Goal: Information Seeking & Learning: Learn about a topic

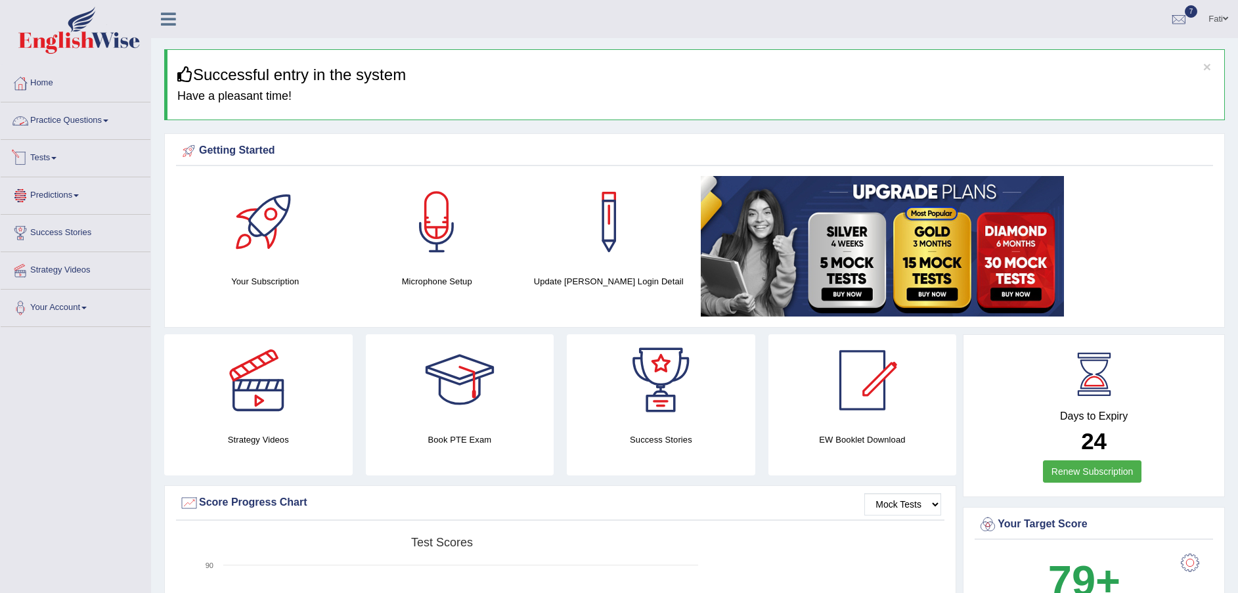
click at [49, 114] on link "Practice Questions" at bounding box center [76, 118] width 150 height 33
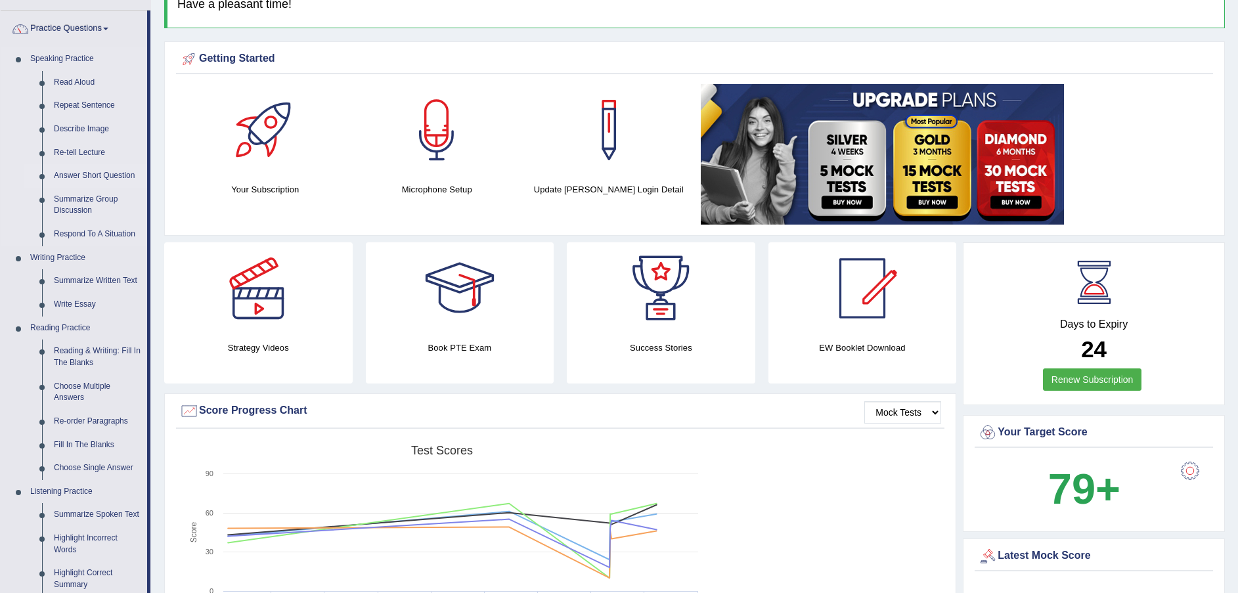
scroll to position [197, 0]
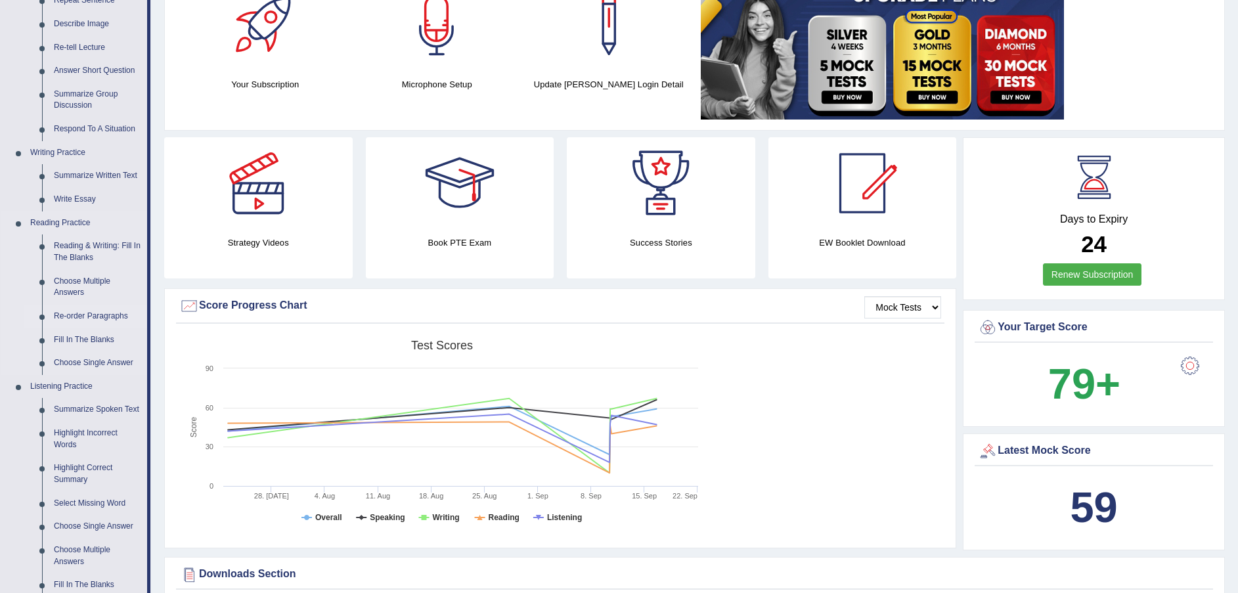
click at [97, 317] on link "Re-order Paragraphs" at bounding box center [97, 317] width 99 height 24
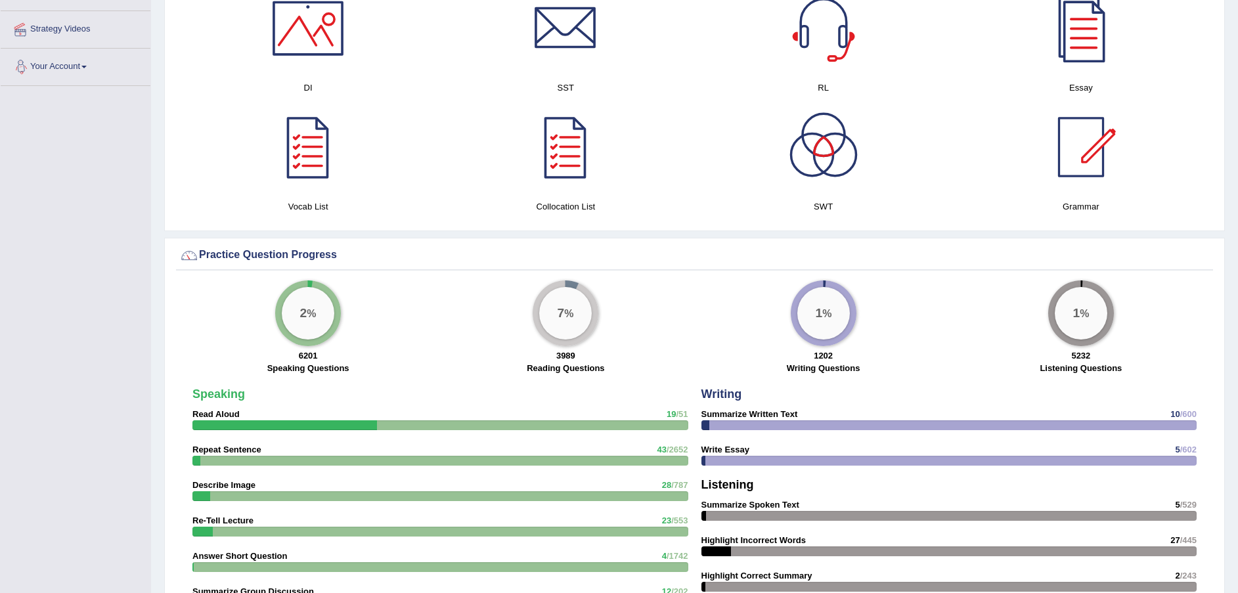
scroll to position [763, 0]
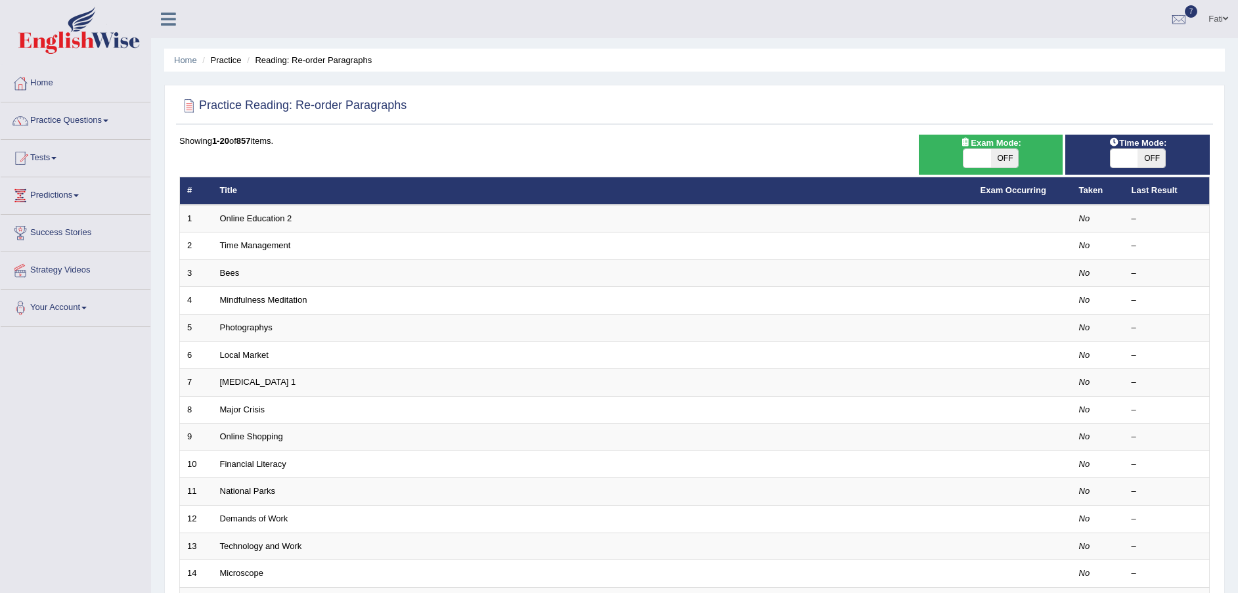
click at [1013, 159] on span "OFF" at bounding box center [1005, 158] width 28 height 18
checkbox input "true"
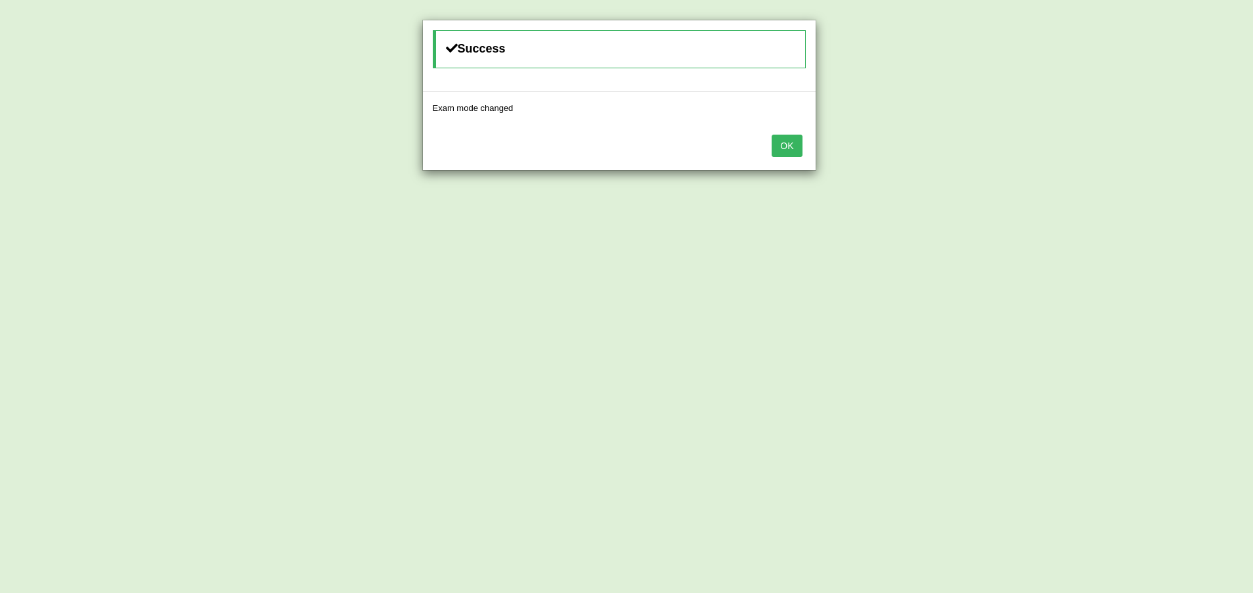
click at [796, 150] on button "OK" at bounding box center [787, 146] width 30 height 22
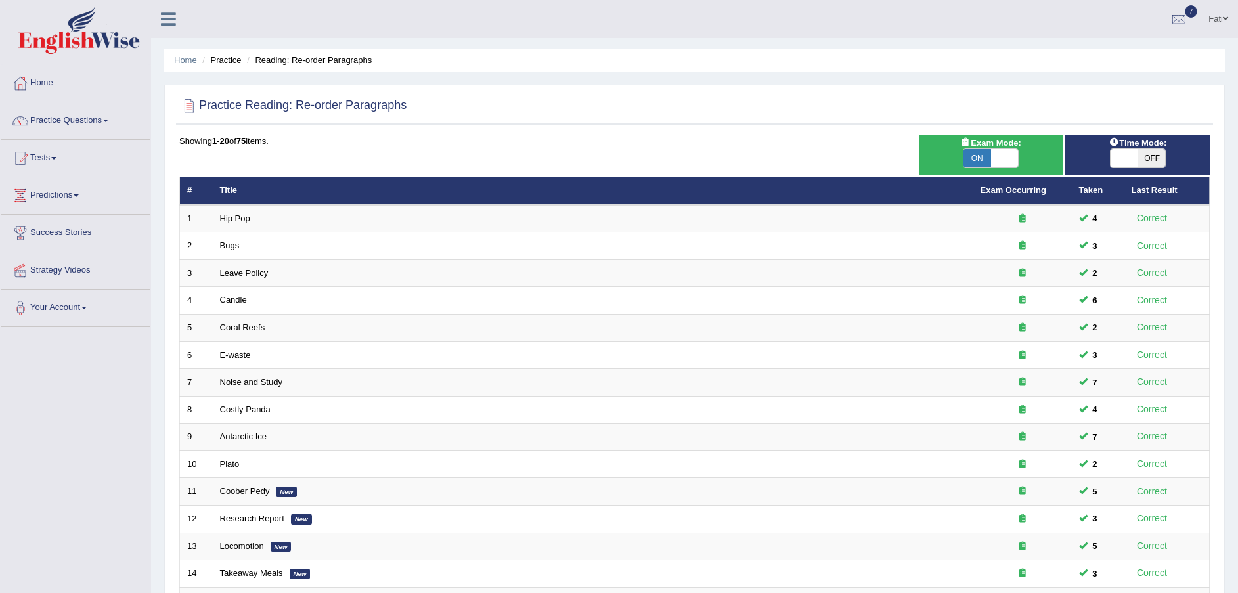
click at [1148, 161] on span "OFF" at bounding box center [1152, 158] width 28 height 18
checkbox input "true"
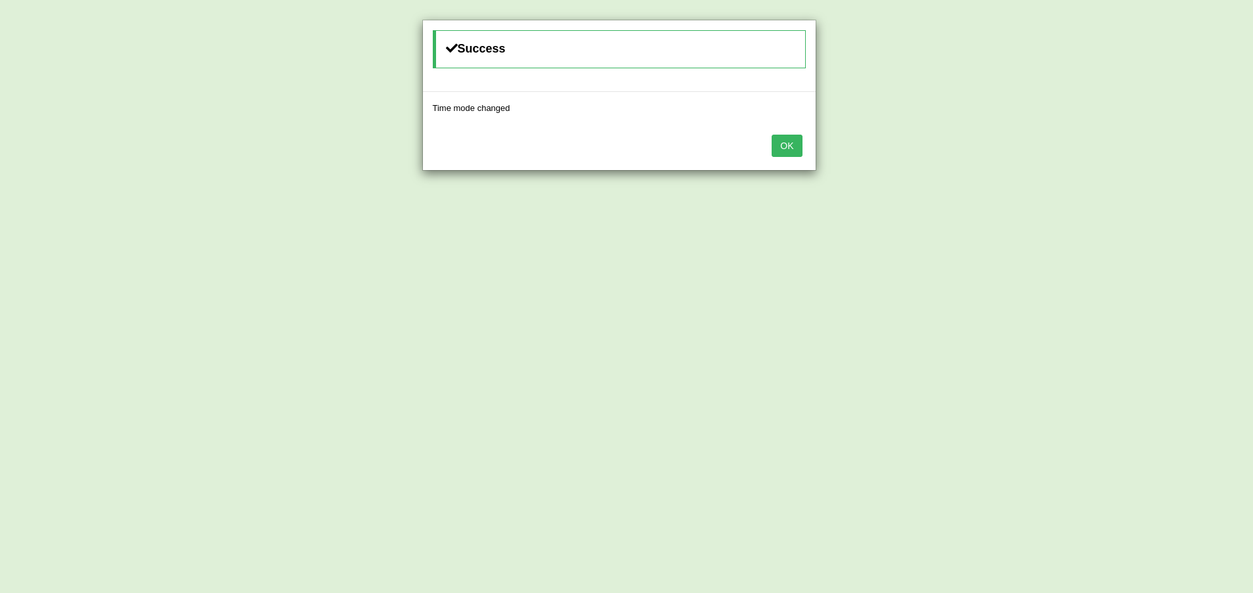
click at [788, 138] on button "OK" at bounding box center [787, 146] width 30 height 22
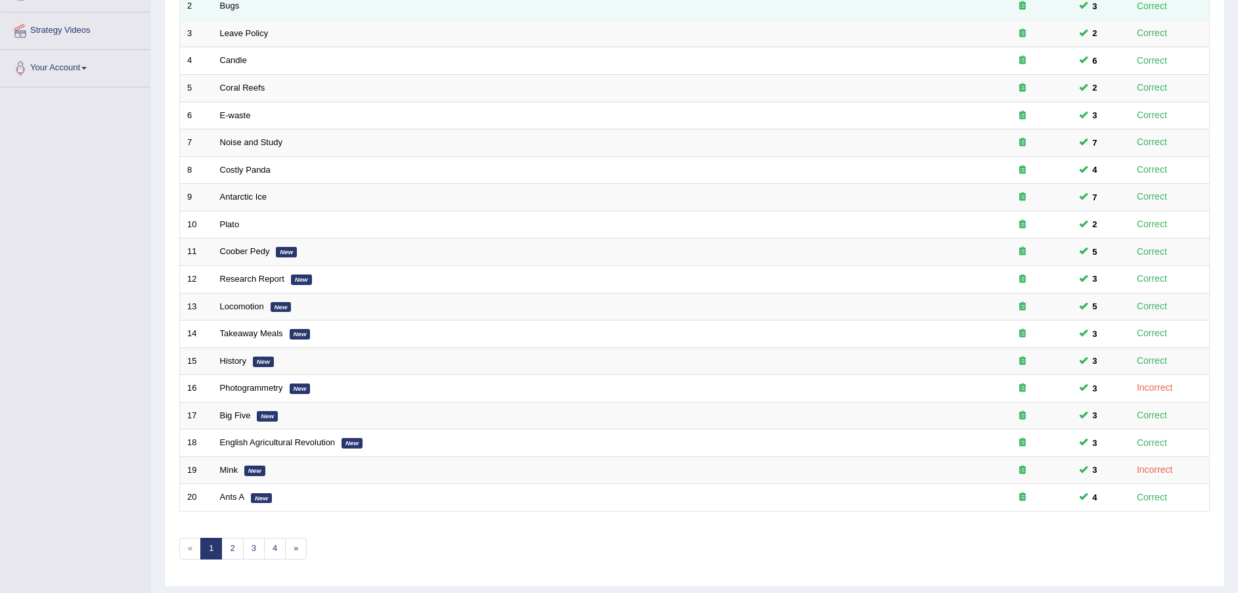
scroll to position [277, 0]
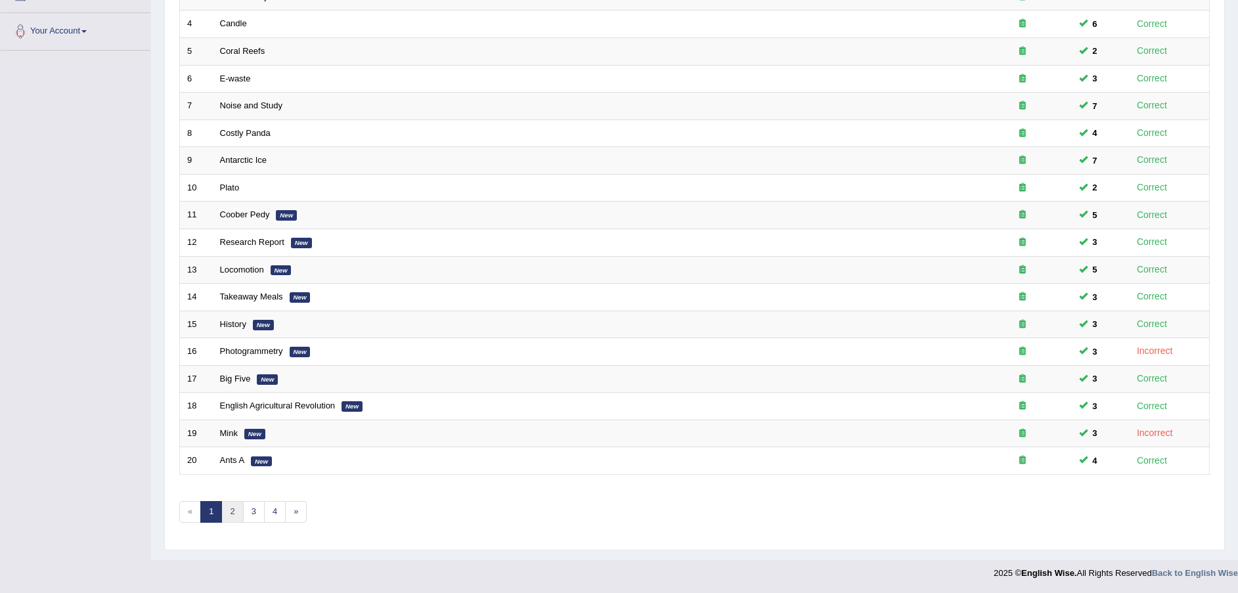
click at [231, 509] on link "2" at bounding box center [232, 512] width 22 height 22
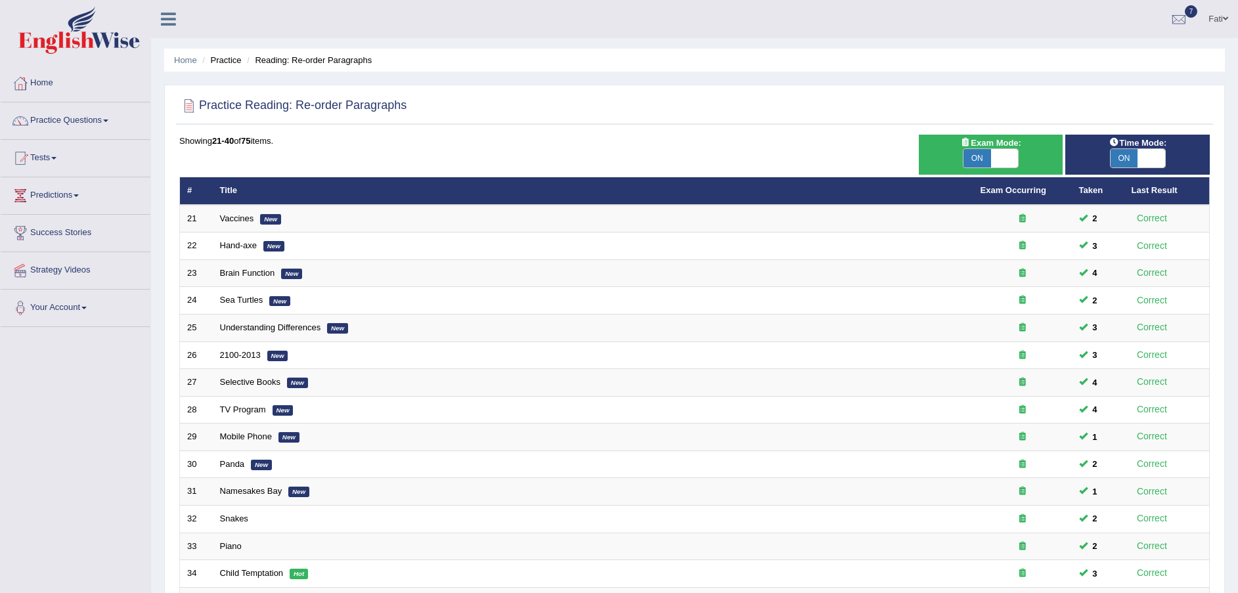
click at [724, 130] on div "Practice Reading: Re-order Paragraphs Time Mode: ON OFF Exam Mode: ON OFF Showi…" at bounding box center [694, 456] width 1061 height 742
click at [3, 414] on div "Toggle navigation Home Practice Questions Speaking Practice Read Aloud Repeat S…" at bounding box center [619, 431] width 1238 height 863
drag, startPoint x: 959, startPoint y: 52, endPoint x: 763, endPoint y: 22, distance: 198.1
click at [763, 22] on ul "Fati Toggle navigation Username: Fatimah Access Type: Online Subscription: Diam…" at bounding box center [858, 18] width 761 height 37
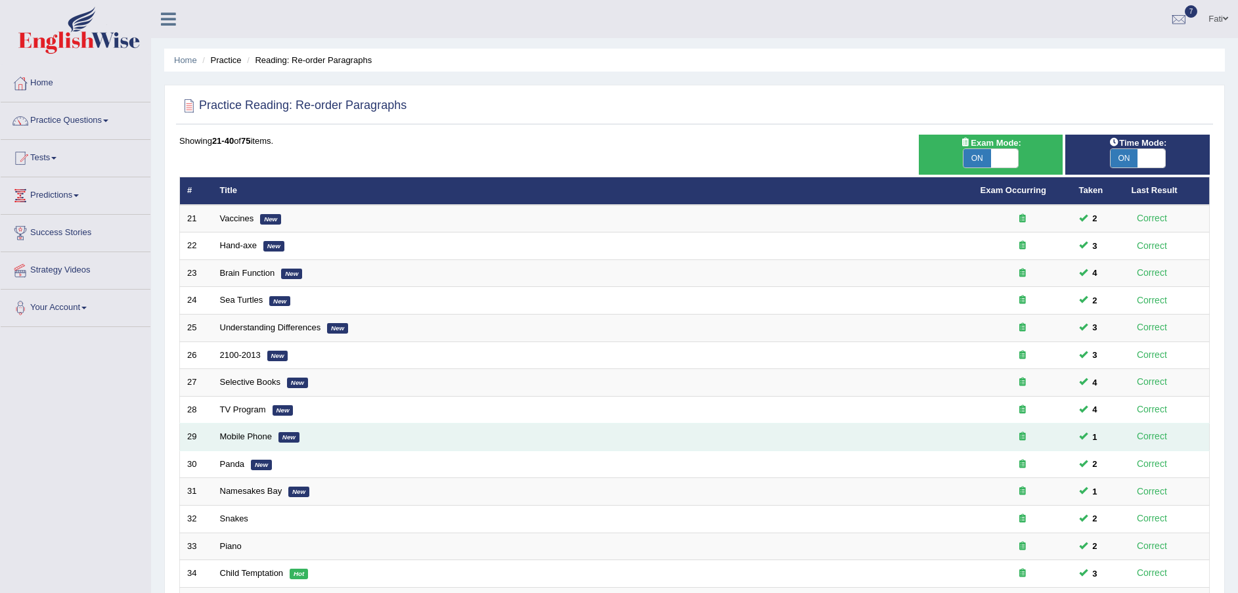
scroll to position [277, 0]
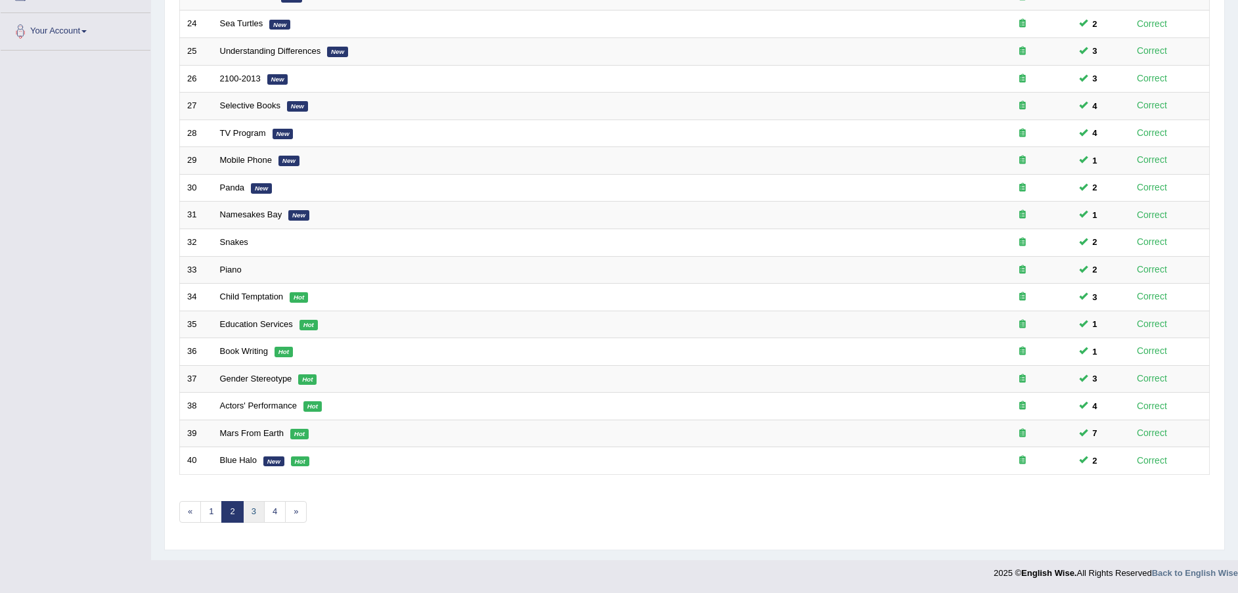
click at [249, 513] on link "3" at bounding box center [254, 512] width 22 height 22
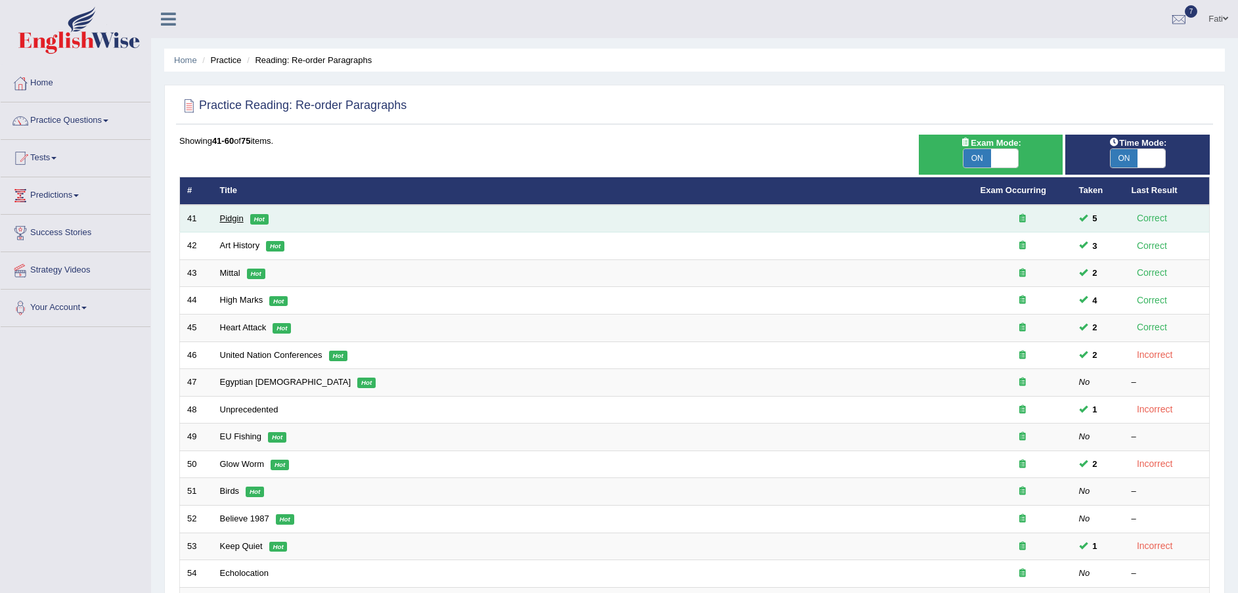
click at [222, 214] on link "Pidgin" at bounding box center [232, 219] width 24 height 10
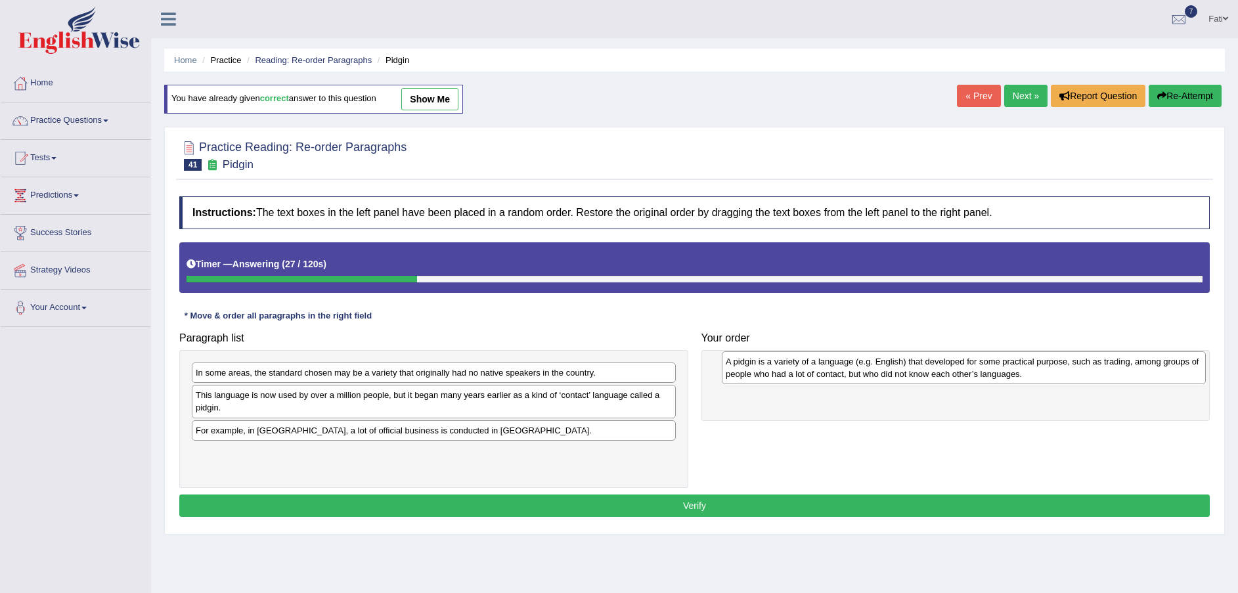
drag, startPoint x: 549, startPoint y: 386, endPoint x: 1077, endPoint y: 376, distance: 528.3
click at [1079, 374] on div "A pidgin is a variety of a language (e.g. English) that developed for some prac…" at bounding box center [964, 367] width 484 height 33
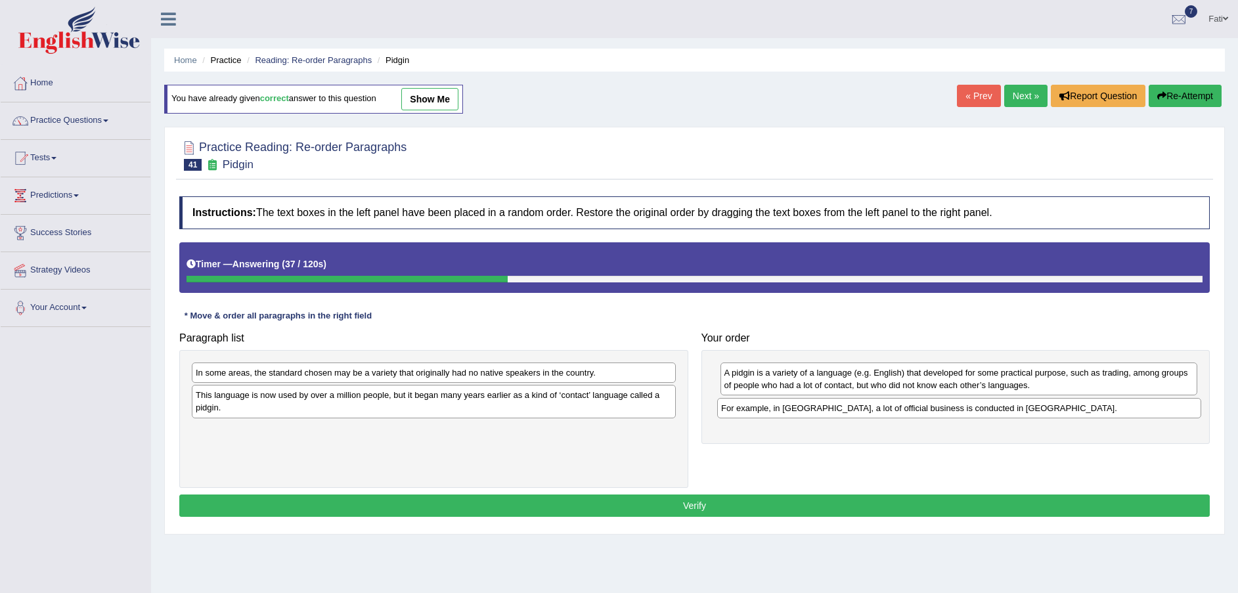
drag, startPoint x: 514, startPoint y: 439, endPoint x: 1038, endPoint y: 416, distance: 524.8
click at [1041, 416] on div "For example, in Papua New Guinea, a lot of official business is conducted in To…" at bounding box center [959, 408] width 484 height 20
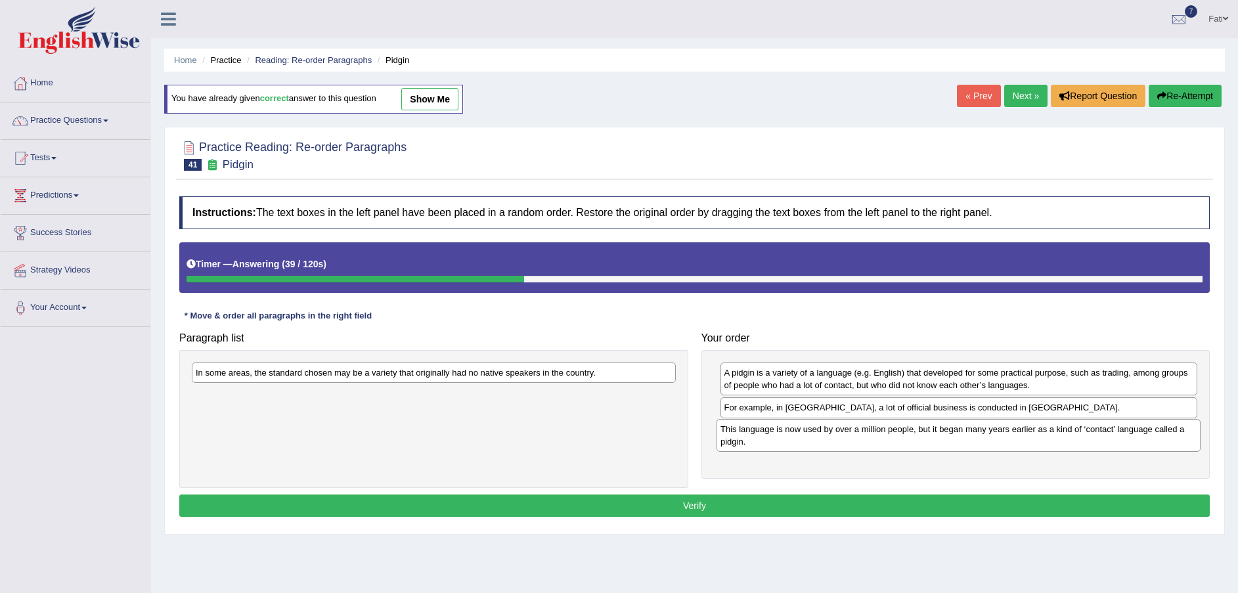
drag, startPoint x: 641, startPoint y: 403, endPoint x: 1144, endPoint y: 438, distance: 504.5
click at [1144, 438] on div "This language is now used by over a million people, but it began many years ear…" at bounding box center [959, 435] width 484 height 33
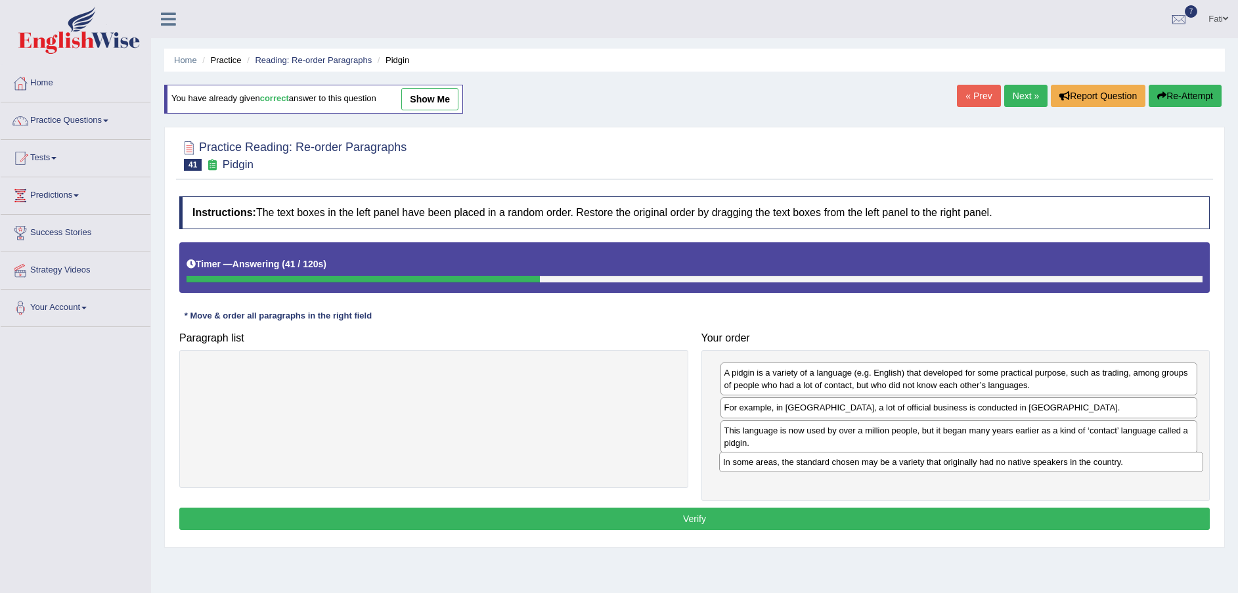
drag, startPoint x: 649, startPoint y: 374, endPoint x: 1177, endPoint y: 464, distance: 535.0
click at [1177, 464] on div "In some areas, the standard chosen may be a variety that originally had no nati…" at bounding box center [961, 462] width 484 height 20
click at [821, 514] on button "Verify" at bounding box center [694, 519] width 1031 height 22
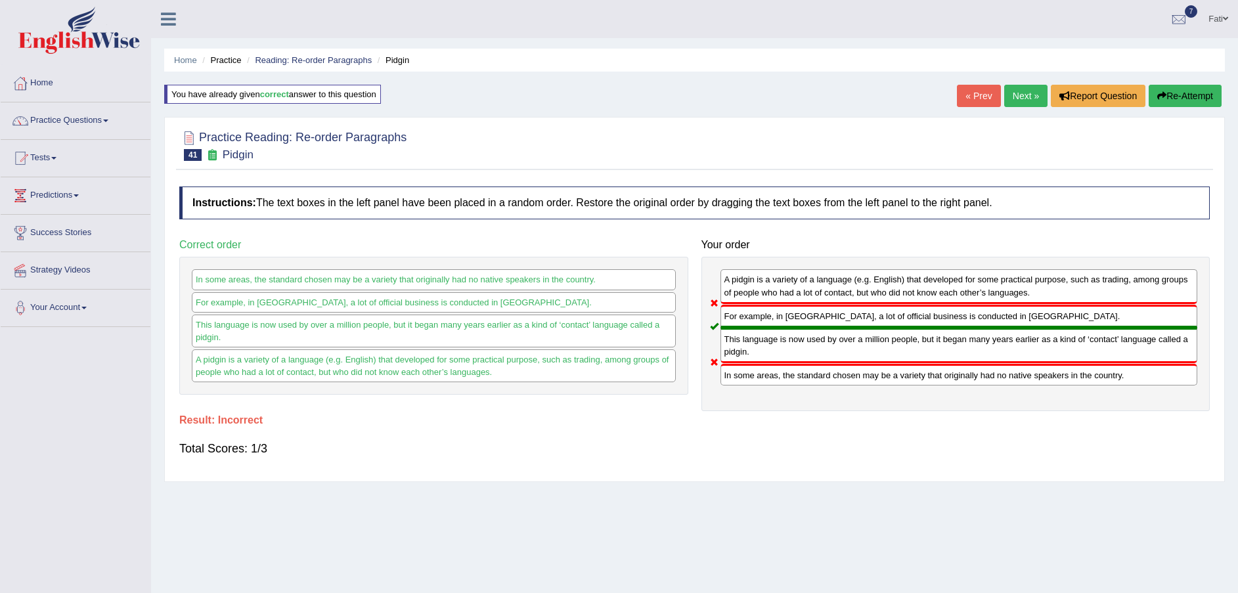
click at [1165, 102] on button "Re-Attempt" at bounding box center [1185, 96] width 73 height 22
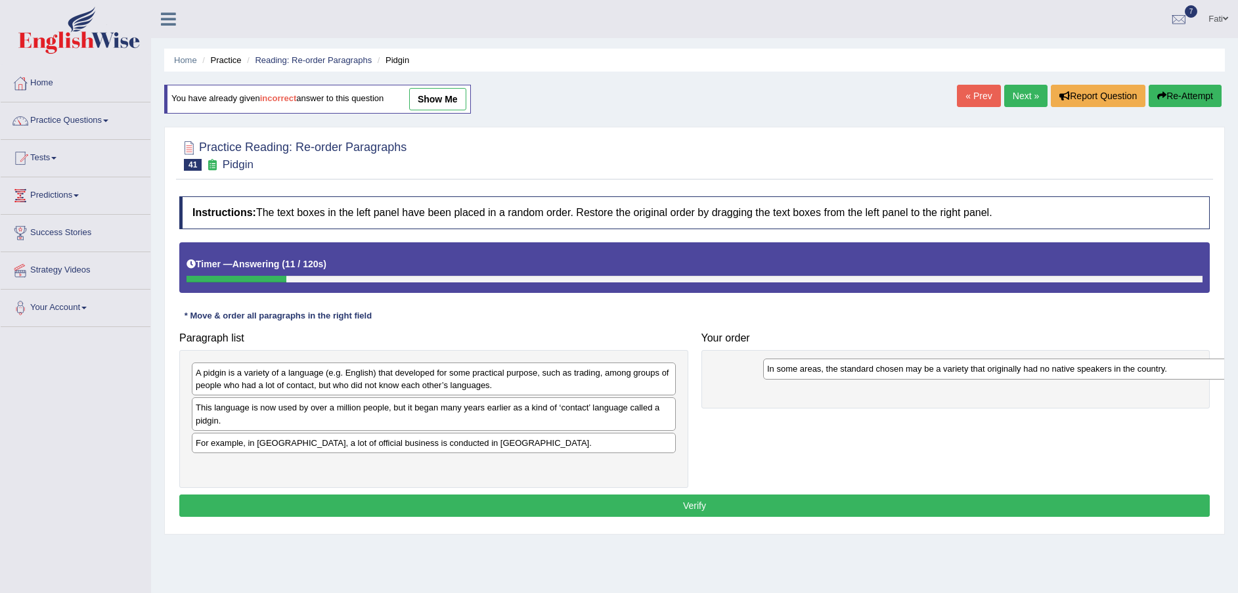
drag, startPoint x: 471, startPoint y: 408, endPoint x: 1033, endPoint y: 372, distance: 562.9
click at [1041, 369] on div "In some areas, the standard chosen may be a variety that originally had no nati…" at bounding box center [1005, 369] width 484 height 20
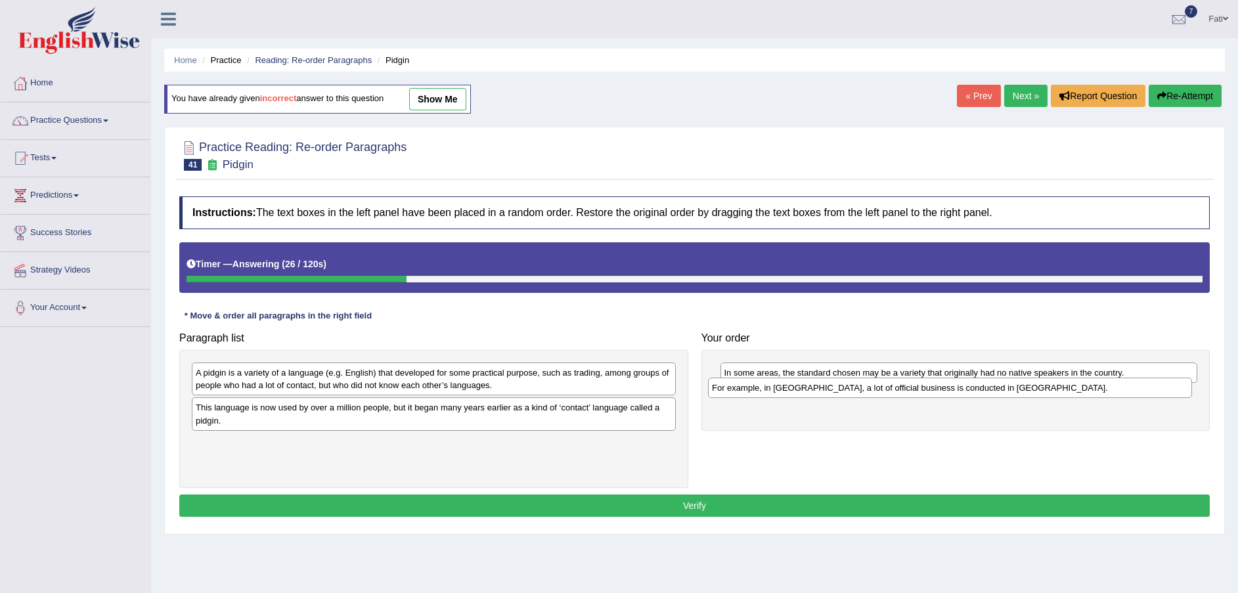
drag, startPoint x: 349, startPoint y: 445, endPoint x: 865, endPoint y: 391, distance: 517.9
click at [865, 391] on div "For example, in Papua New Guinea, a lot of official business is conducted in To…" at bounding box center [950, 388] width 484 height 20
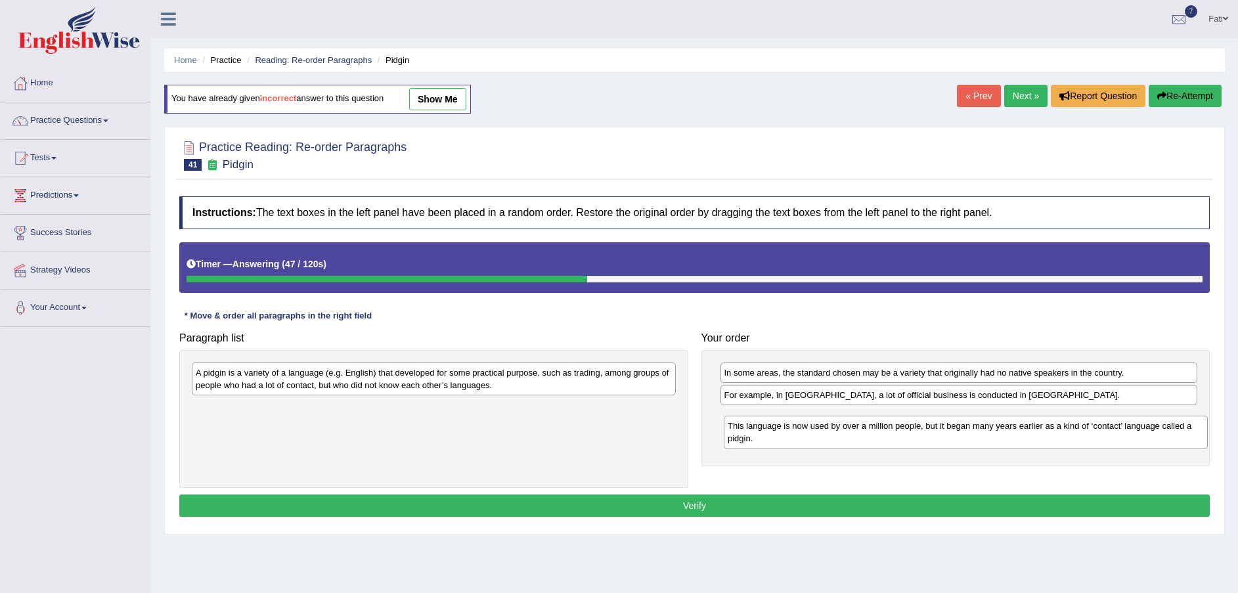
drag, startPoint x: 602, startPoint y: 411, endPoint x: 1124, endPoint y: 426, distance: 522.5
click at [1124, 426] on div "This language is now used by over a million people, but it began many years ear…" at bounding box center [966, 432] width 484 height 33
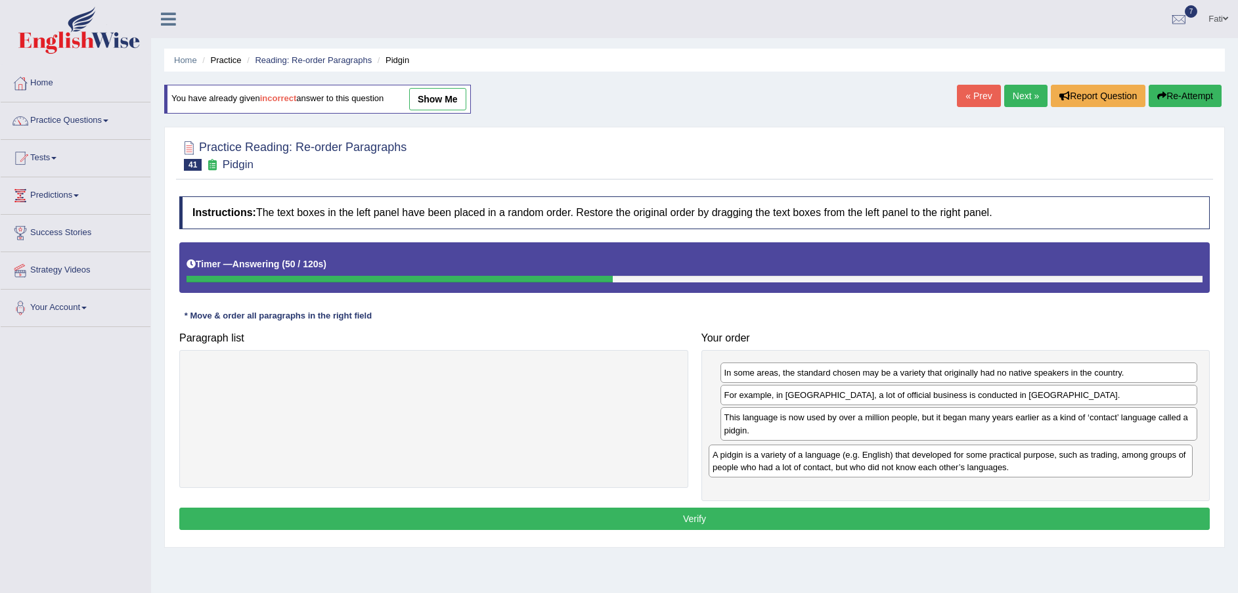
drag, startPoint x: 478, startPoint y: 380, endPoint x: 996, endPoint y: 462, distance: 524.1
click at [996, 462] on div "A pidgin is a variety of a language (e.g. English) that developed for some prac…" at bounding box center [951, 461] width 484 height 33
click at [813, 516] on button "Verify" at bounding box center [694, 519] width 1031 height 22
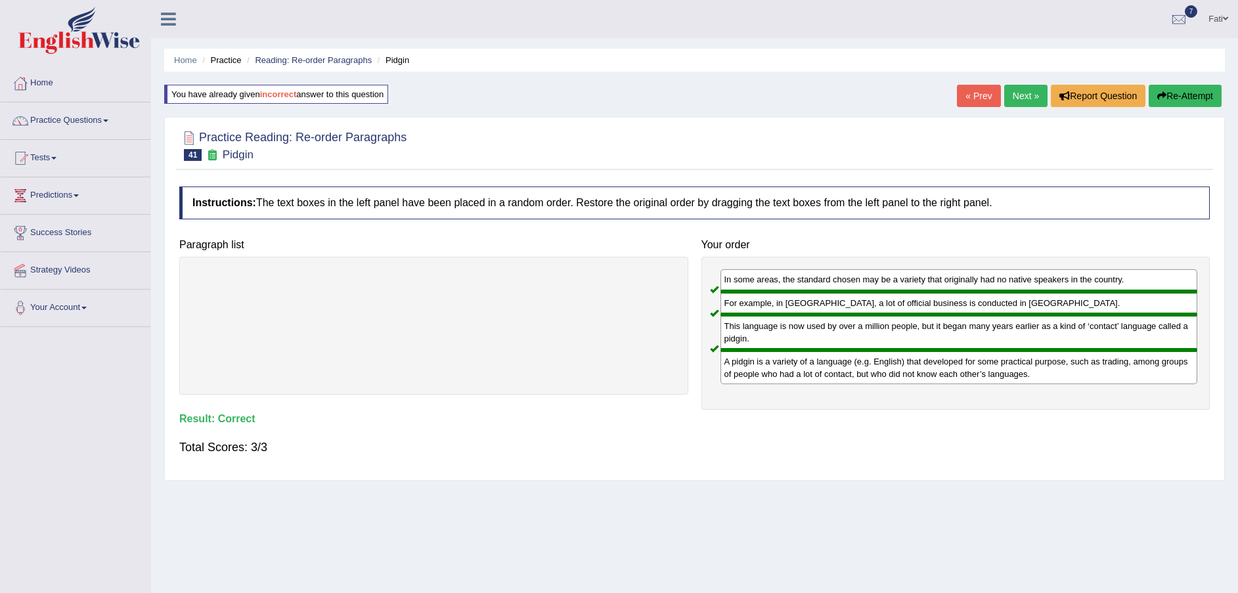
click at [1031, 96] on link "Next »" at bounding box center [1025, 96] width 43 height 22
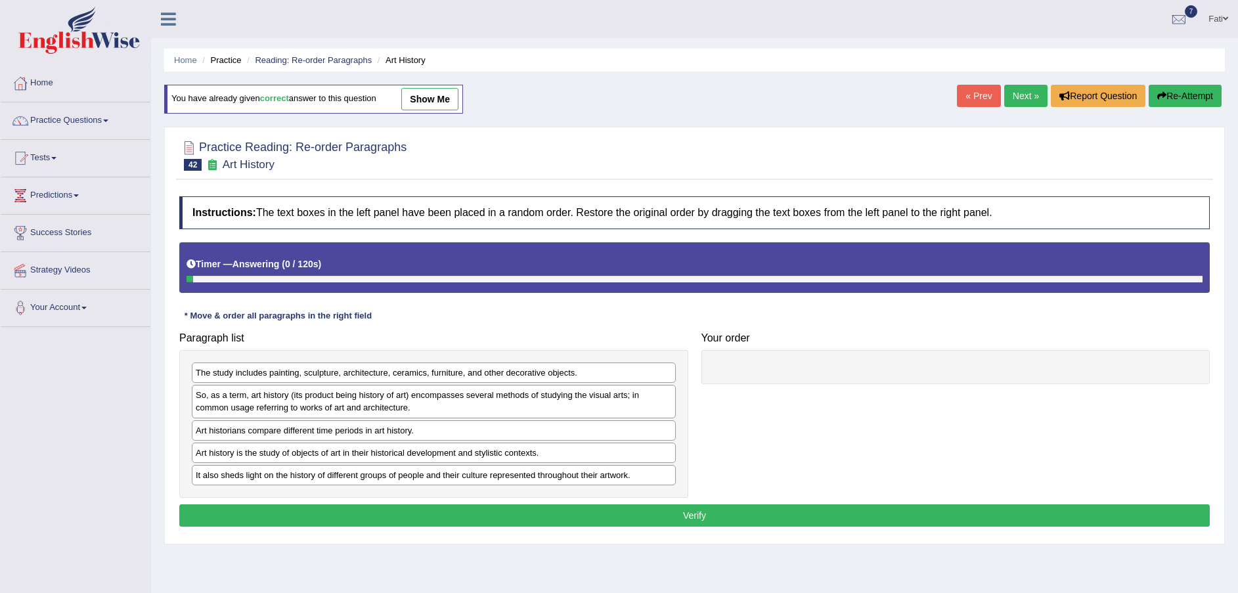
scroll to position [97, 0]
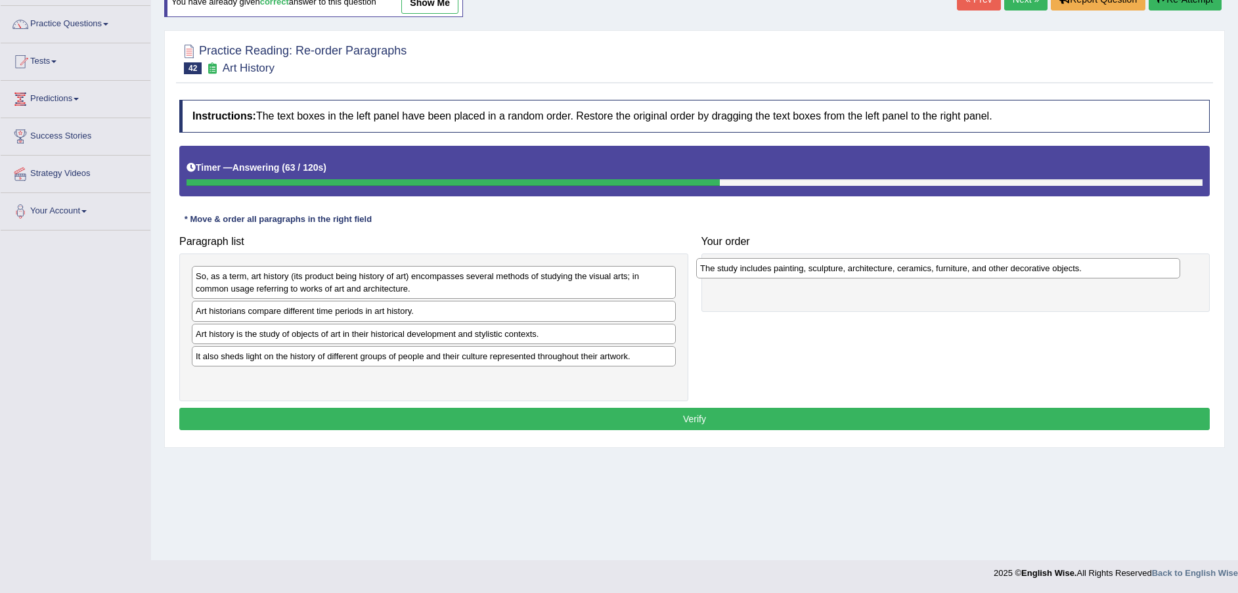
drag, startPoint x: 489, startPoint y: 278, endPoint x: 993, endPoint y: 270, distance: 504.6
click at [993, 270] on div "The study includes painting, sculpture, architecture, ceramics, furniture, and …" at bounding box center [938, 268] width 484 height 20
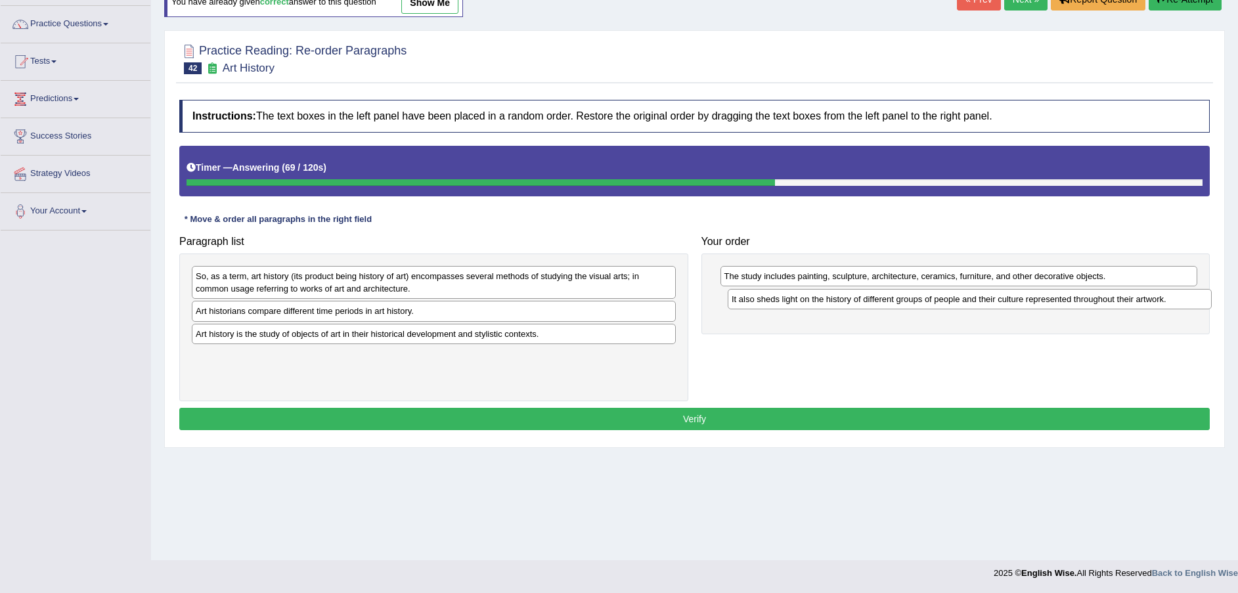
drag, startPoint x: 436, startPoint y: 361, endPoint x: 967, endPoint y: 302, distance: 534.2
click at [968, 302] on div "It also sheds light on the history of different groups of people and their cult…" at bounding box center [970, 299] width 484 height 20
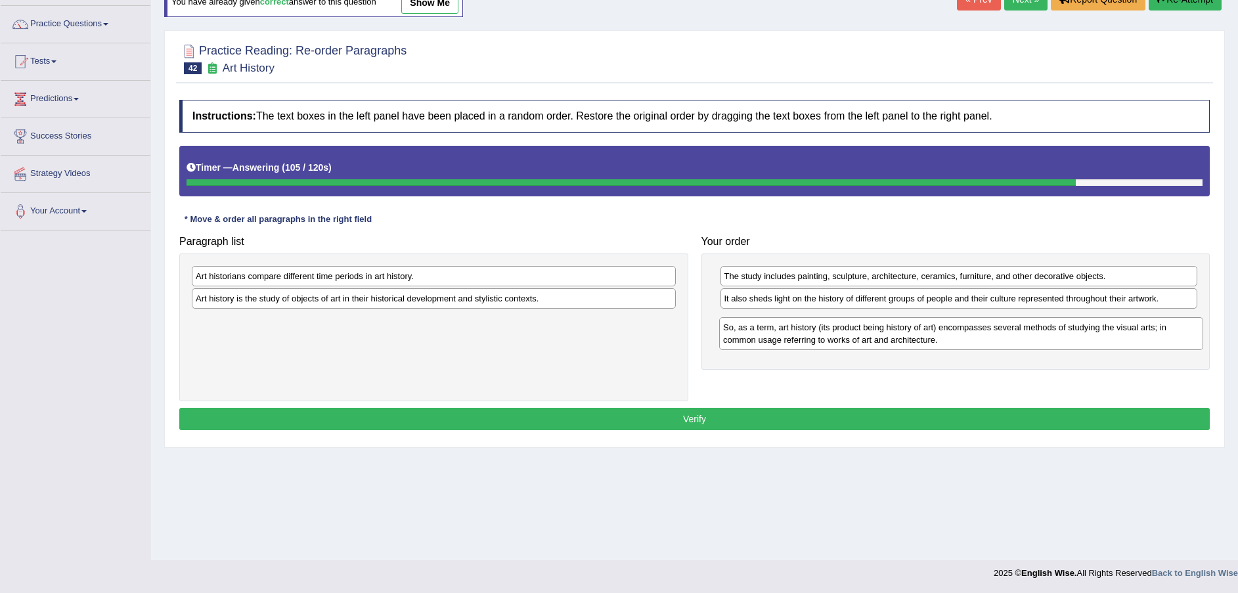
drag, startPoint x: 421, startPoint y: 290, endPoint x: 949, endPoint y: 341, distance: 530.0
click at [949, 341] on div "So, as a term, art history (its product being history of art) encompasses sever…" at bounding box center [961, 333] width 484 height 33
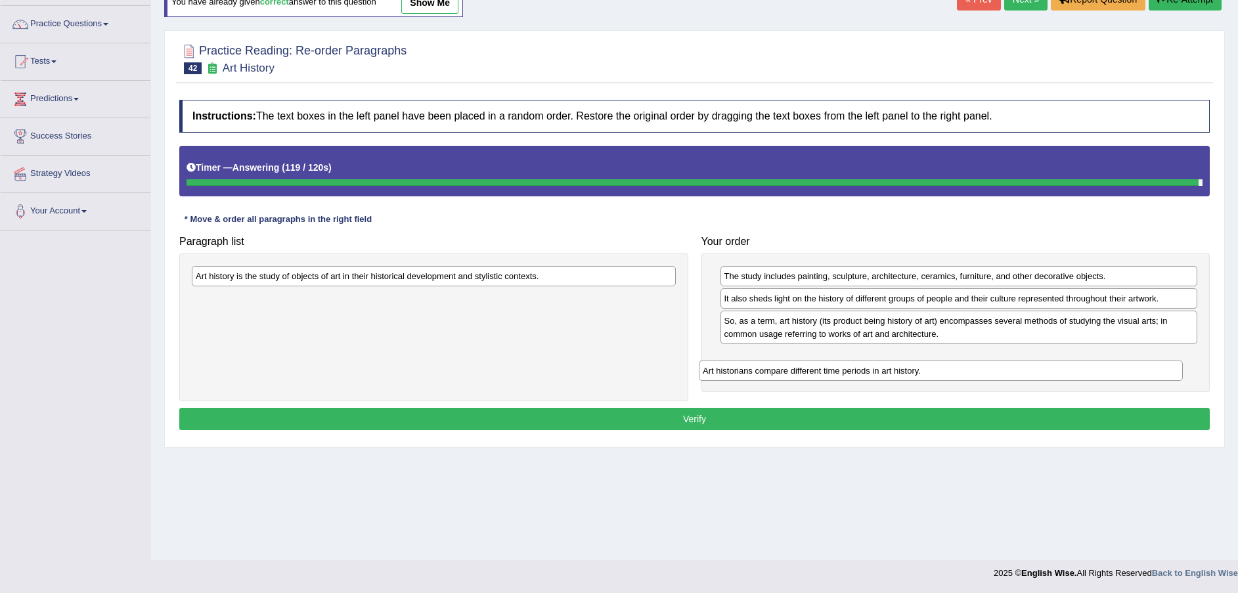
drag, startPoint x: 472, startPoint y: 280, endPoint x: 980, endPoint y: 375, distance: 516.0
click at [980, 375] on div "Art historians compare different time periods in art history." at bounding box center [941, 371] width 484 height 20
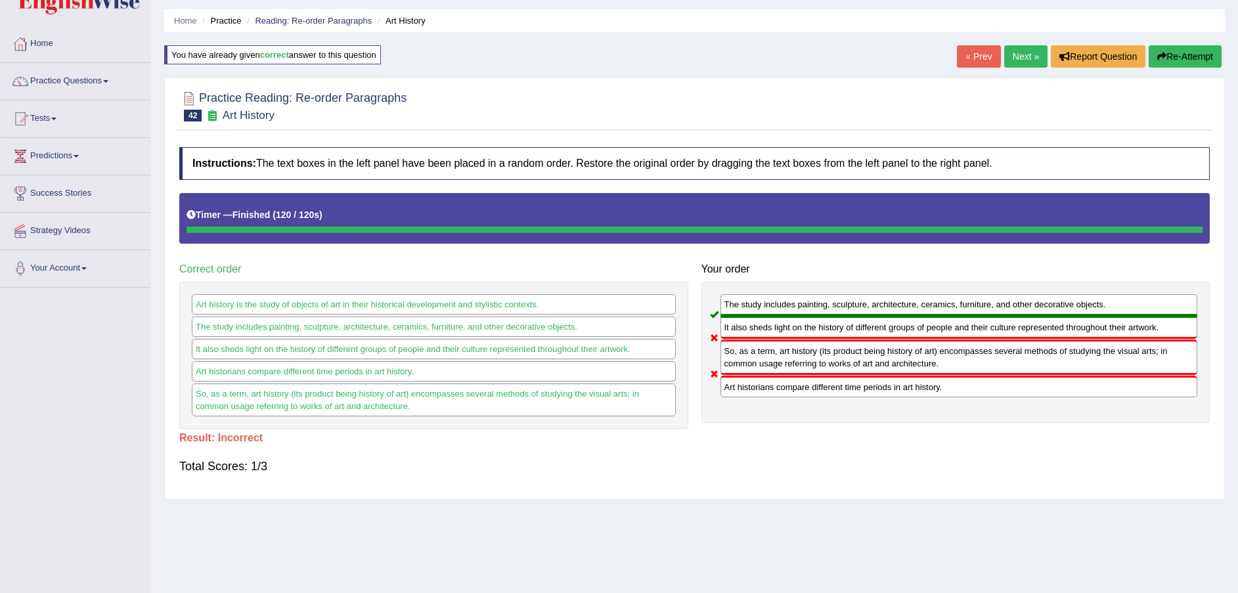
scroll to position [0, 0]
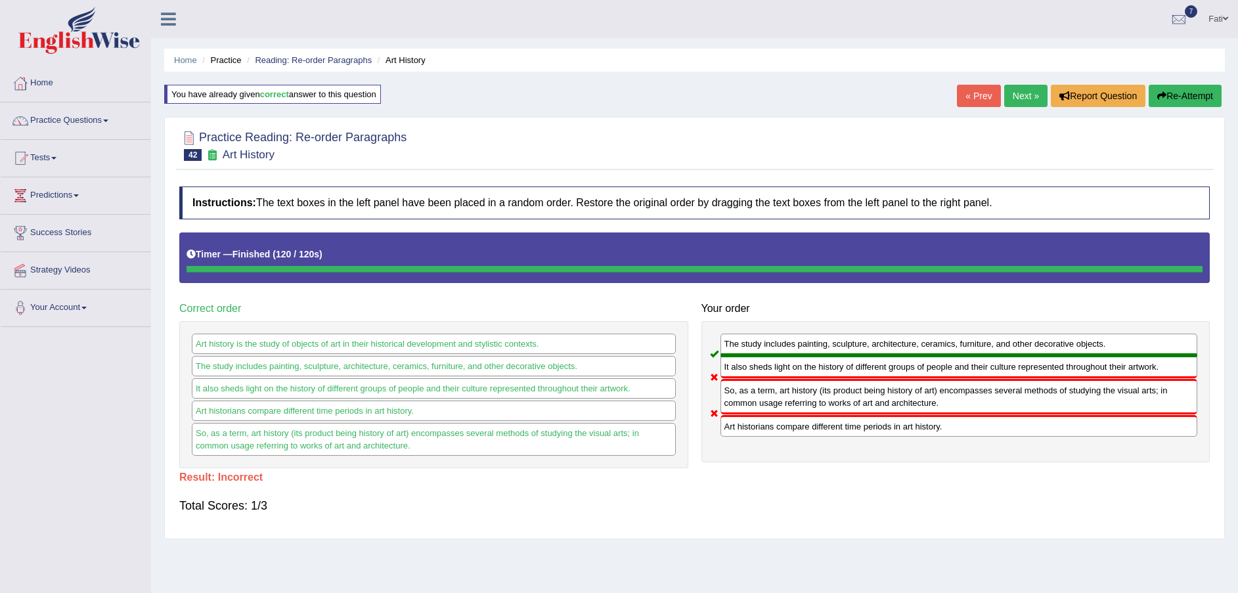
click at [1169, 97] on button "Re-Attempt" at bounding box center [1185, 96] width 73 height 22
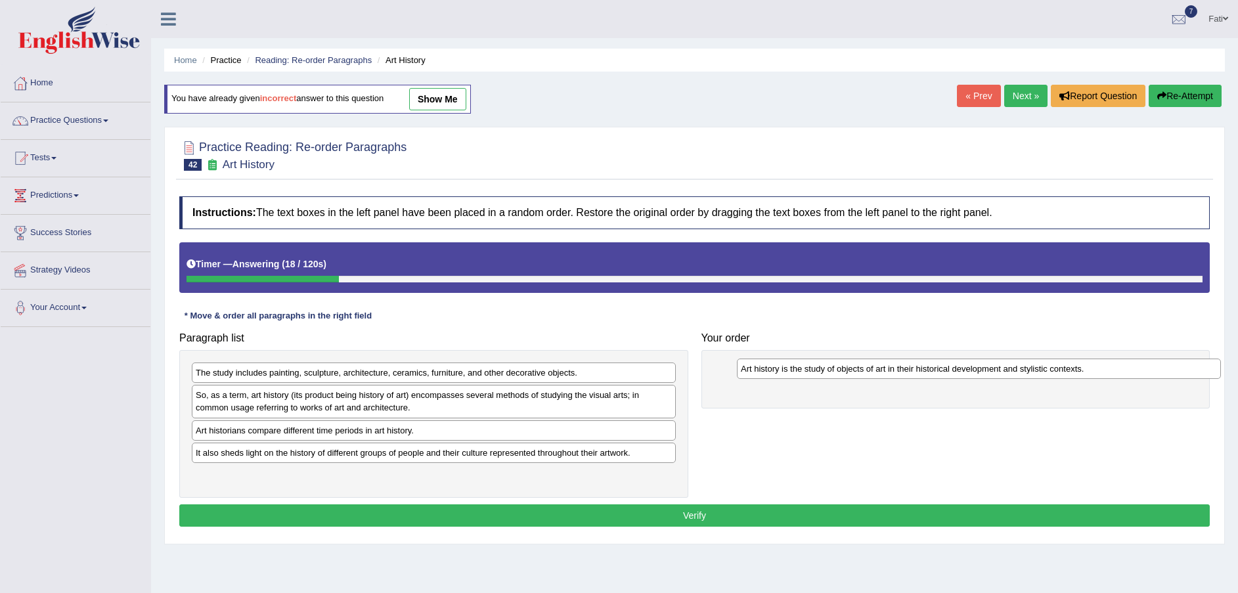
drag, startPoint x: 348, startPoint y: 455, endPoint x: 884, endPoint y: 371, distance: 542.0
click at [892, 371] on div "Art history is the study of objects of art in their historical development and …" at bounding box center [979, 369] width 484 height 20
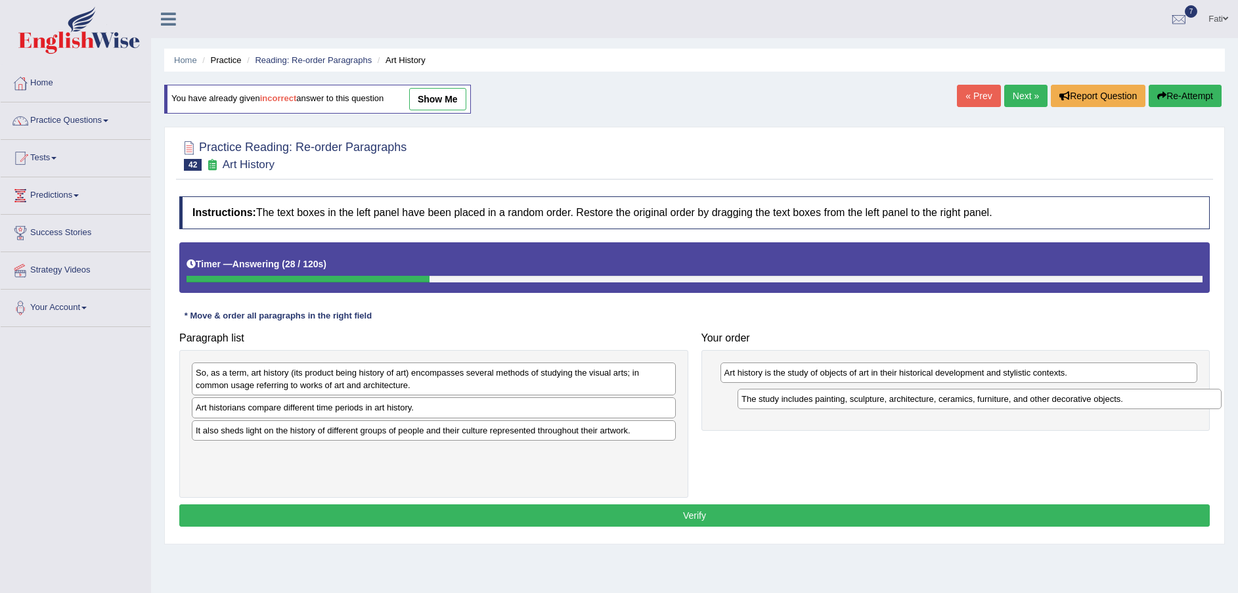
drag, startPoint x: 346, startPoint y: 378, endPoint x: 890, endPoint y: 405, distance: 545.2
click at [890, 405] on div "The study includes painting, sculpture, architecture, ceramics, furniture, and …" at bounding box center [980, 399] width 484 height 20
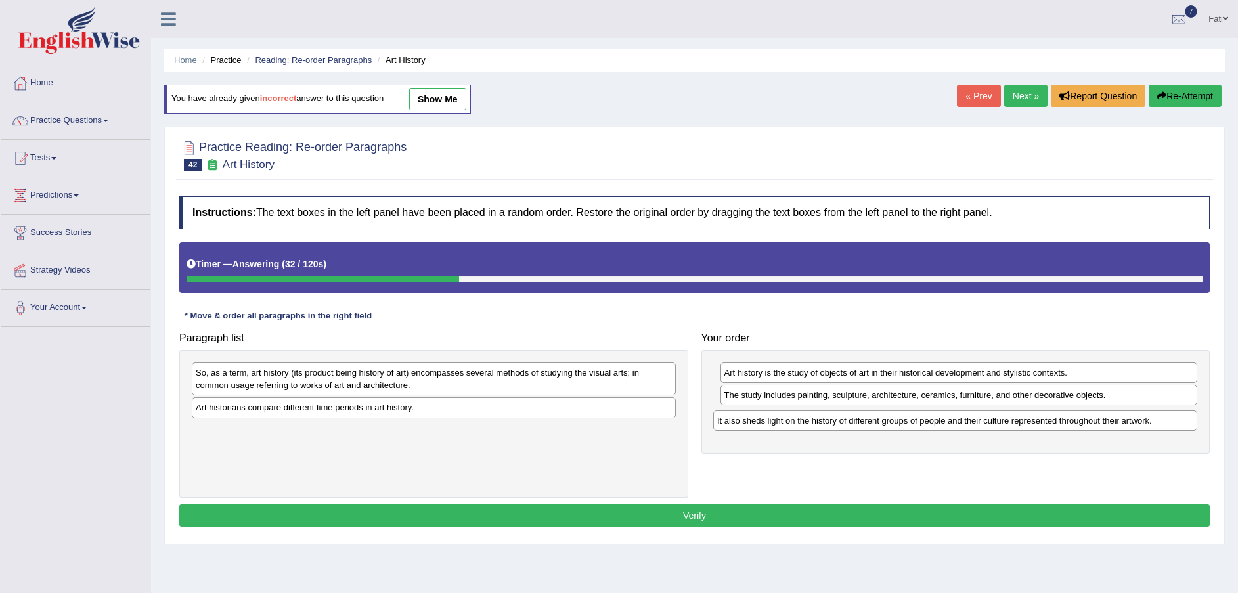
drag, startPoint x: 390, startPoint y: 438, endPoint x: 912, endPoint y: 426, distance: 522.4
click at [912, 426] on div "It also sheds light on the history of different groups of people and their cult…" at bounding box center [955, 421] width 484 height 20
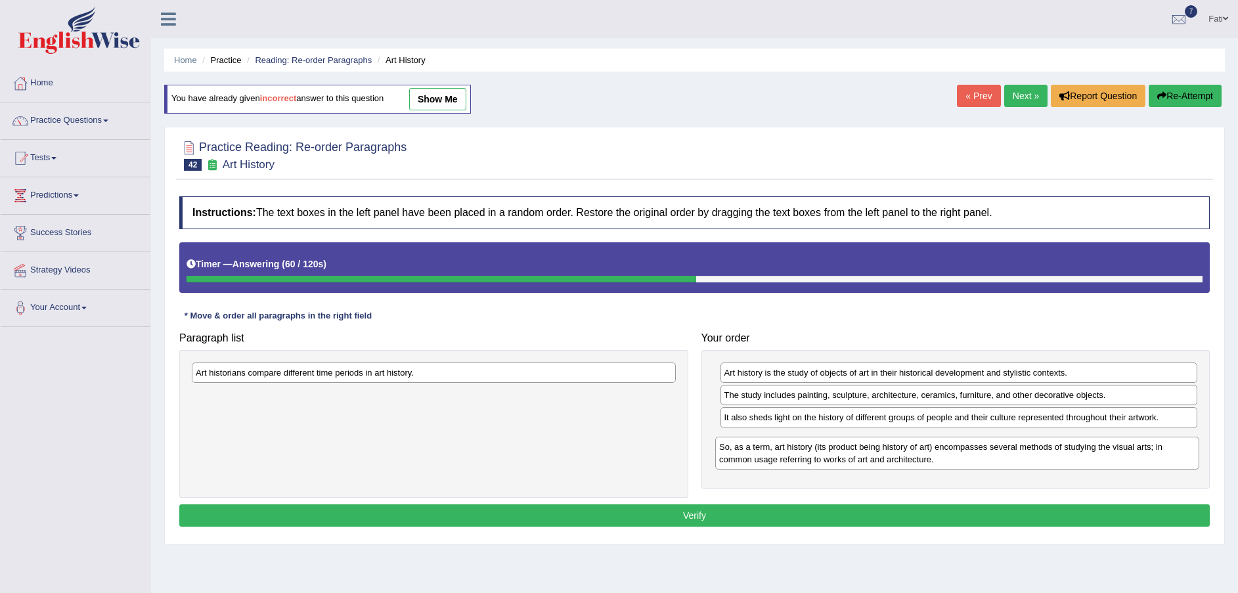
drag, startPoint x: 471, startPoint y: 384, endPoint x: 995, endPoint y: 458, distance: 529.5
click at [995, 458] on div "So, as a term, art history (its product being history of art) encompasses sever…" at bounding box center [957, 453] width 484 height 33
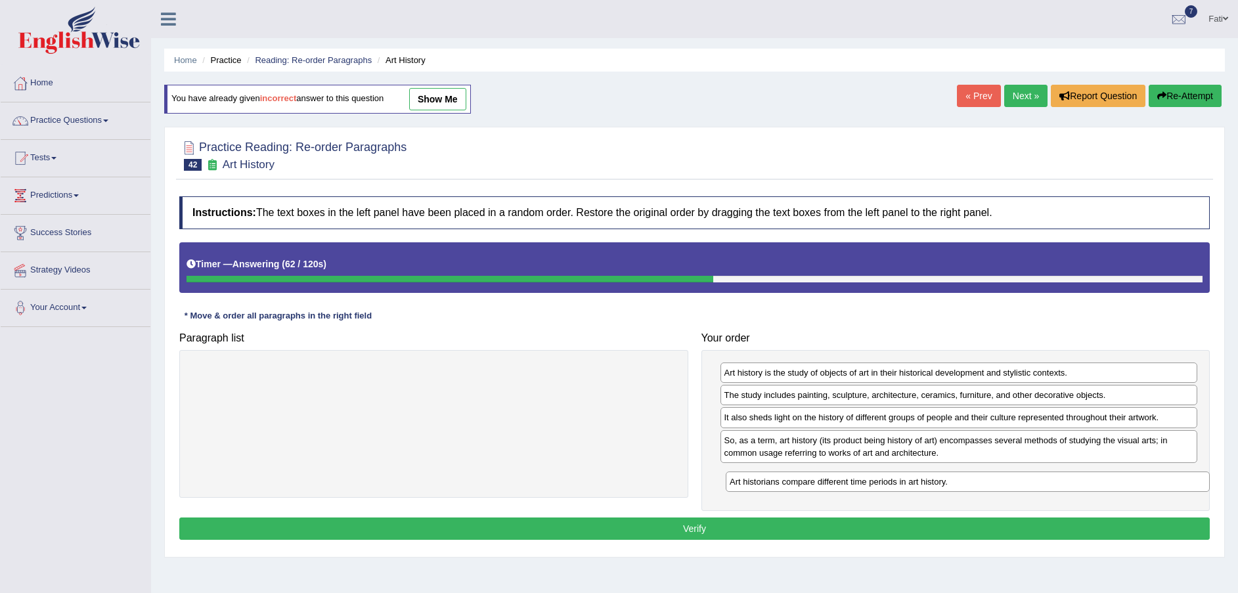
drag, startPoint x: 583, startPoint y: 381, endPoint x: 1098, endPoint y: 487, distance: 525.3
click at [1098, 487] on div "Art historians compare different time periods in art history." at bounding box center [968, 482] width 484 height 20
click at [806, 530] on button "Verify" at bounding box center [694, 529] width 1031 height 22
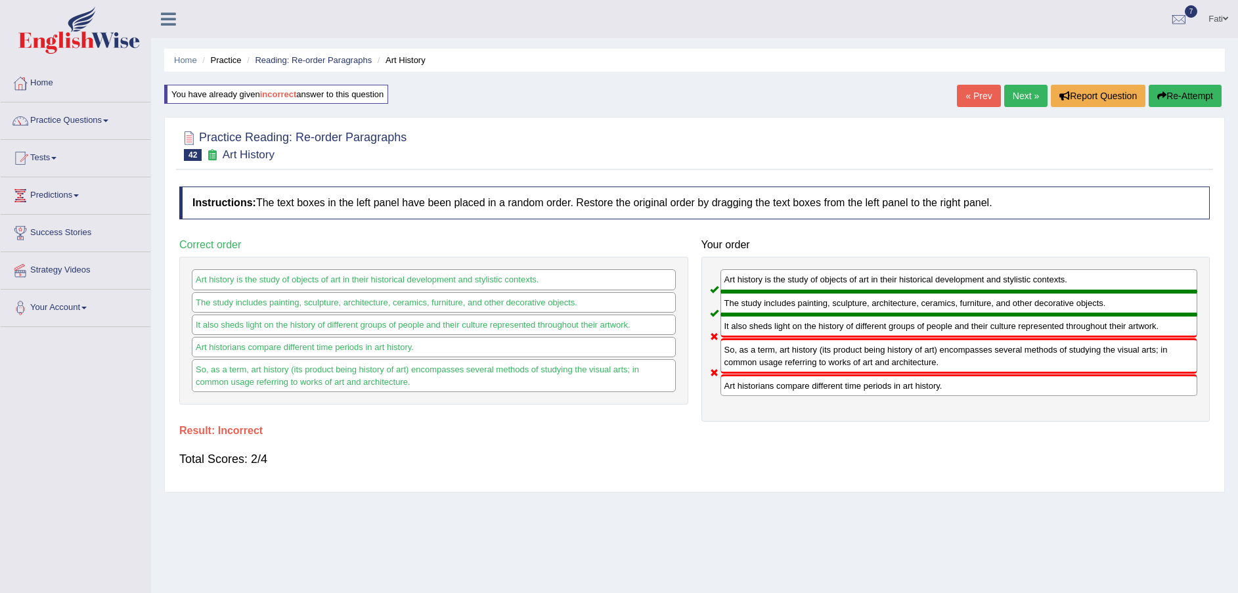
click at [1179, 101] on button "Re-Attempt" at bounding box center [1185, 96] width 73 height 22
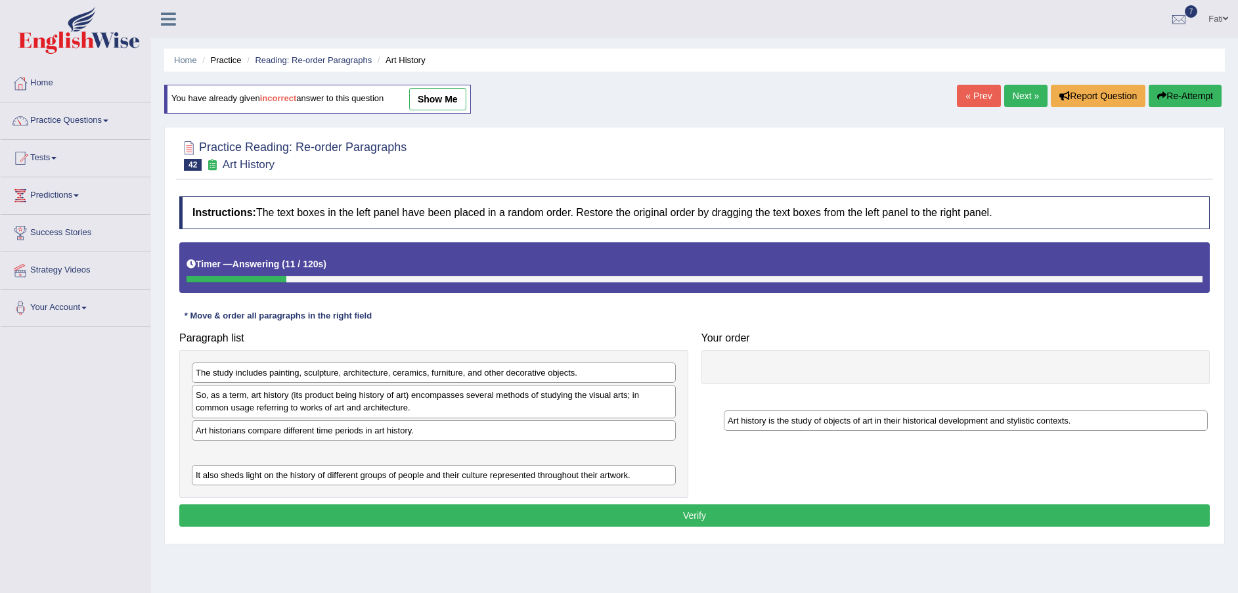
drag, startPoint x: 346, startPoint y: 459, endPoint x: 875, endPoint y: 389, distance: 533.4
click at [875, 411] on div "Art history is the study of objects of art in their historical development and …" at bounding box center [966, 421] width 484 height 20
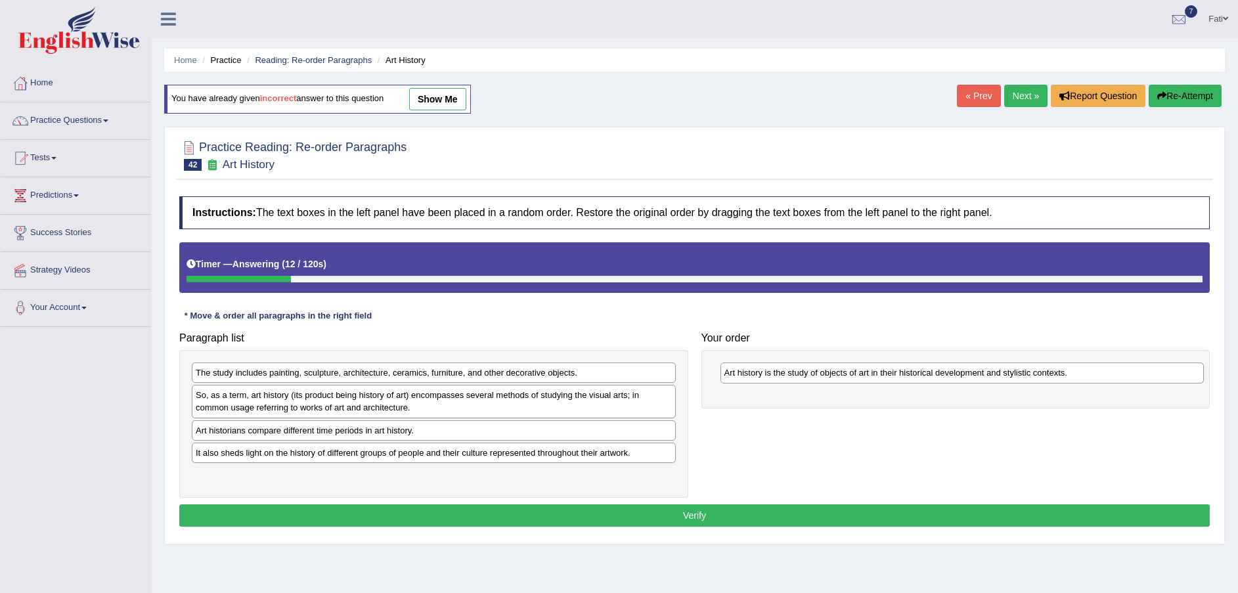
drag, startPoint x: 870, startPoint y: 386, endPoint x: 832, endPoint y: 370, distance: 40.6
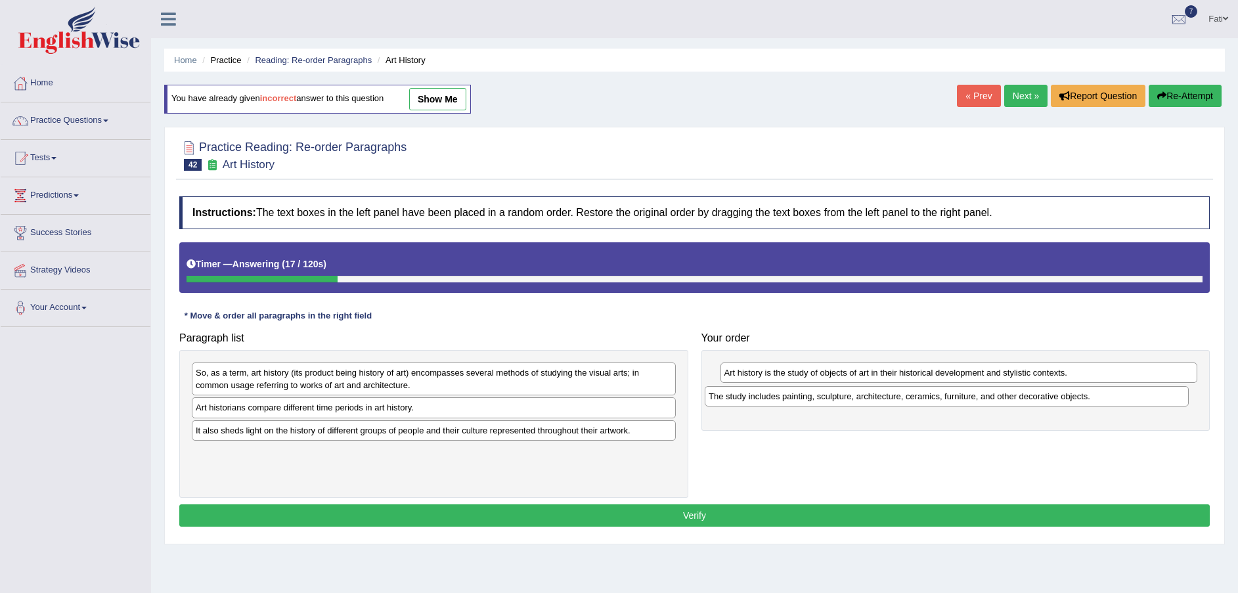
drag, startPoint x: 444, startPoint y: 375, endPoint x: 962, endPoint y: 399, distance: 518.9
click at [962, 399] on div "The study includes painting, sculpture, architecture, ceramics, furniture, and …" at bounding box center [947, 396] width 484 height 20
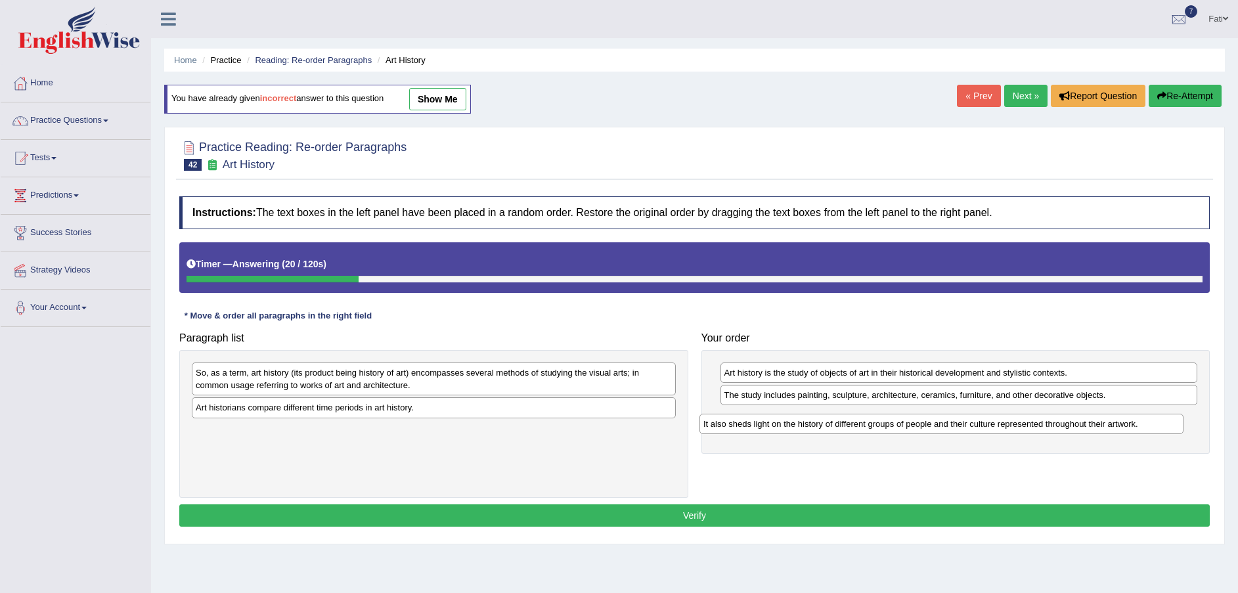
drag, startPoint x: 378, startPoint y: 436, endPoint x: 898, endPoint y: 417, distance: 520.0
click at [898, 417] on div "It also sheds light on the history of different groups of people and their cult…" at bounding box center [942, 424] width 484 height 20
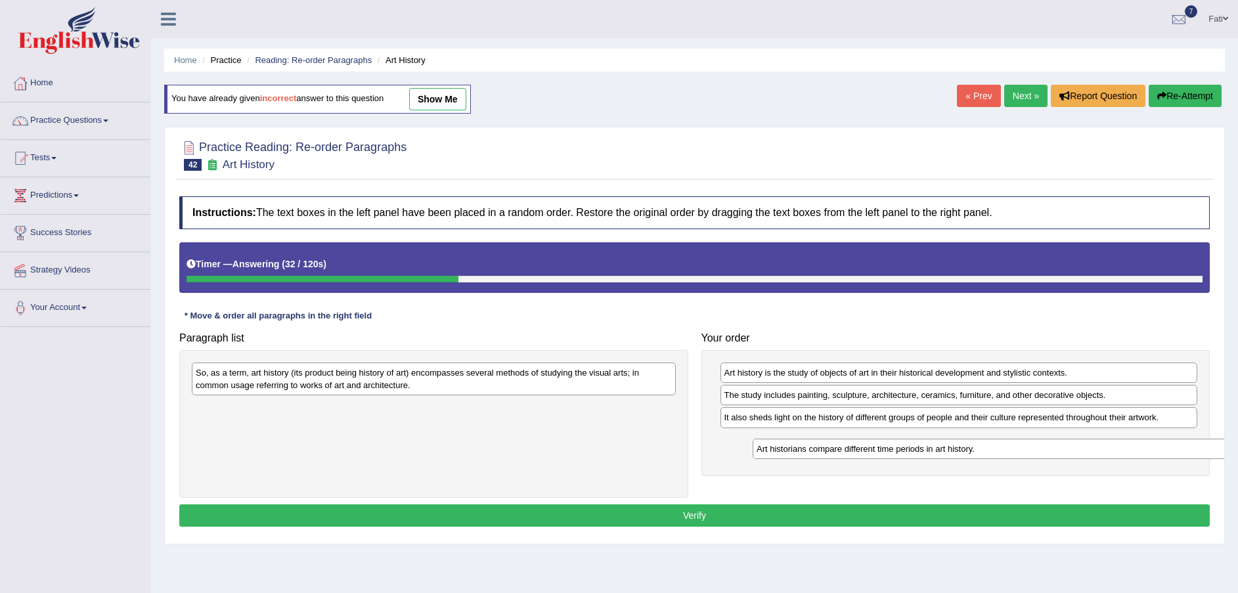
drag, startPoint x: 514, startPoint y: 405, endPoint x: 1075, endPoint y: 443, distance: 562.3
click at [1075, 444] on div "Art historians compare different time periods in art history." at bounding box center [995, 449] width 484 height 20
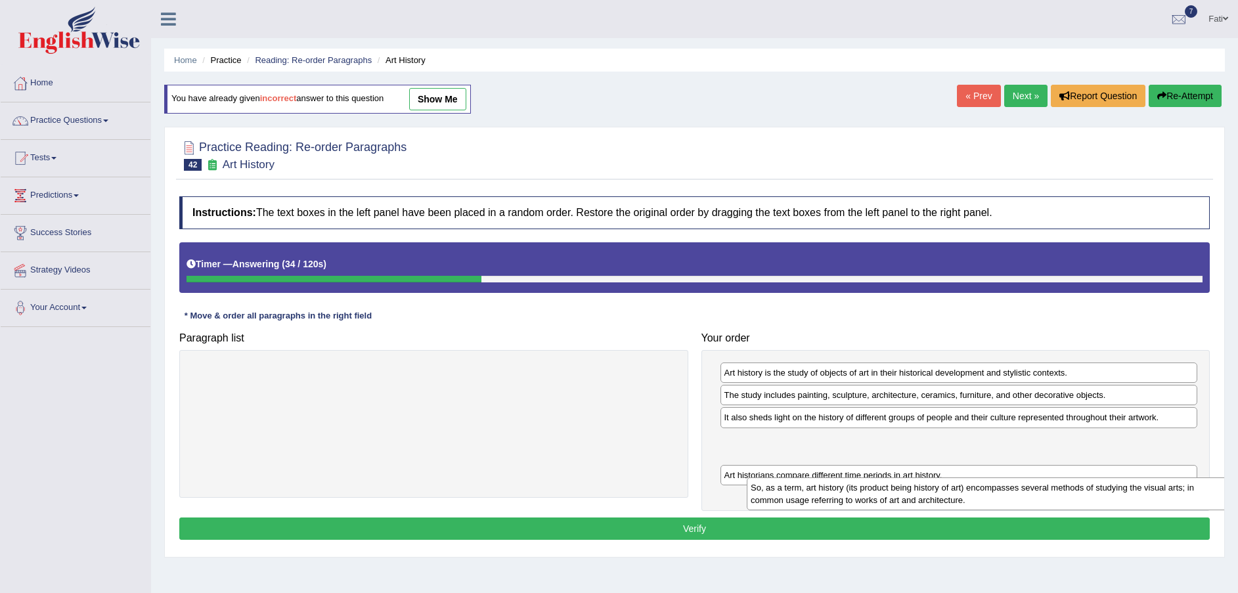
drag, startPoint x: 627, startPoint y: 383, endPoint x: 1183, endPoint y: 498, distance: 566.9
click at [1183, 498] on div "So, as a term, art history (its product being history of art) encompasses sever…" at bounding box center [989, 494] width 484 height 33
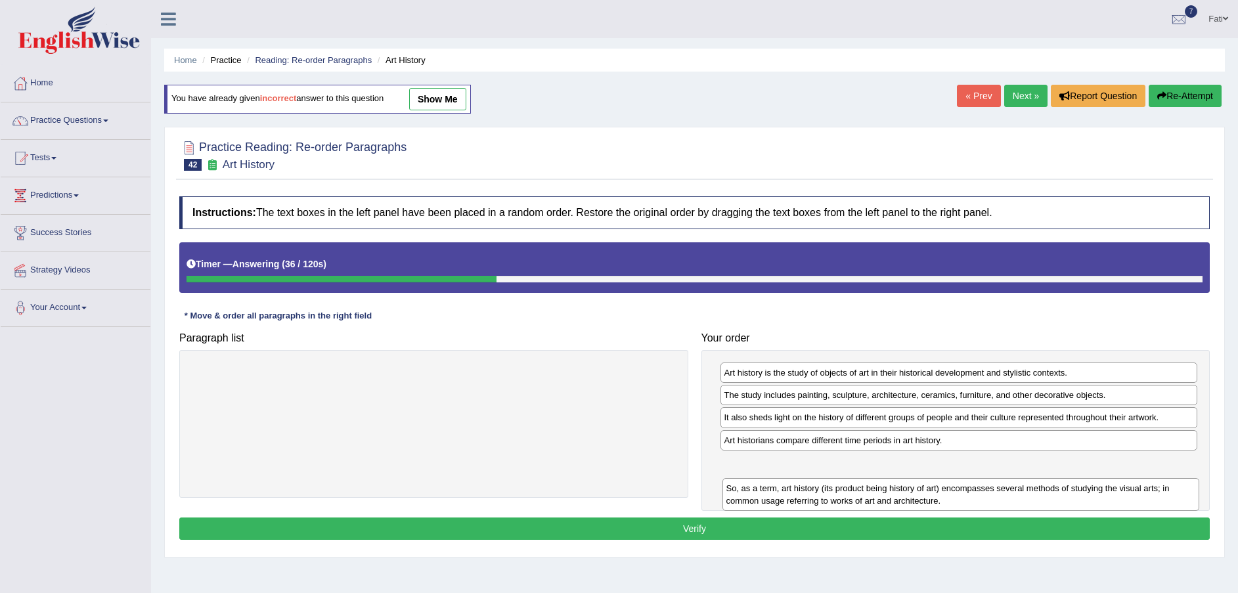
drag, startPoint x: 978, startPoint y: 453, endPoint x: 981, endPoint y: 487, distance: 34.3
click at [981, 487] on div "So, as a term, art history (its product being history of art) encompasses sever…" at bounding box center [962, 494] width 478 height 33
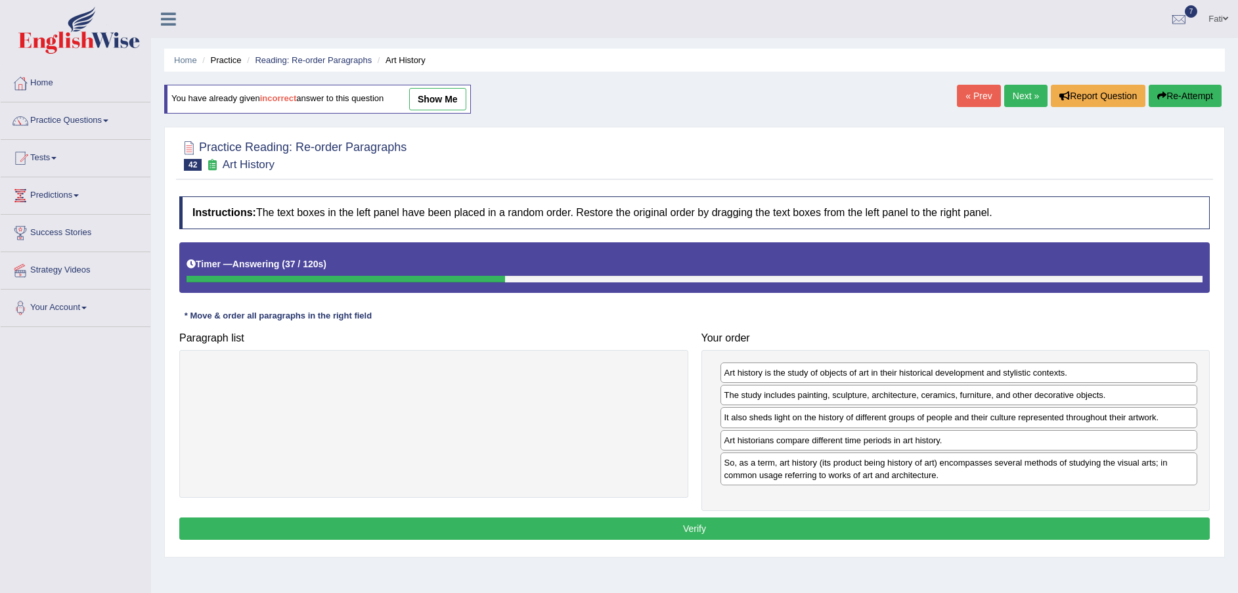
click at [927, 530] on button "Verify" at bounding box center [694, 529] width 1031 height 22
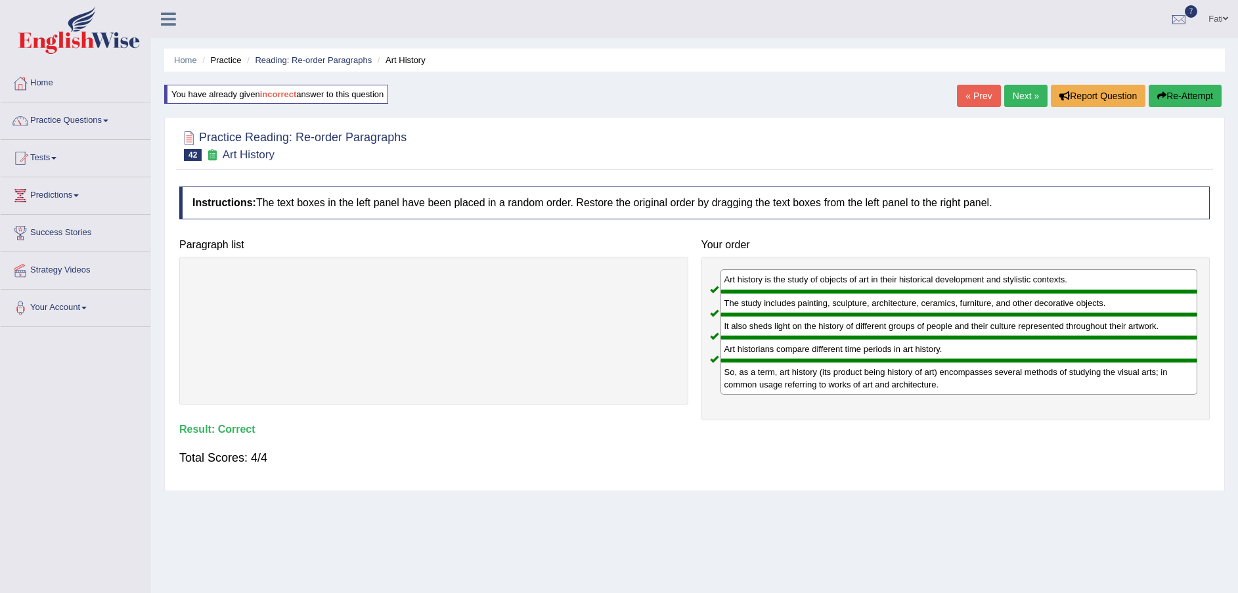
click at [1025, 97] on link "Next »" at bounding box center [1025, 96] width 43 height 22
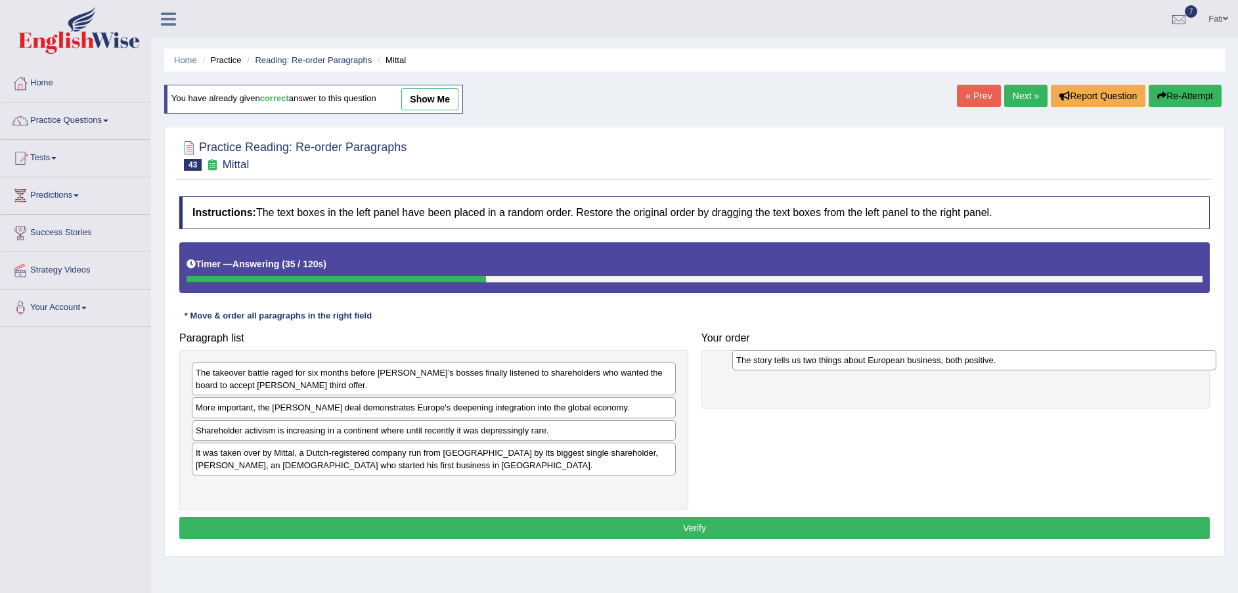
drag, startPoint x: 323, startPoint y: 372, endPoint x: 831, endPoint y: 365, distance: 507.9
click at [831, 365] on div "The story tells us two things about European business, both positive." at bounding box center [974, 360] width 484 height 20
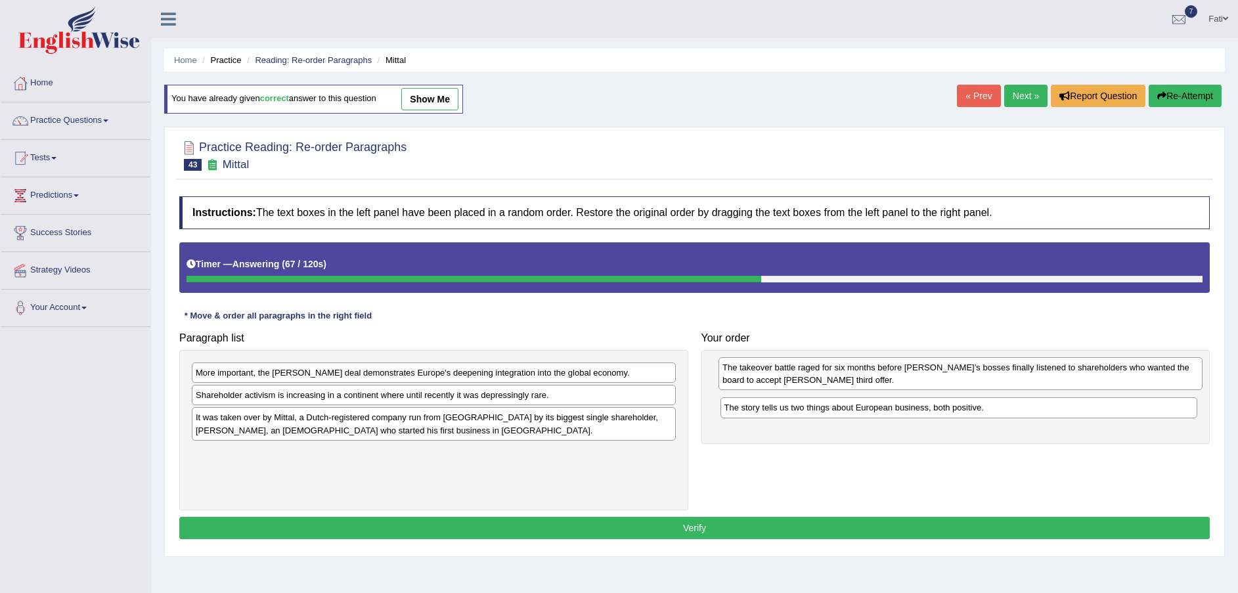
drag, startPoint x: 585, startPoint y: 381, endPoint x: 1112, endPoint y: 376, distance: 526.9
click at [1112, 376] on div "The takeover battle raged for six months before [PERSON_NAME]’s bosses finally …" at bounding box center [961, 373] width 484 height 33
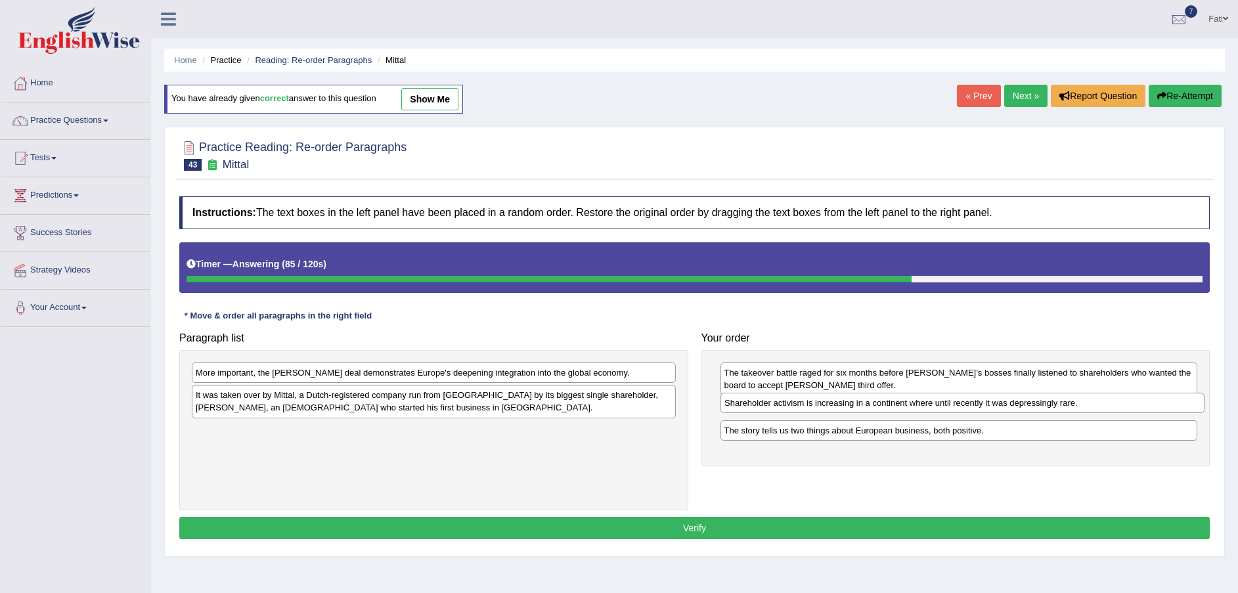
drag, startPoint x: 566, startPoint y: 400, endPoint x: 1089, endPoint y: 409, distance: 523.0
click at [1089, 409] on div "Shareholder activism is increasing in a continent where until recently it was d…" at bounding box center [963, 403] width 484 height 20
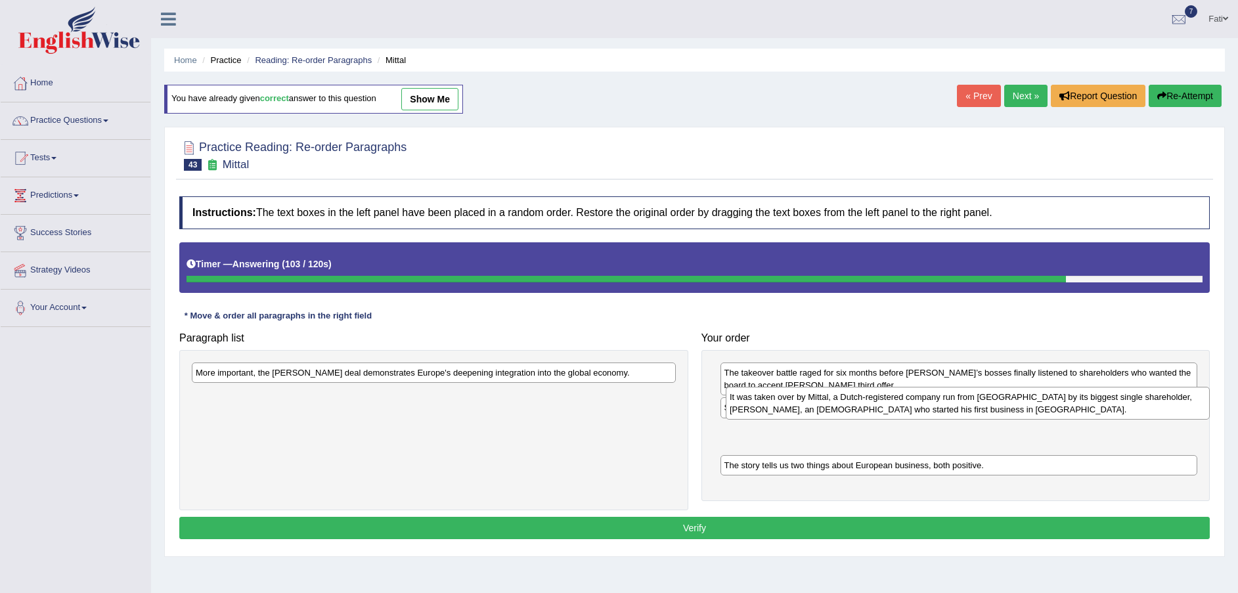
drag, startPoint x: 443, startPoint y: 414, endPoint x: 977, endPoint y: 416, distance: 534.1
click at [977, 416] on div "It was taken over by Mittal, a Dutch-registered company run from [GEOGRAPHIC_DA…" at bounding box center [968, 403] width 484 height 33
drag, startPoint x: 924, startPoint y: 426, endPoint x: 926, endPoint y: 400, distance: 25.7
click at [928, 397] on div "It was taken over by Mittal, a Dutch-registered company run from [GEOGRAPHIC_DA…" at bounding box center [965, 404] width 478 height 33
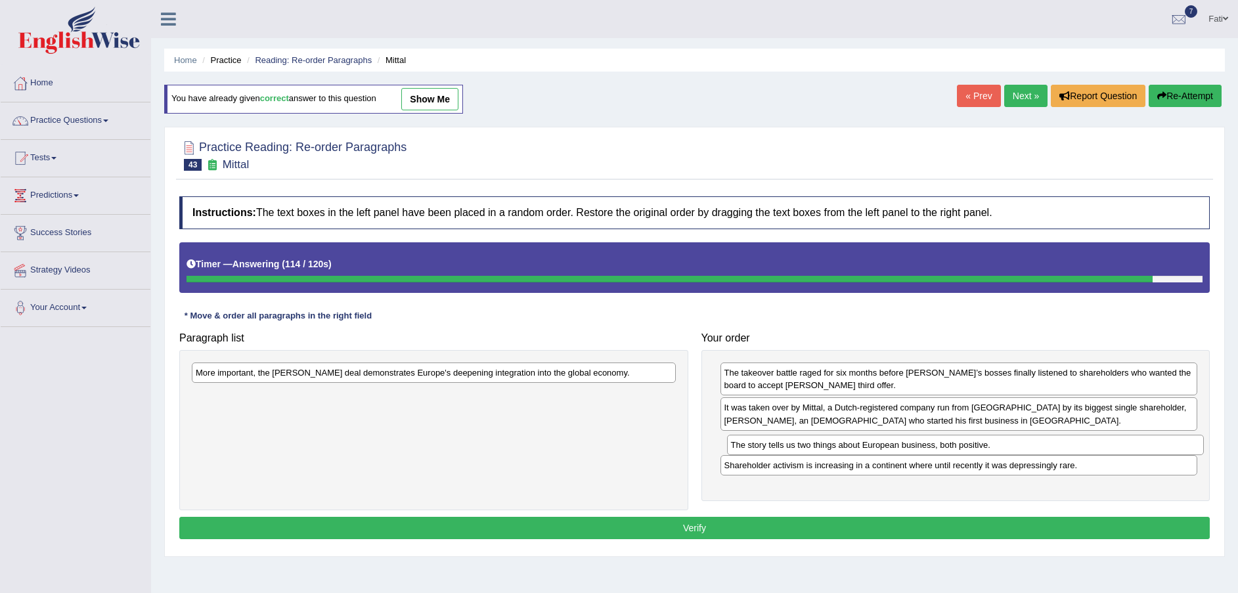
drag, startPoint x: 945, startPoint y: 469, endPoint x: 951, endPoint y: 449, distance: 20.6
click at [951, 449] on div "The story tells us two things about European business, both positive." at bounding box center [966, 445] width 478 height 20
click at [1198, 105] on button "Re-Attempt" at bounding box center [1185, 96] width 73 height 22
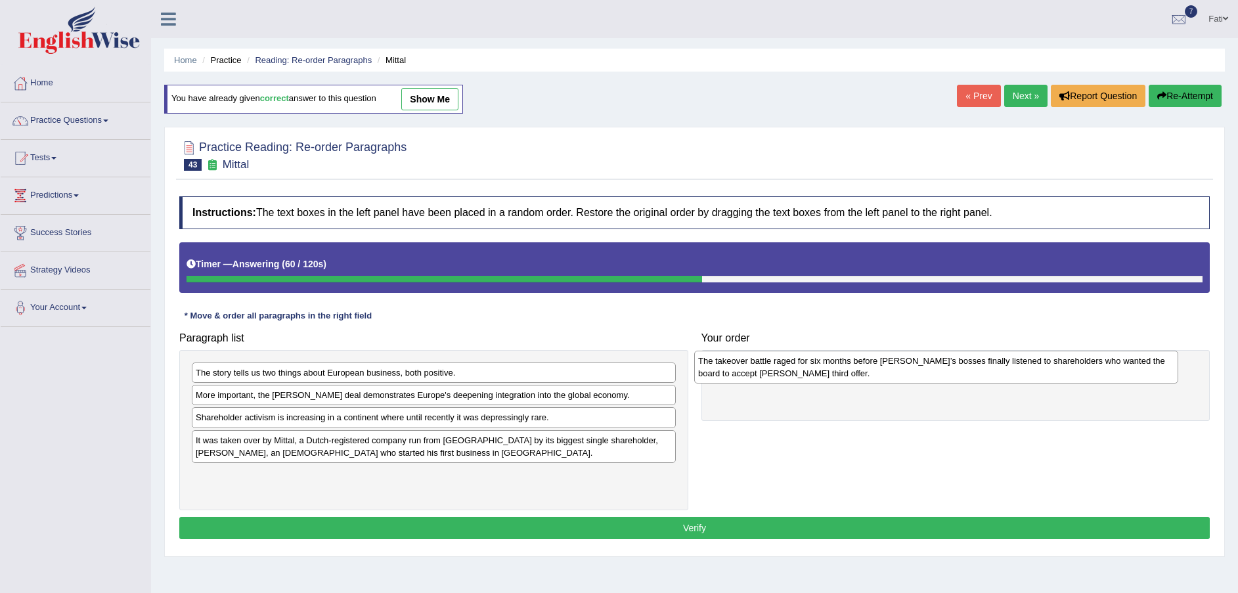
drag, startPoint x: 339, startPoint y: 405, endPoint x: 842, endPoint y: 371, distance: 503.7
click at [842, 371] on div "The takeover battle raged for six months before [PERSON_NAME]’s bosses finally …" at bounding box center [936, 367] width 484 height 33
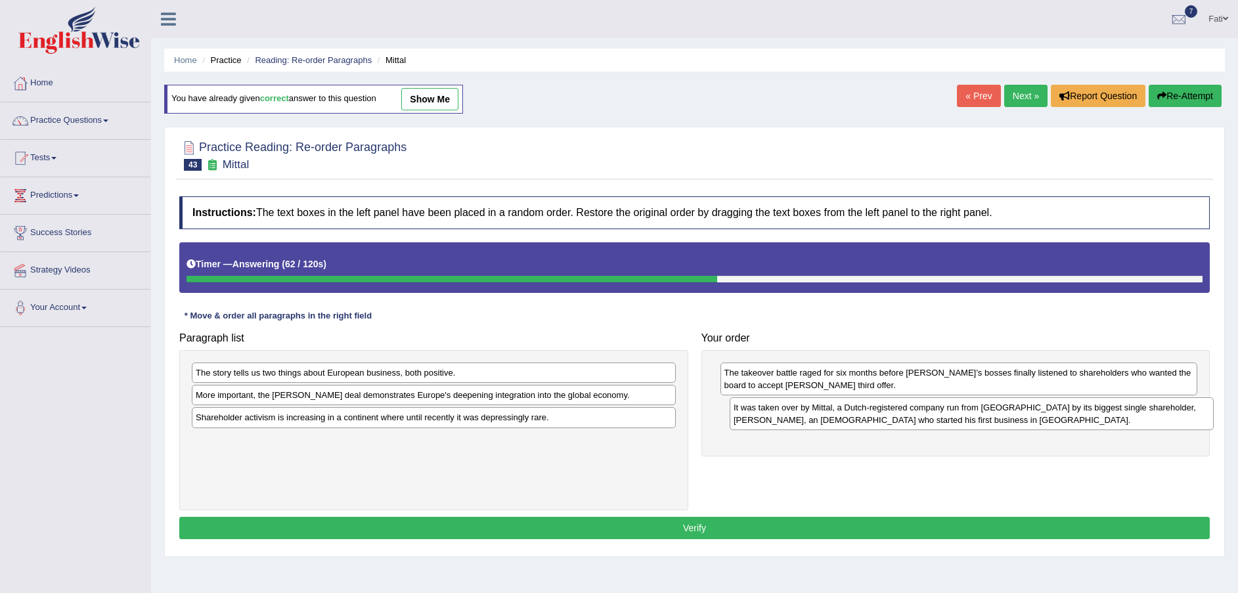
drag, startPoint x: 422, startPoint y: 445, endPoint x: 936, endPoint y: 420, distance: 514.3
click at [936, 420] on div "It was taken over by Mittal, a Dutch-registered company run from [GEOGRAPHIC_DA…" at bounding box center [972, 413] width 484 height 33
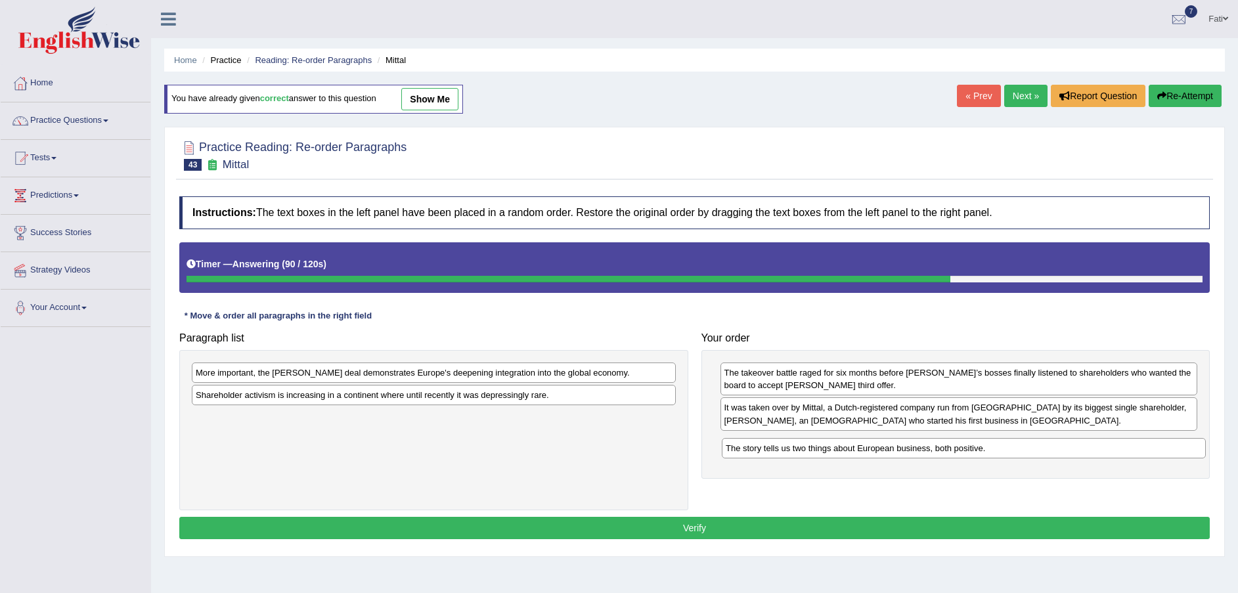
drag, startPoint x: 450, startPoint y: 376, endPoint x: 988, endPoint y: 451, distance: 543.3
click at [988, 451] on div "The story tells us two things about European business, both positive." at bounding box center [964, 448] width 484 height 20
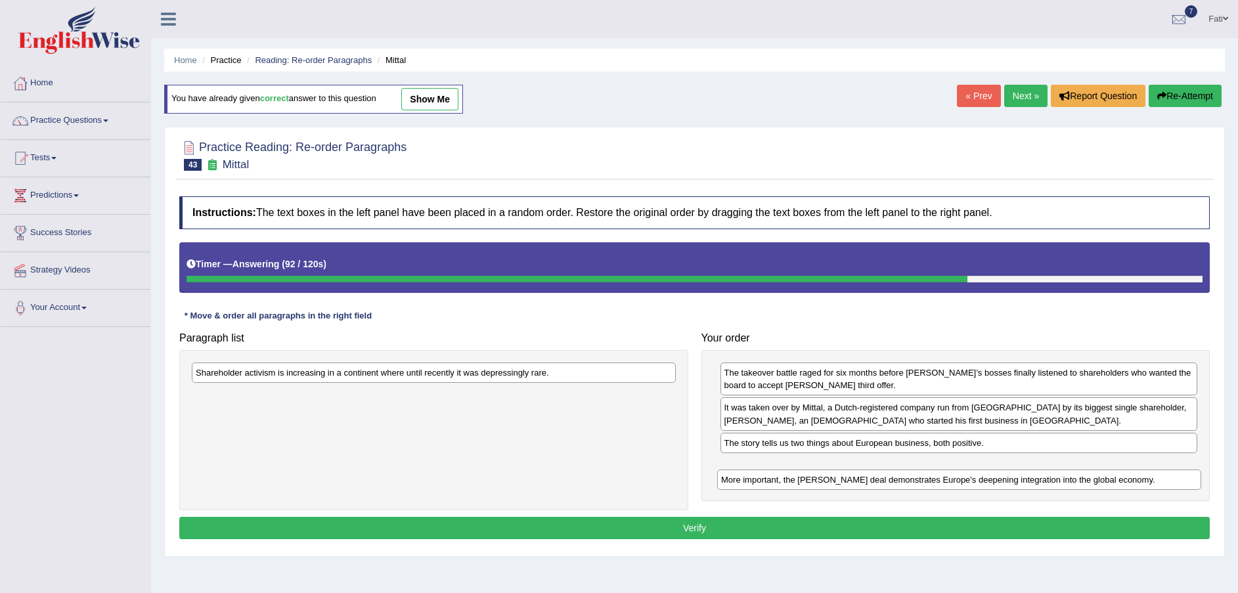
drag, startPoint x: 575, startPoint y: 372, endPoint x: 1102, endPoint y: 480, distance: 537.1
click at [1102, 480] on div "More important, the [PERSON_NAME] deal demonstrates Europe's deepening integrat…" at bounding box center [959, 480] width 484 height 20
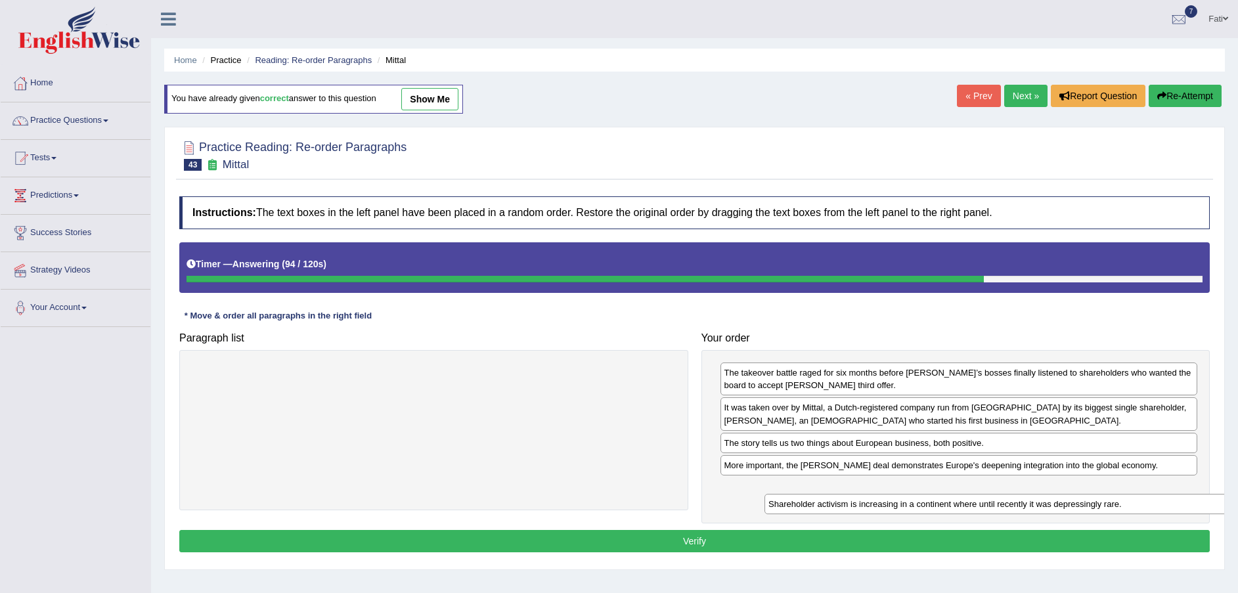
drag, startPoint x: 589, startPoint y: 376, endPoint x: 1162, endPoint y: 507, distance: 587.4
click at [1162, 507] on div "Shareholder activism is increasing in a continent where until recently it was d…" at bounding box center [1007, 504] width 484 height 20
click at [962, 543] on button "Verify" at bounding box center [694, 541] width 1031 height 22
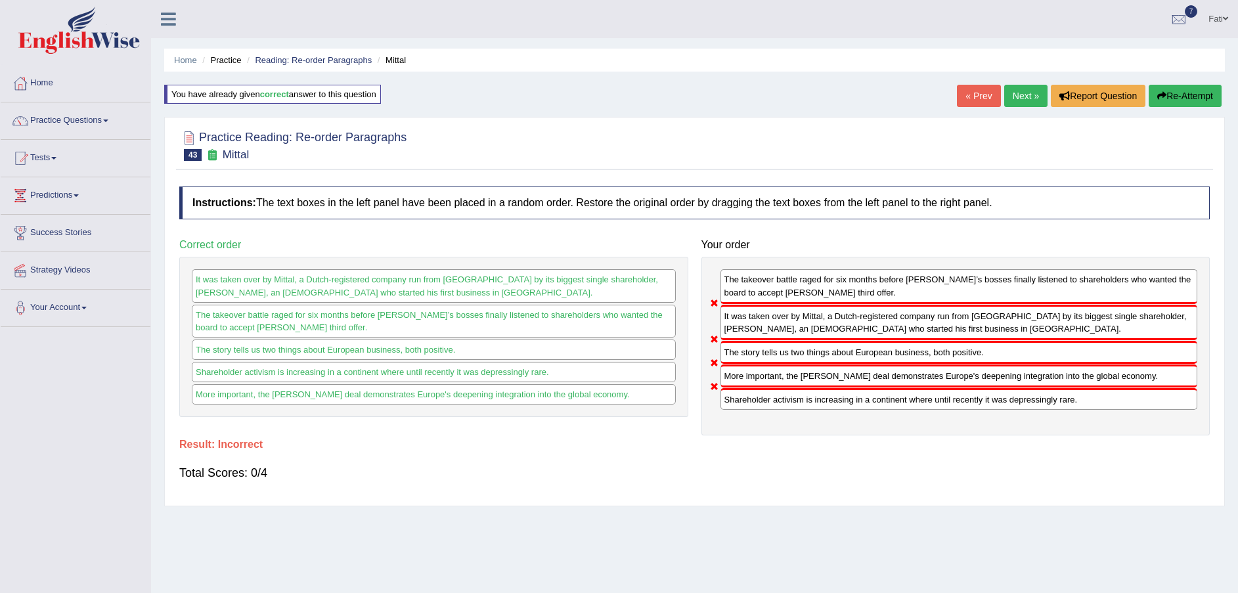
click at [1194, 96] on button "Re-Attempt" at bounding box center [1185, 96] width 73 height 22
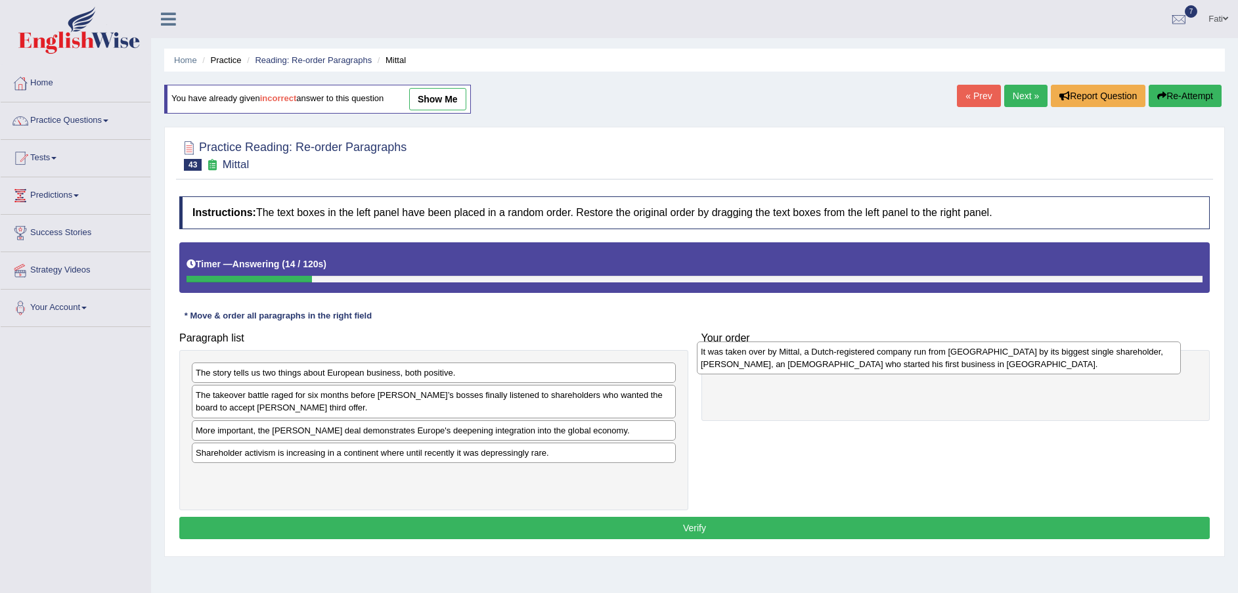
drag, startPoint x: 564, startPoint y: 485, endPoint x: 1069, endPoint y: 362, distance: 520.1
click at [1069, 362] on div "It was taken over by Mittal, a Dutch-registered company run from [GEOGRAPHIC_DA…" at bounding box center [939, 358] width 484 height 33
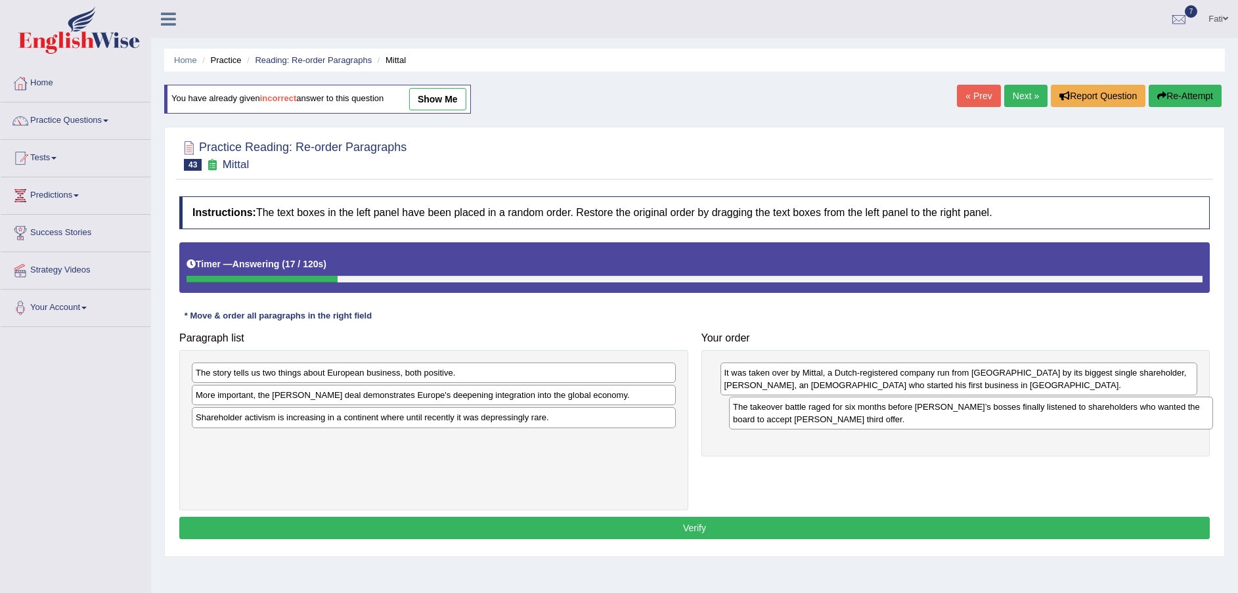
drag, startPoint x: 438, startPoint y: 403, endPoint x: 976, endPoint y: 415, distance: 537.5
click at [976, 415] on div "The takeover battle raged for six months before [PERSON_NAME]’s bosses finally …" at bounding box center [971, 413] width 484 height 33
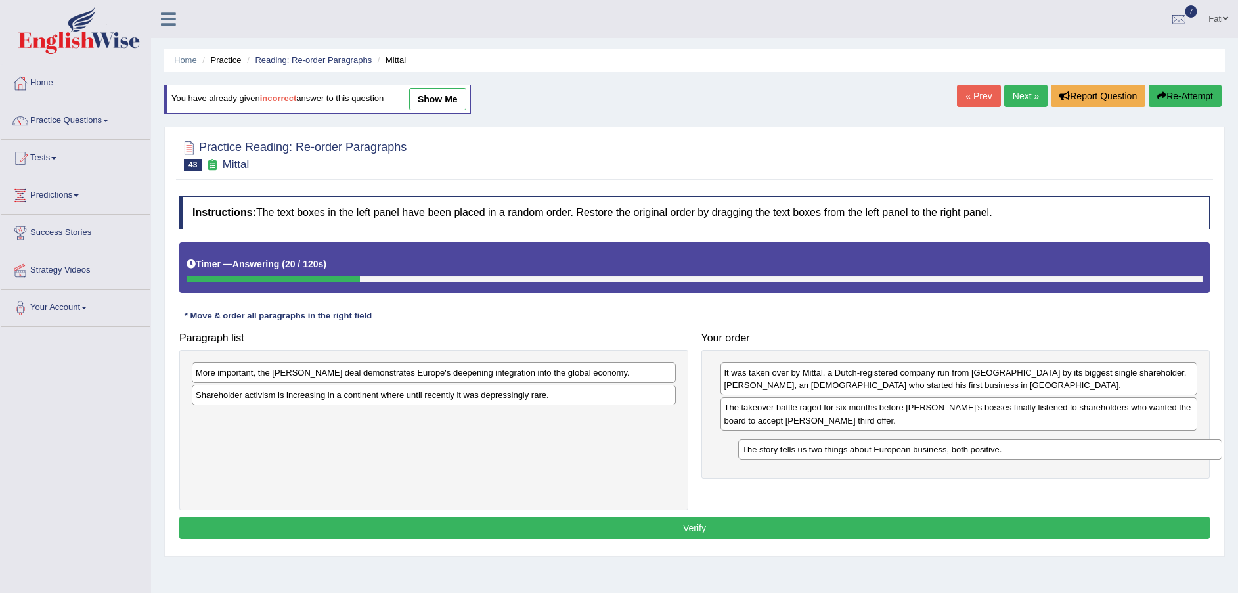
drag, startPoint x: 485, startPoint y: 374, endPoint x: 1032, endPoint y: 451, distance: 552.0
click at [1032, 451] on div "The story tells us two things about European business, both positive." at bounding box center [980, 449] width 484 height 20
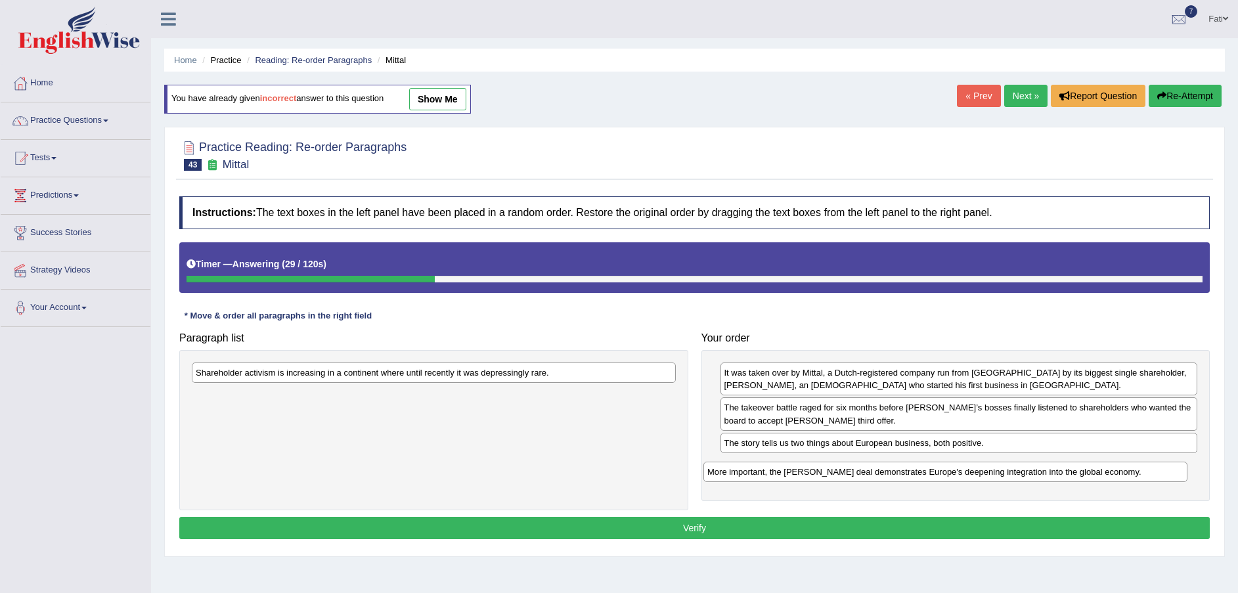
drag, startPoint x: 465, startPoint y: 371, endPoint x: 983, endPoint y: 468, distance: 527.4
click at [983, 468] on div "More important, the [PERSON_NAME] deal demonstrates Europe's deepening integrat…" at bounding box center [946, 472] width 484 height 20
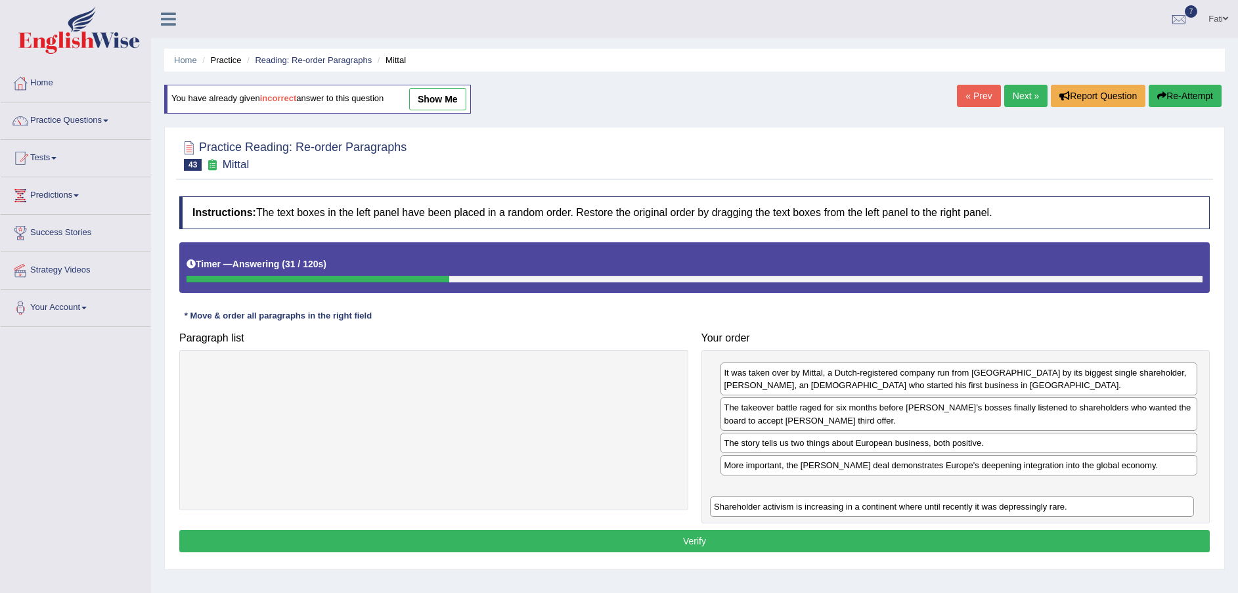
drag, startPoint x: 637, startPoint y: 374, endPoint x: 1159, endPoint y: 501, distance: 537.6
click at [1159, 501] on div "Shareholder activism is increasing in a continent where until recently it was d…" at bounding box center [952, 507] width 484 height 20
click at [863, 535] on button "Verify" at bounding box center [694, 541] width 1031 height 22
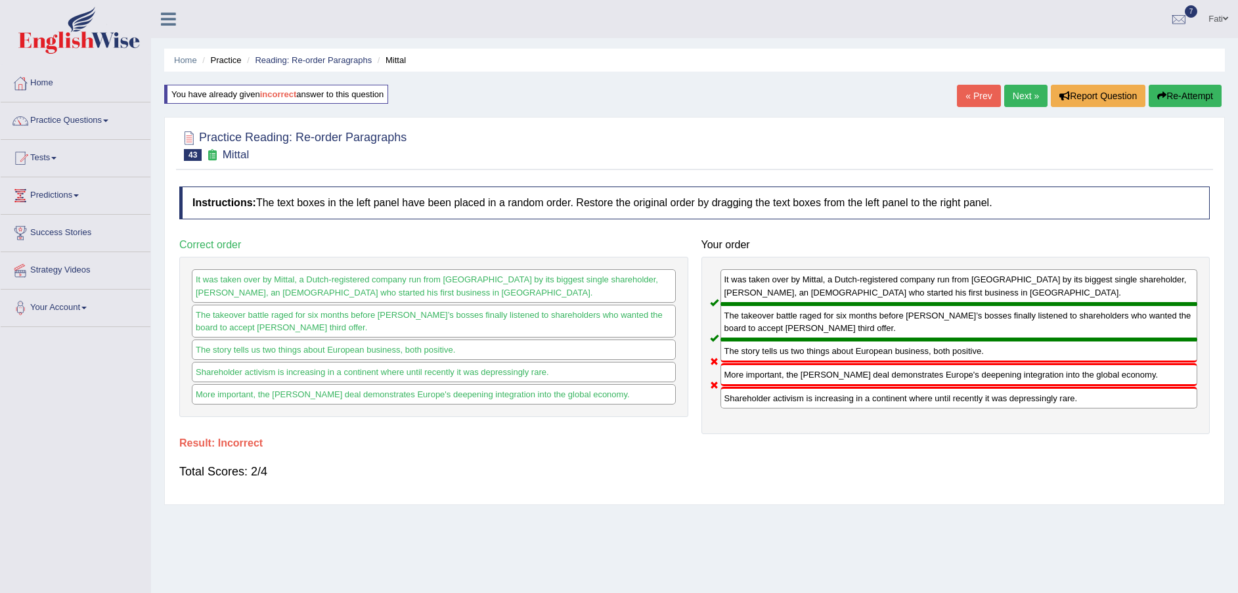
click at [1029, 99] on link "Next »" at bounding box center [1025, 96] width 43 height 22
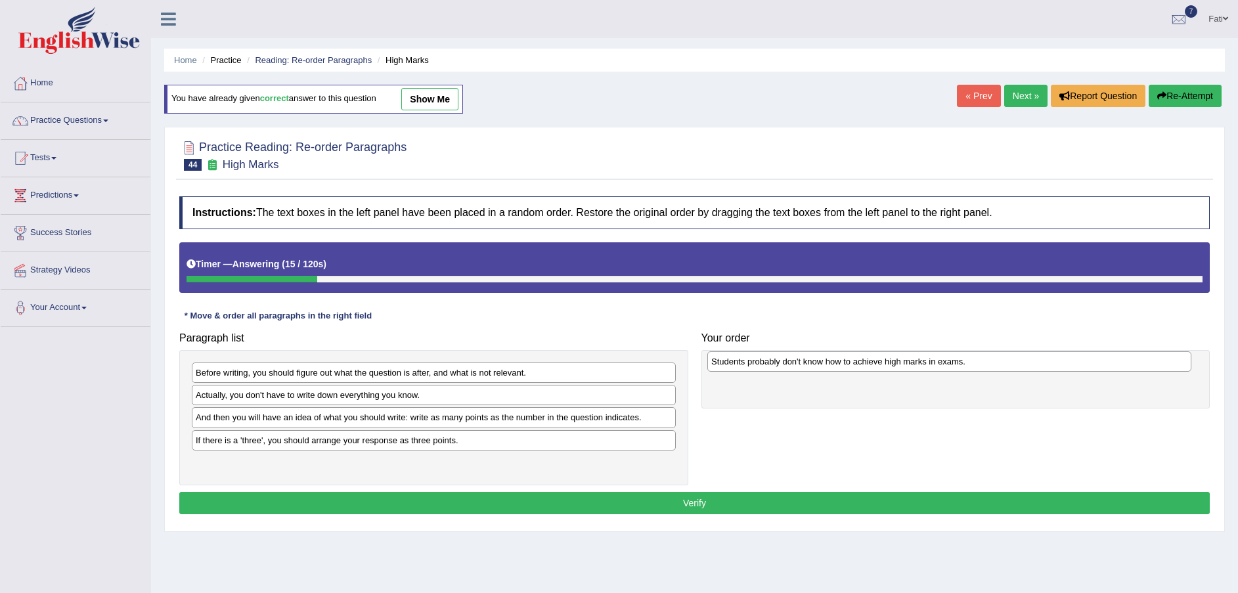
drag, startPoint x: 351, startPoint y: 447, endPoint x: 865, endPoint y: 369, distance: 520.3
click at [865, 369] on div "Students probably don't know how to achieve high marks in exams." at bounding box center [950, 361] width 484 height 20
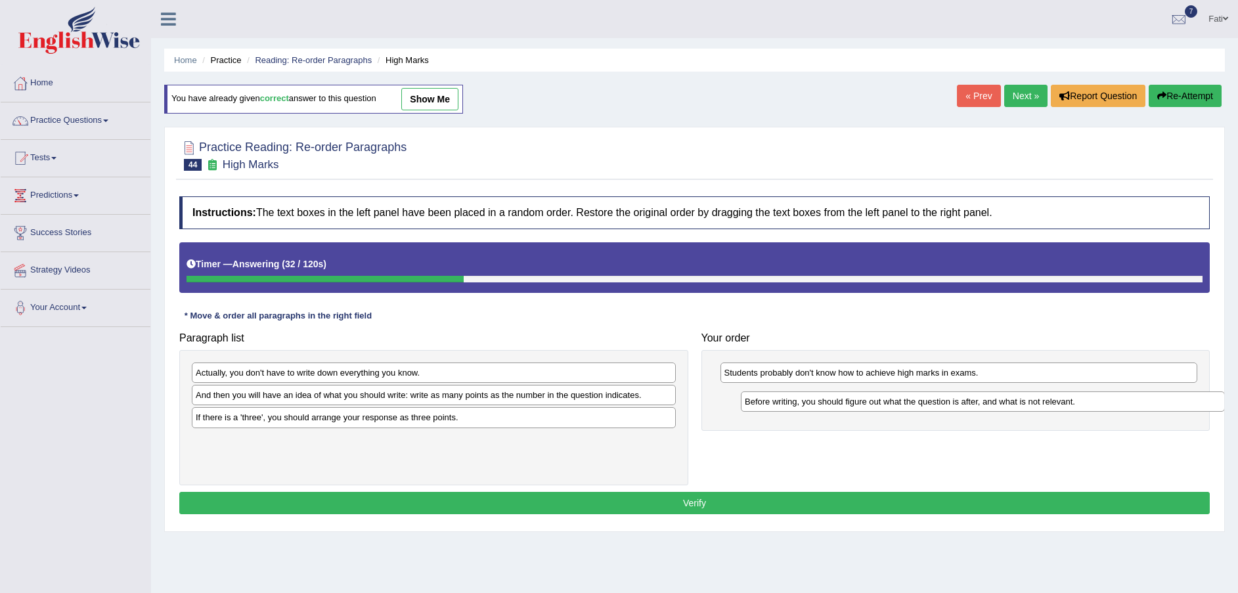
drag, startPoint x: 430, startPoint y: 380, endPoint x: 979, endPoint y: 409, distance: 549.3
click at [979, 409] on div "Before writing, you should figure out what the question is after, and what is n…" at bounding box center [983, 402] width 484 height 20
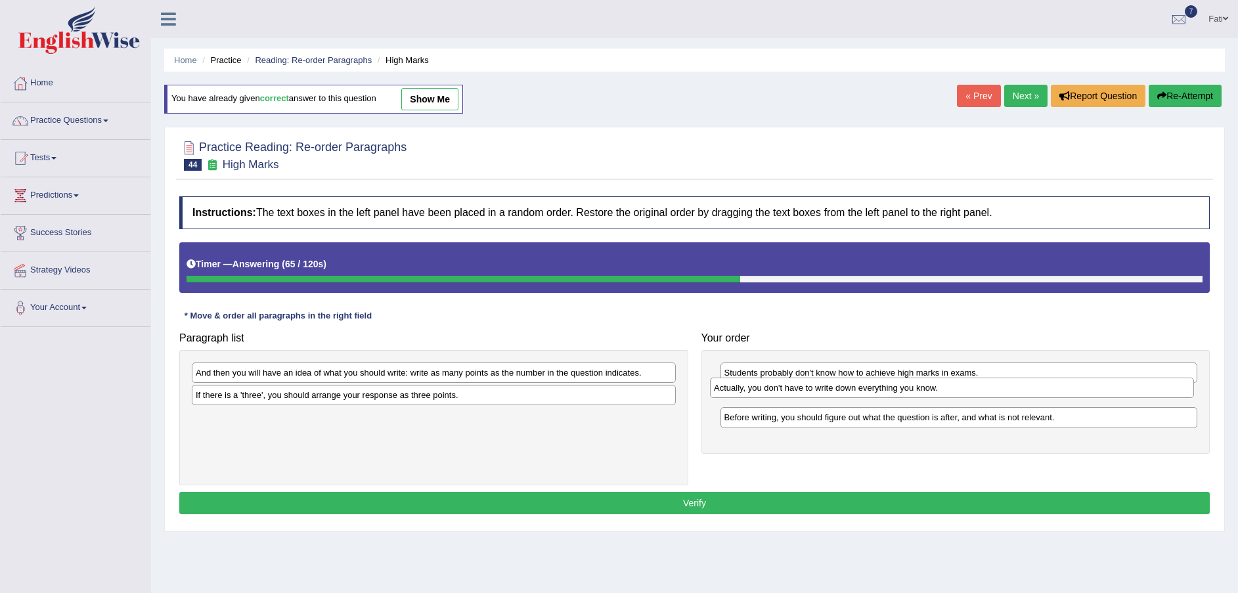
drag, startPoint x: 428, startPoint y: 373, endPoint x: 943, endPoint y: 388, distance: 515.3
click at [943, 388] on div "Actually, you don't have to write down everything you know." at bounding box center [952, 388] width 484 height 20
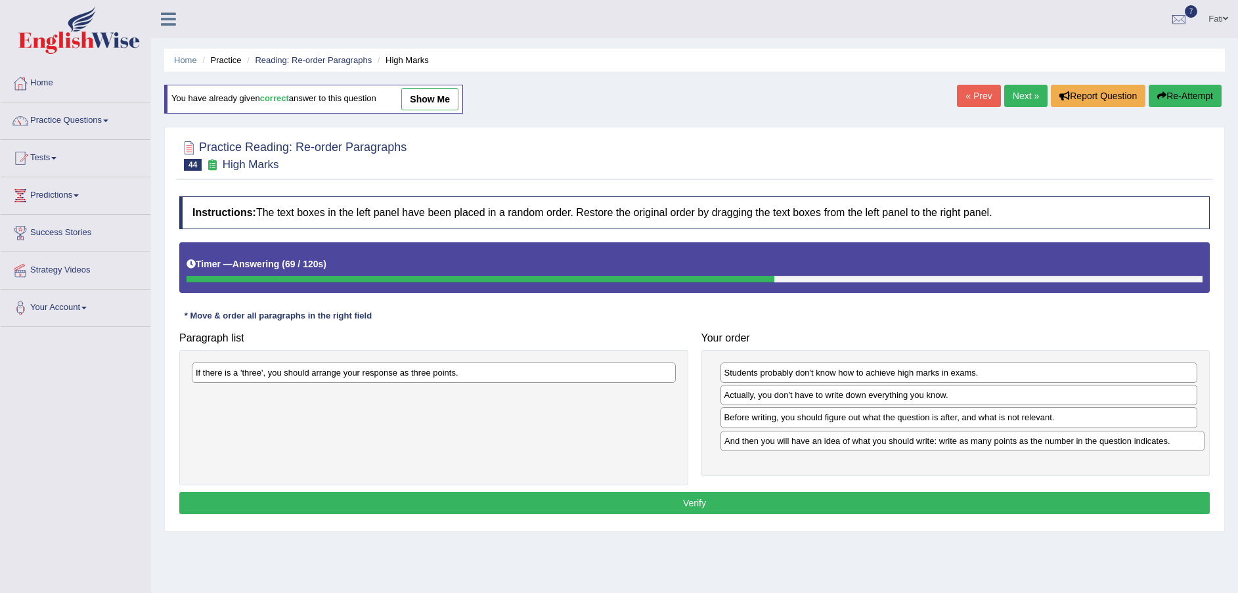
drag, startPoint x: 443, startPoint y: 372, endPoint x: 972, endPoint y: 440, distance: 533.2
click at [972, 440] on div "And then you will have an idea of what you should write: write as many points a…" at bounding box center [963, 441] width 484 height 20
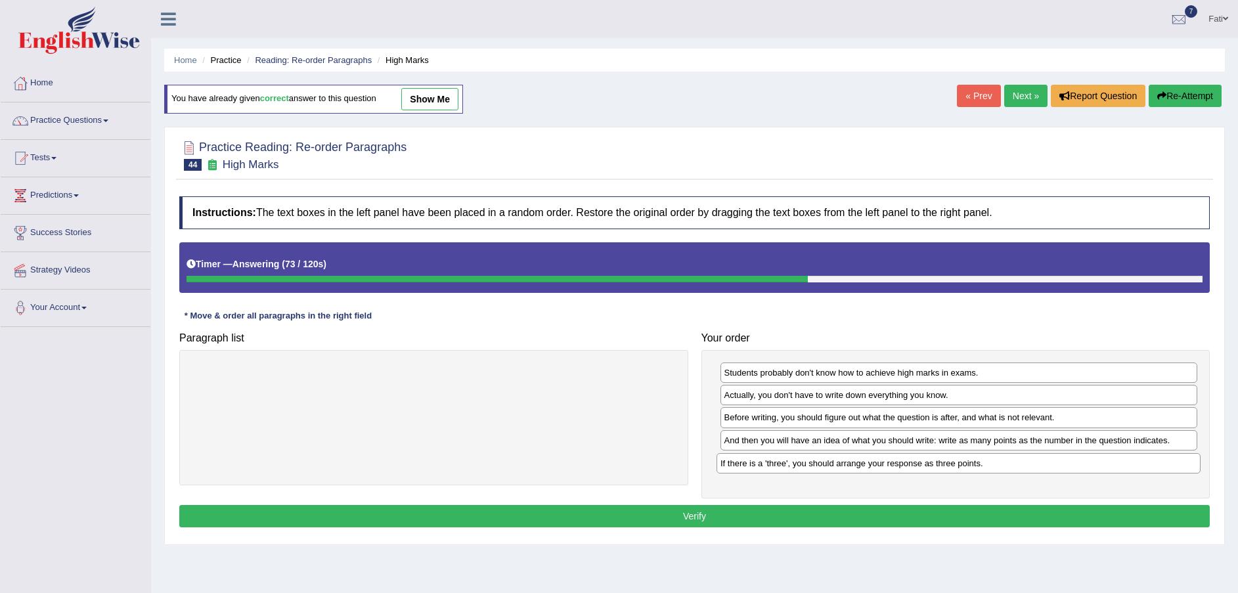
drag, startPoint x: 467, startPoint y: 369, endPoint x: 993, endPoint y: 459, distance: 533.2
click at [993, 459] on div "If there is a 'three', you should arrange your response as three points." at bounding box center [959, 463] width 484 height 20
click at [794, 512] on button "Verify" at bounding box center [694, 516] width 1031 height 22
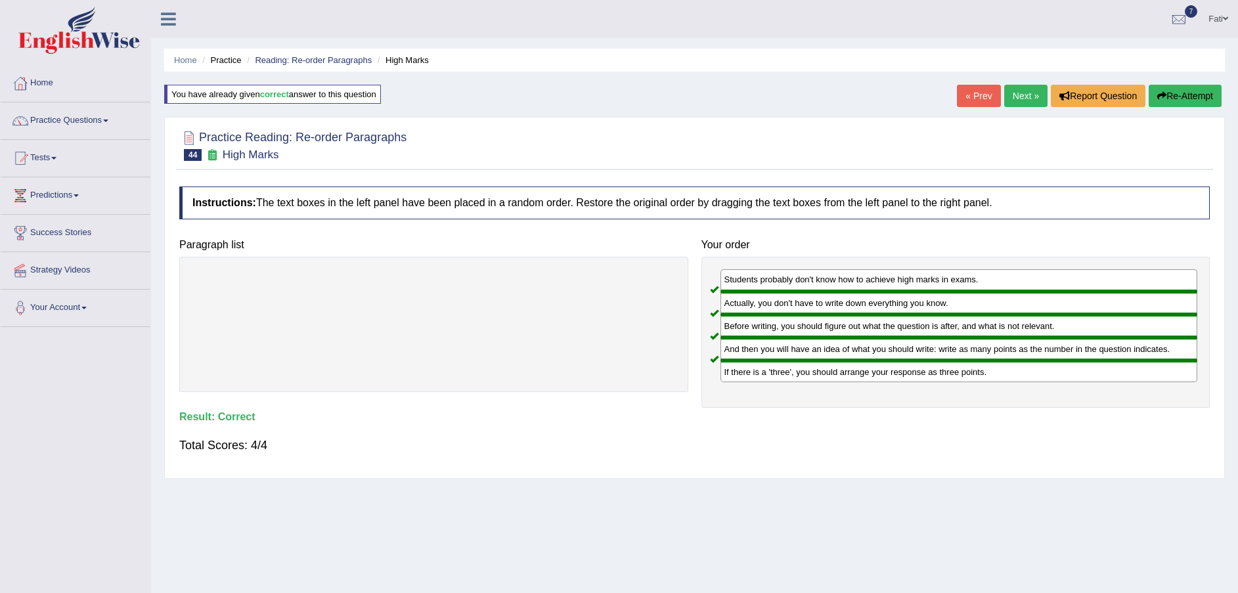
click at [1025, 98] on link "Next »" at bounding box center [1025, 96] width 43 height 22
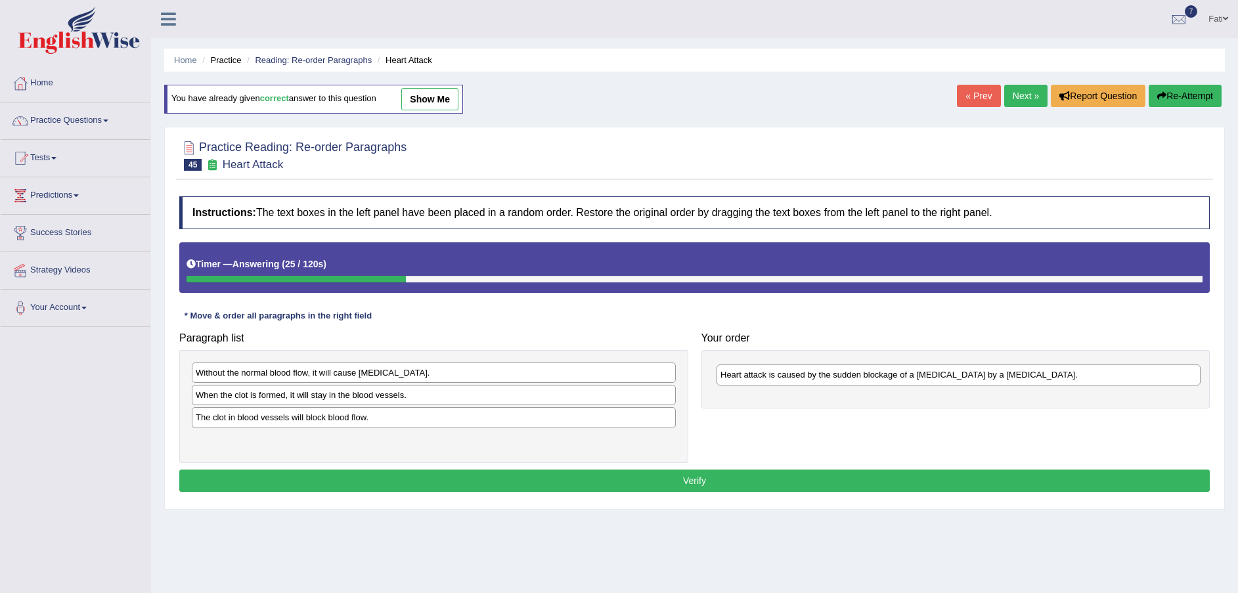
drag, startPoint x: 325, startPoint y: 418, endPoint x: 850, endPoint y: 376, distance: 526.6
click at [850, 376] on div "Heart attack is caused by the sudden blockage of a [MEDICAL_DATA] by a [MEDICAL…" at bounding box center [959, 375] width 484 height 20
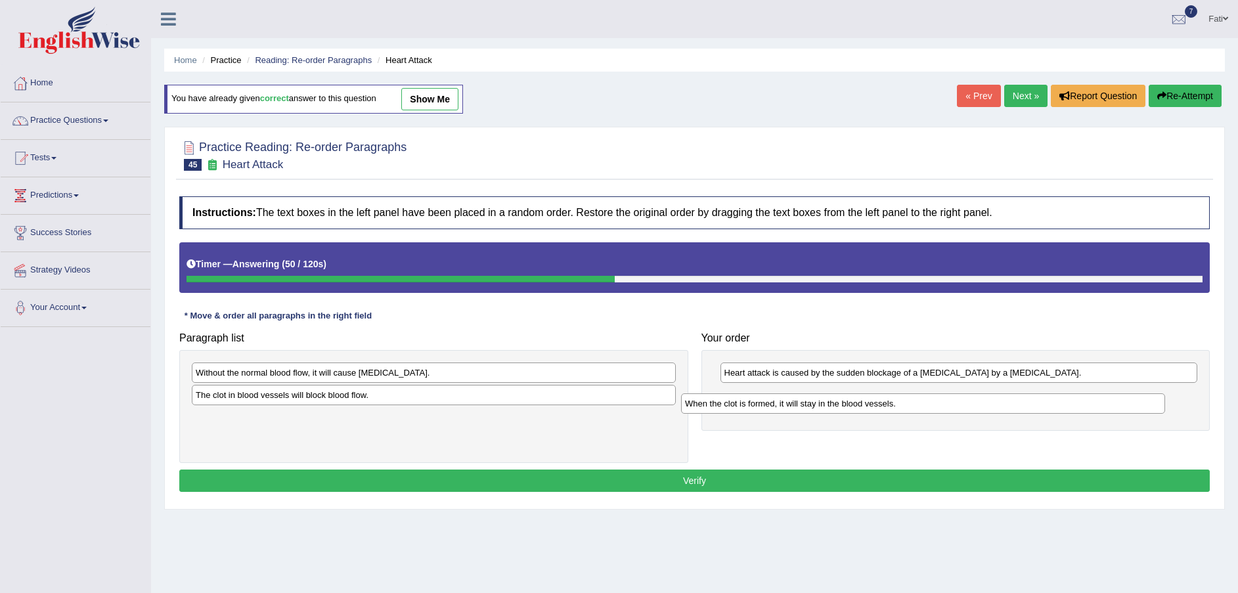
drag, startPoint x: 404, startPoint y: 400, endPoint x: 894, endPoint y: 409, distance: 490.2
click at [894, 409] on div "When the clot is formed, it will stay in the blood vessels." at bounding box center [923, 404] width 484 height 20
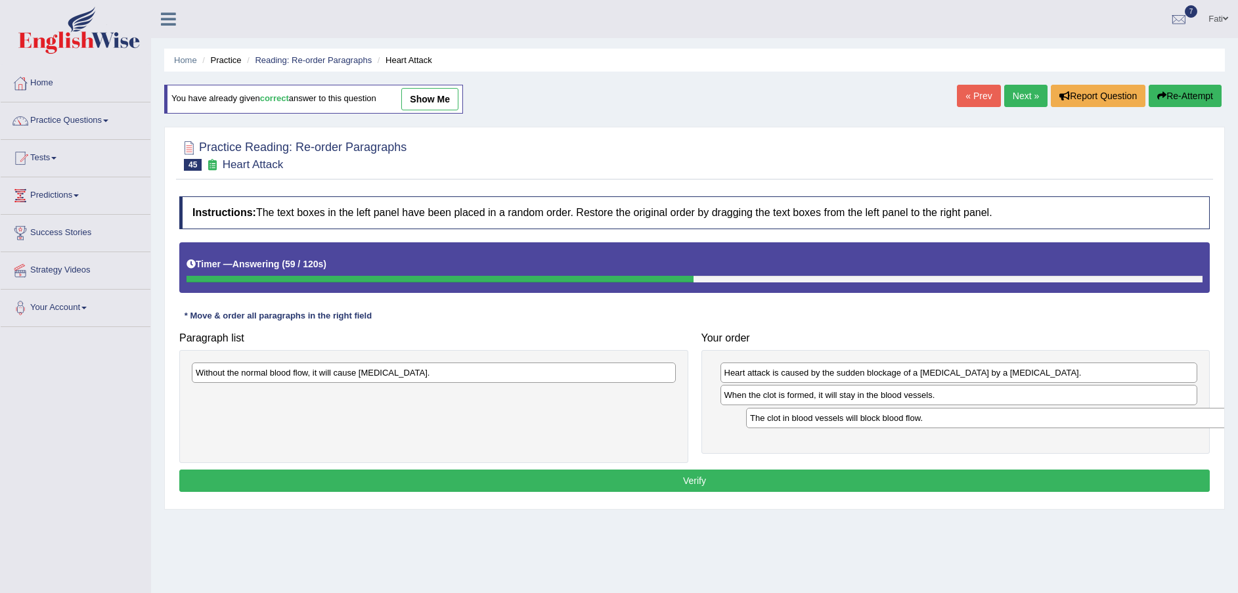
drag, startPoint x: 383, startPoint y: 401, endPoint x: 937, endPoint y: 424, distance: 554.9
click at [937, 424] on div "The clot in blood vessels will block blood flow." at bounding box center [988, 418] width 484 height 20
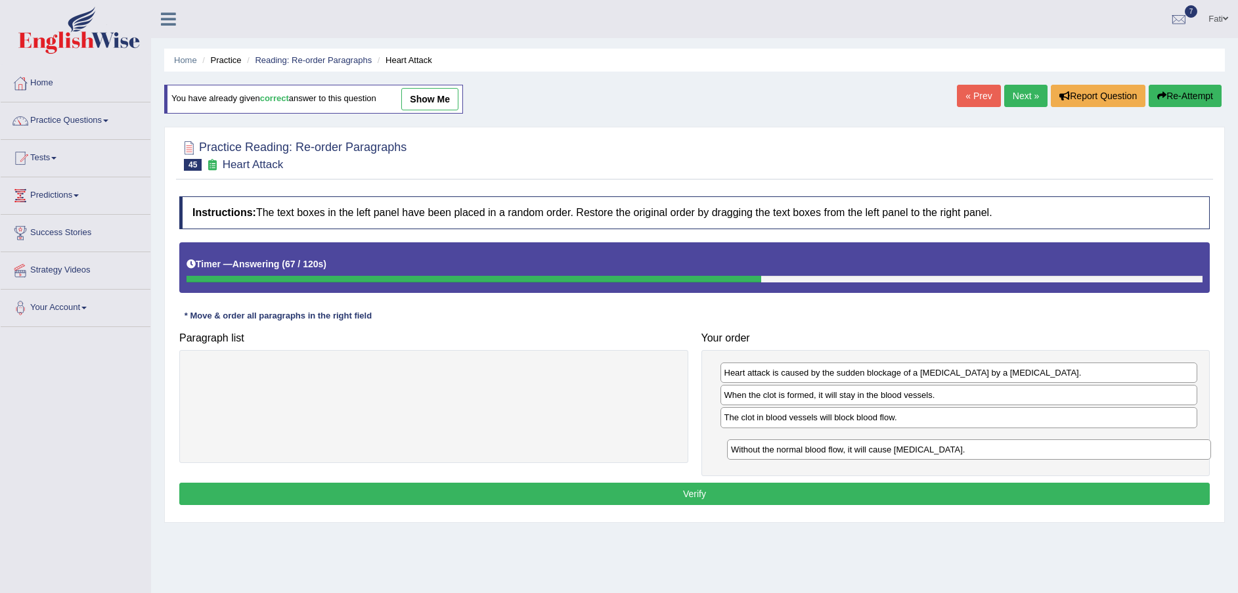
drag, startPoint x: 397, startPoint y: 377, endPoint x: 930, endPoint y: 454, distance: 537.6
click at [930, 454] on div "Without the normal blood flow, it will cause muscle contraction." at bounding box center [969, 449] width 484 height 20
click at [901, 491] on button "Verify" at bounding box center [694, 494] width 1031 height 22
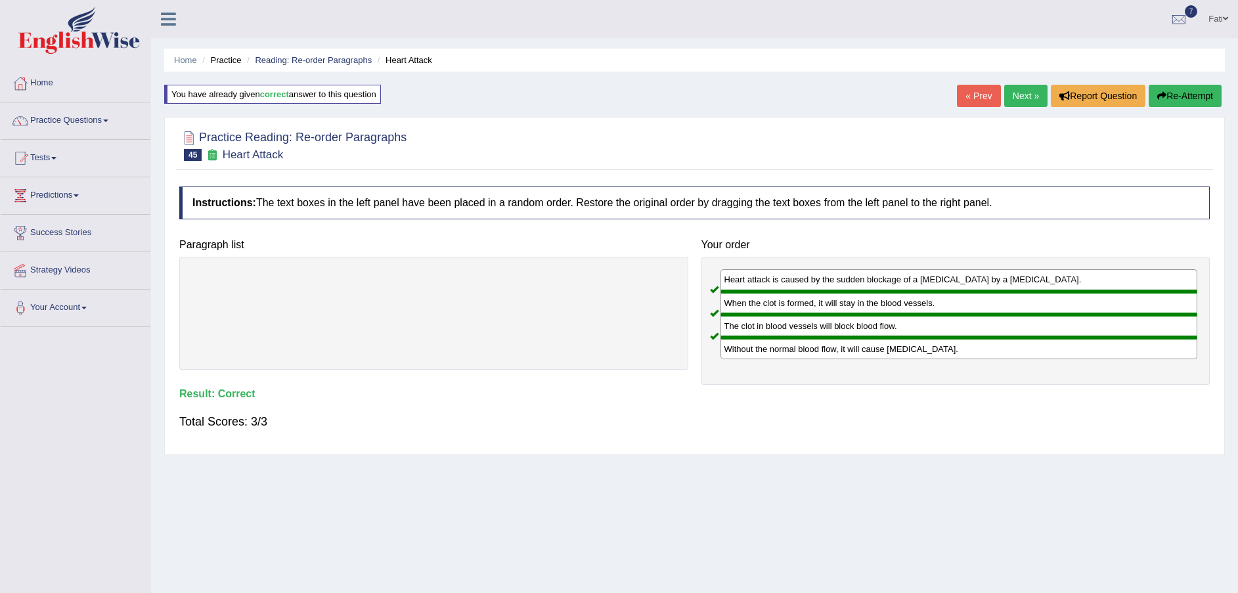
click at [1024, 95] on link "Next »" at bounding box center [1025, 96] width 43 height 22
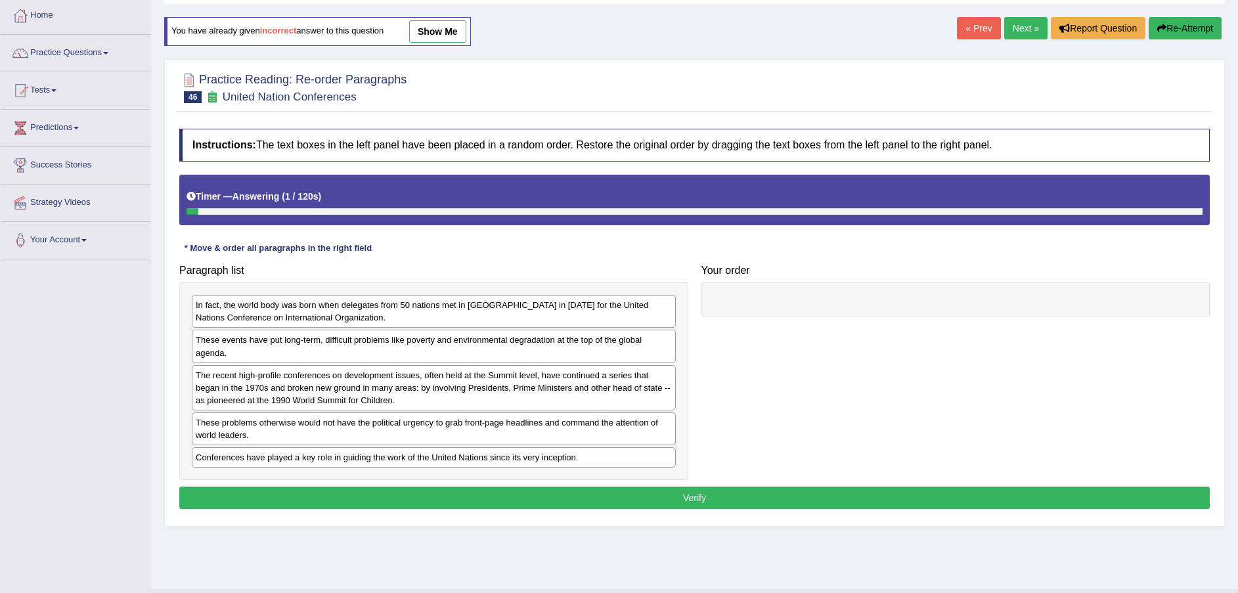
scroll to position [97, 0]
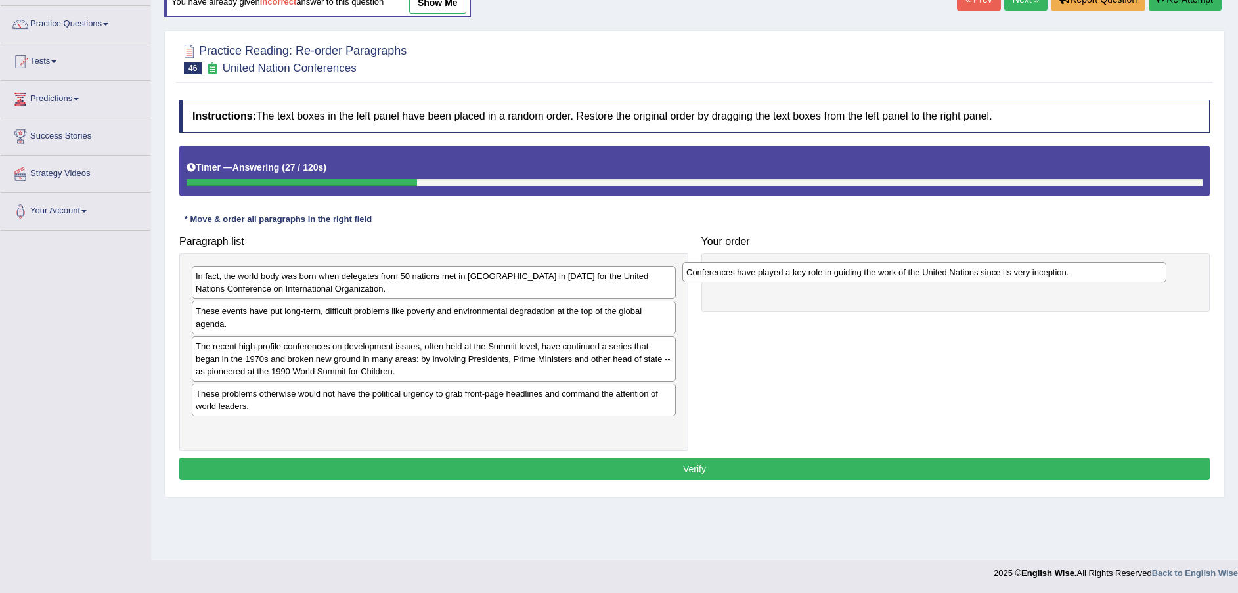
drag, startPoint x: 432, startPoint y: 437, endPoint x: 928, endPoint y: 282, distance: 520.1
click at [926, 282] on div "Conferences have played a key role in guiding the work of the United Nations si…" at bounding box center [925, 272] width 484 height 20
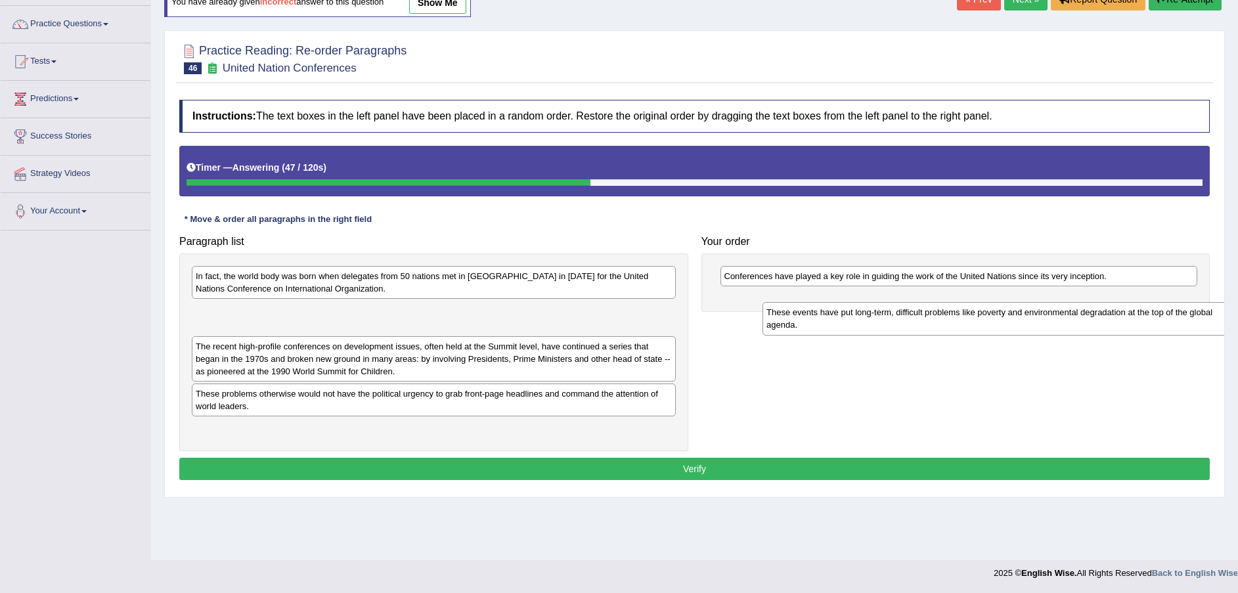
drag, startPoint x: 418, startPoint y: 326, endPoint x: 984, endPoint y: 328, distance: 566.3
click at [985, 328] on div "These events have put long-term, difficult problems like poverty and environmen…" at bounding box center [1005, 318] width 484 height 33
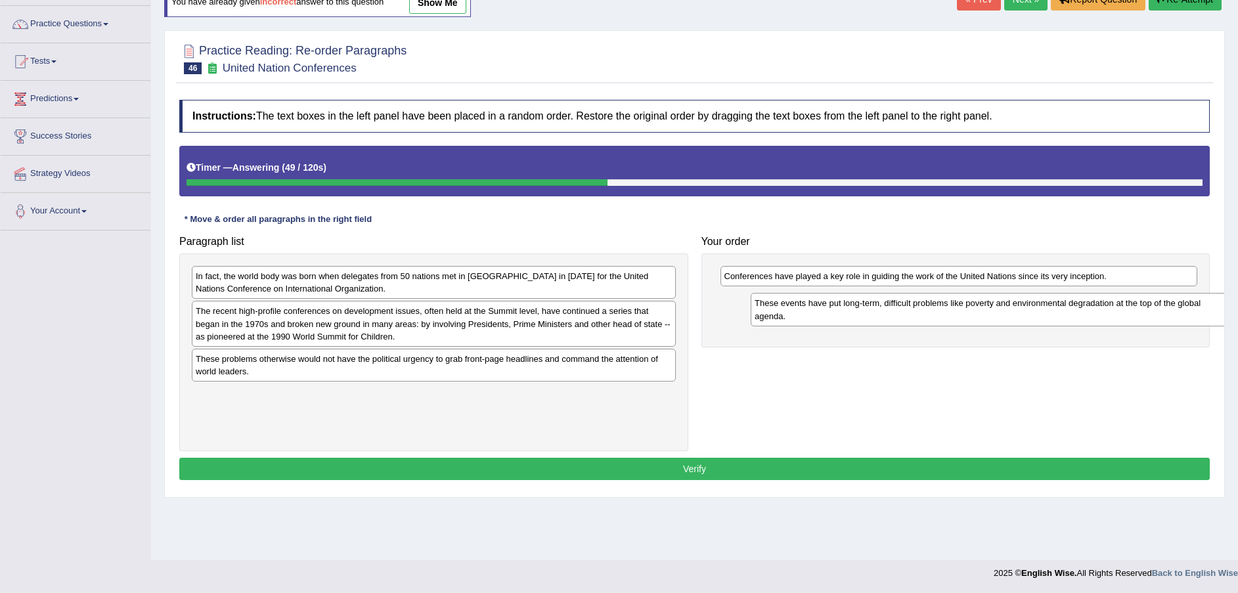
drag, startPoint x: 630, startPoint y: 327, endPoint x: 1186, endPoint y: 319, distance: 555.8
click at [1187, 319] on div "These events have put long-term, difficult problems like poverty and environmen…" at bounding box center [993, 309] width 484 height 33
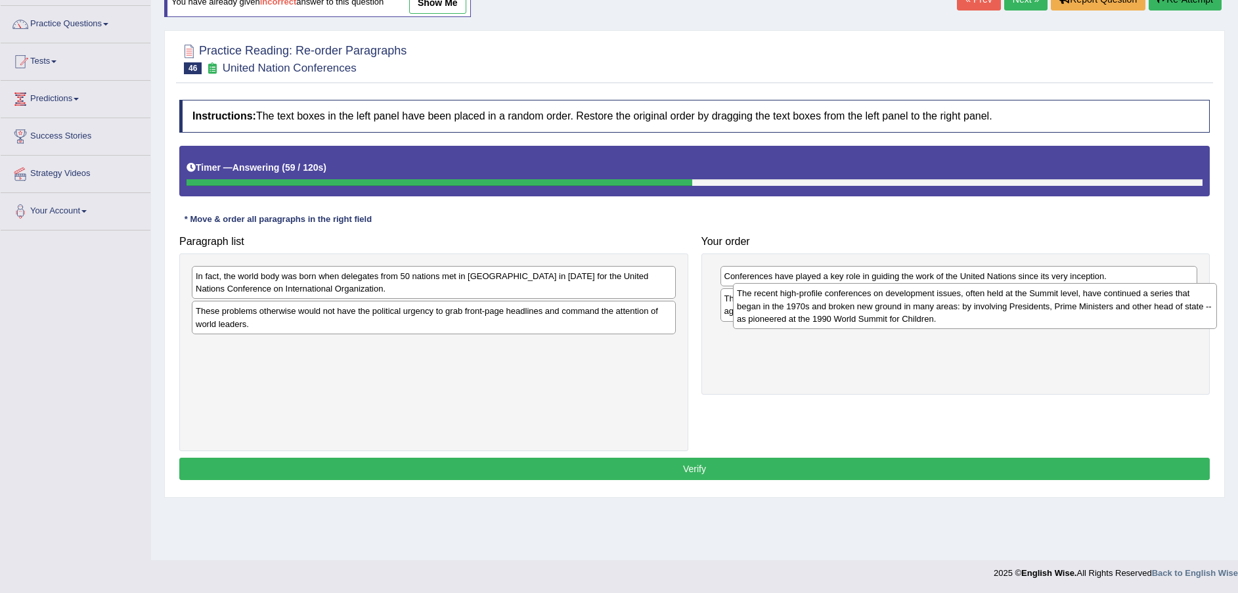
drag, startPoint x: 456, startPoint y: 344, endPoint x: 1001, endPoint y: 307, distance: 546.5
click at [995, 325] on div "The recent high-profile conferences on development issues, often held at the Su…" at bounding box center [975, 305] width 484 height 45
drag, startPoint x: 955, startPoint y: 355, endPoint x: 989, endPoint y: 312, distance: 55.2
click at [989, 312] on div "The recent high-profile conferences on development issues, often held at the Su…" at bounding box center [996, 301] width 478 height 45
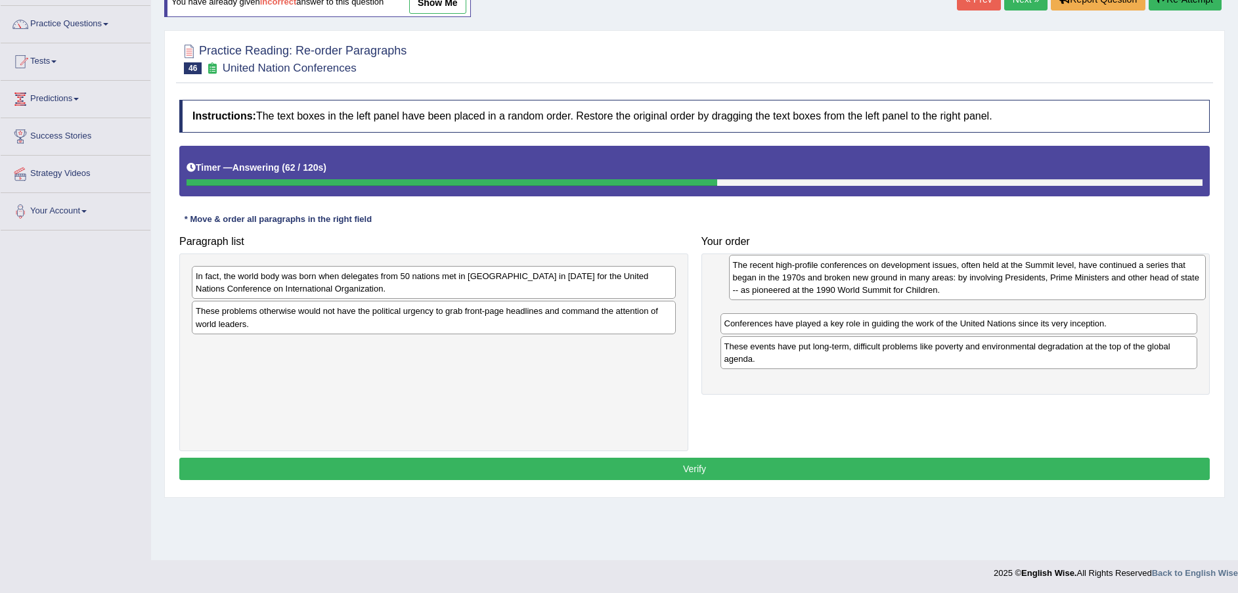
click at [968, 281] on div "The recent high-profile conferences on development issues, often held at the Su…" at bounding box center [968, 277] width 478 height 45
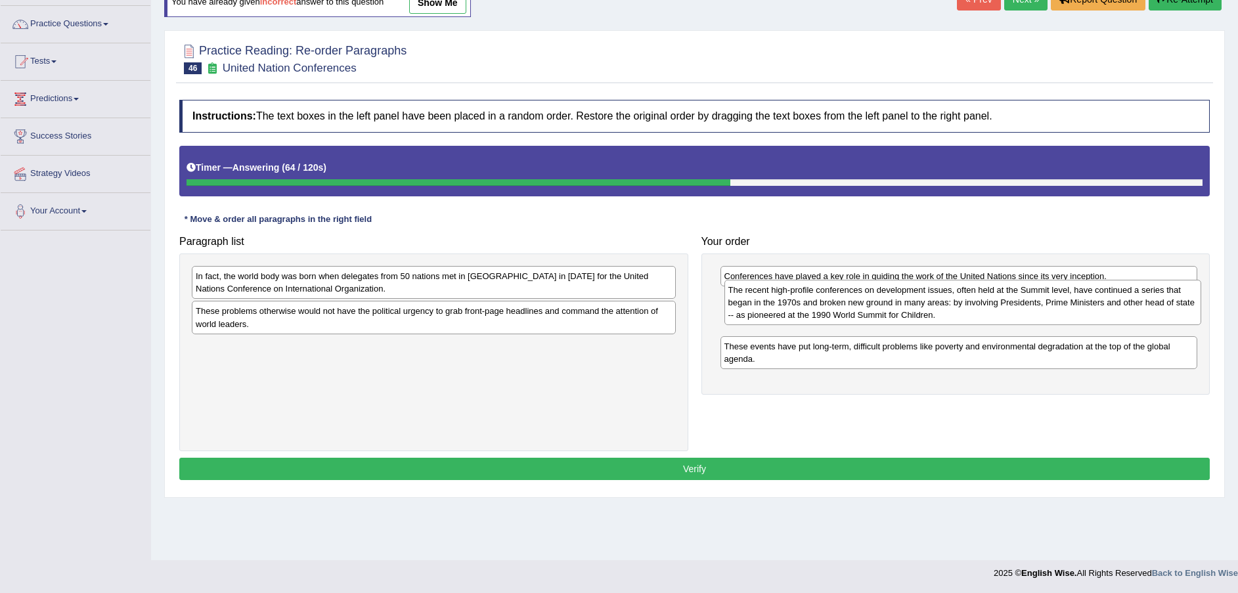
drag, startPoint x: 971, startPoint y: 296, endPoint x: 975, endPoint y: 310, distance: 14.3
click at [975, 310] on div "The recent high-profile conferences on development issues, often held at the Su…" at bounding box center [964, 302] width 478 height 45
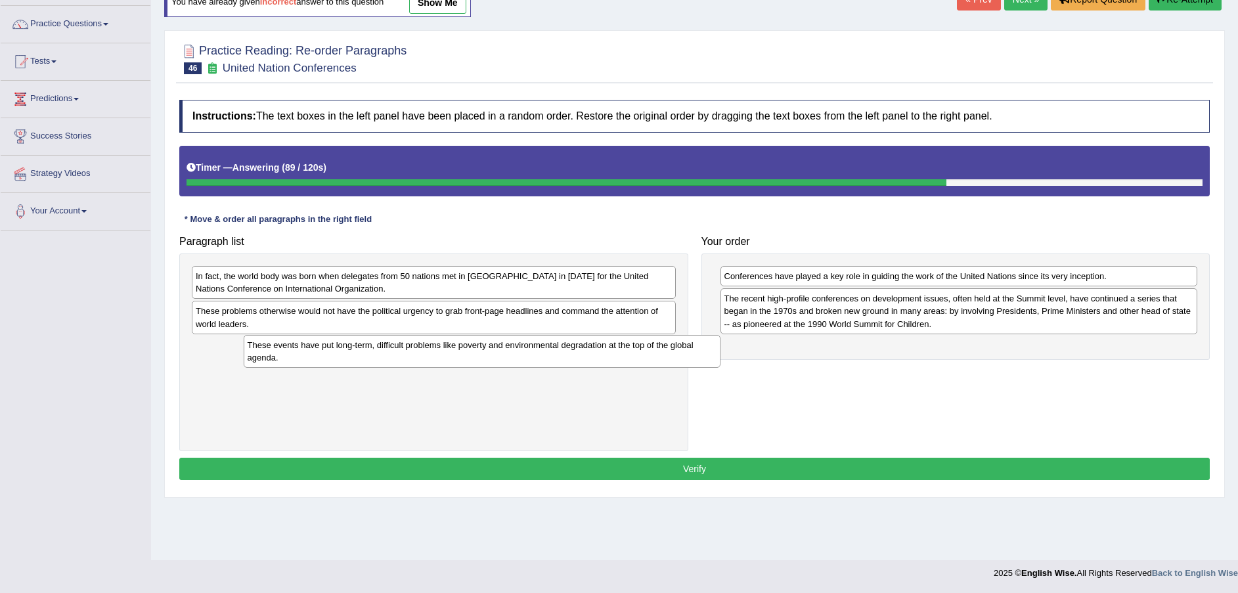
drag, startPoint x: 831, startPoint y: 359, endPoint x: 364, endPoint y: 357, distance: 467.1
click at [364, 357] on div "These events have put long-term, difficult problems like poverty and environmen…" at bounding box center [483, 351] width 478 height 33
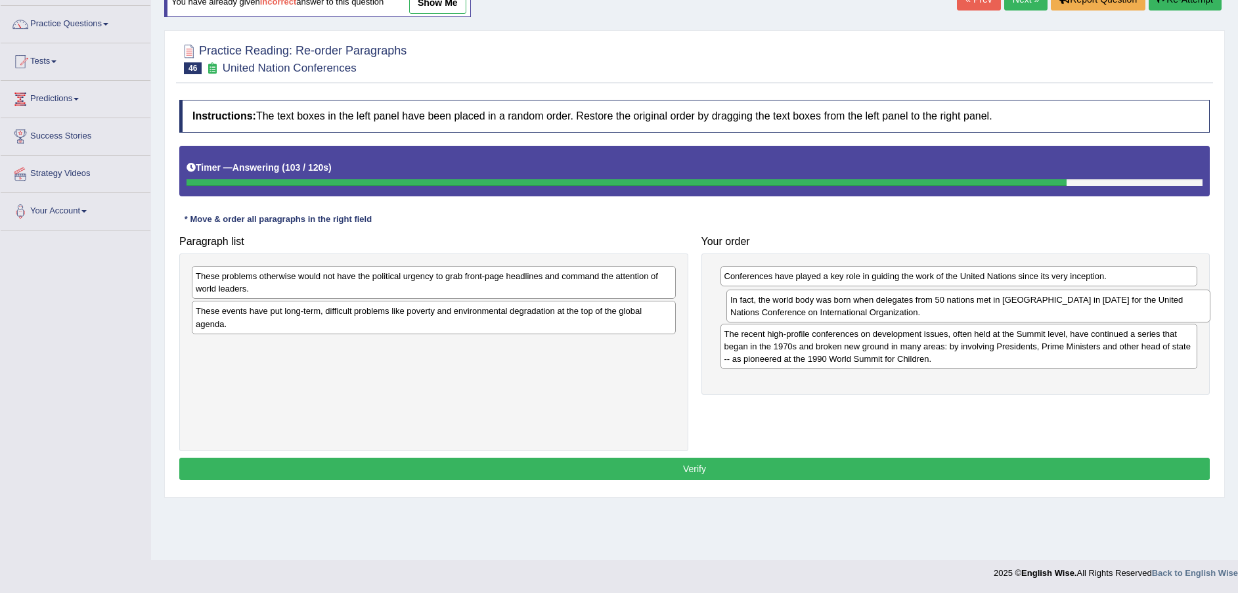
drag, startPoint x: 447, startPoint y: 291, endPoint x: 981, endPoint y: 315, distance: 535.3
click at [981, 315] on div "In fact, the world body was born when delegates from 50 nations met in San Fran…" at bounding box center [969, 306] width 484 height 33
click at [501, 283] on div "These problems otherwise would not have the political urgency to grab front-pag…" at bounding box center [434, 282] width 484 height 33
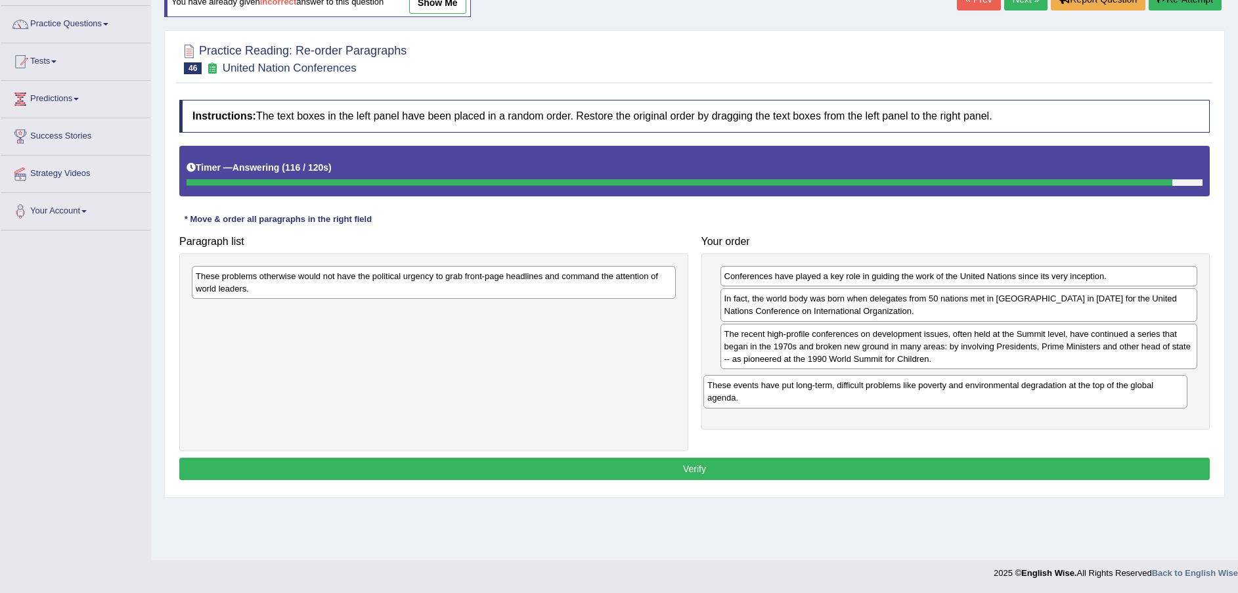
drag, startPoint x: 461, startPoint y: 319, endPoint x: 972, endPoint y: 394, distance: 517.1
click at [972, 394] on div "These events have put long-term, difficult problems like poverty and environmen…" at bounding box center [946, 391] width 484 height 33
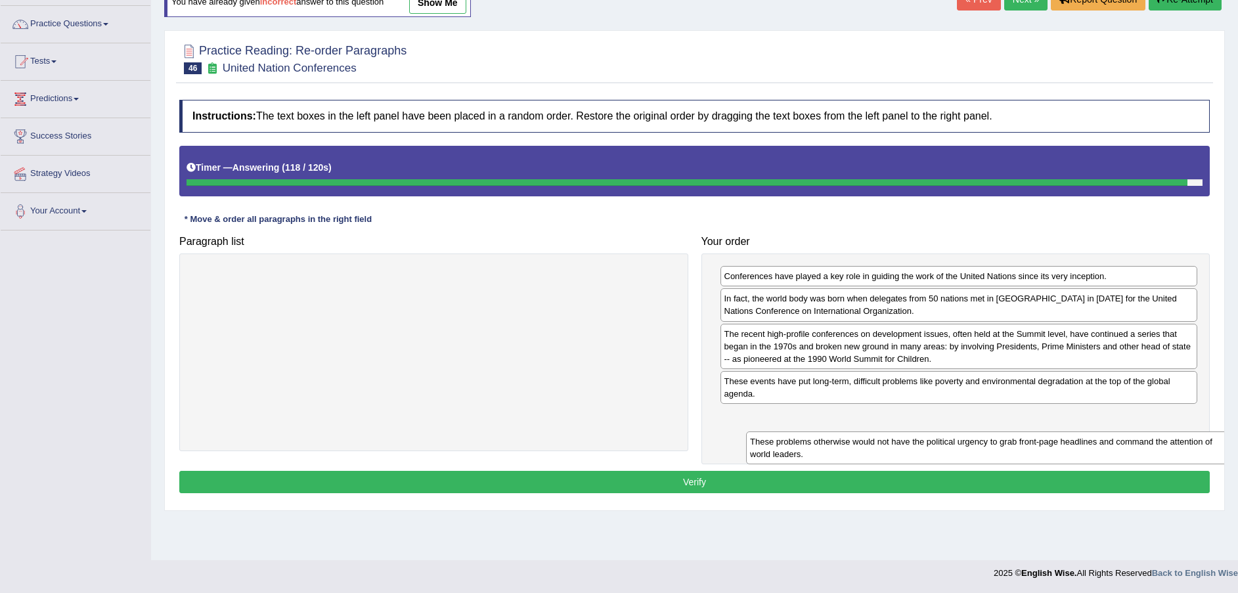
drag, startPoint x: 524, startPoint y: 288, endPoint x: 1070, endPoint y: 446, distance: 568.9
click at [1073, 452] on div "These problems otherwise would not have the political urgency to grab front-pag…" at bounding box center [988, 448] width 484 height 33
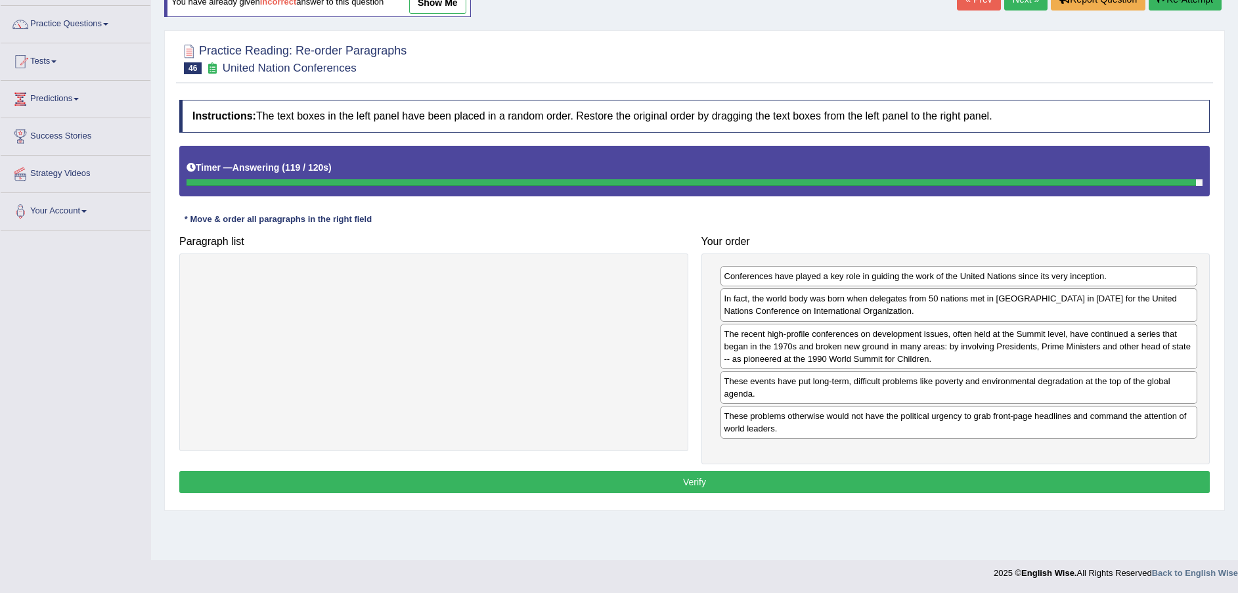
click at [923, 482] on button "Verify" at bounding box center [694, 482] width 1031 height 22
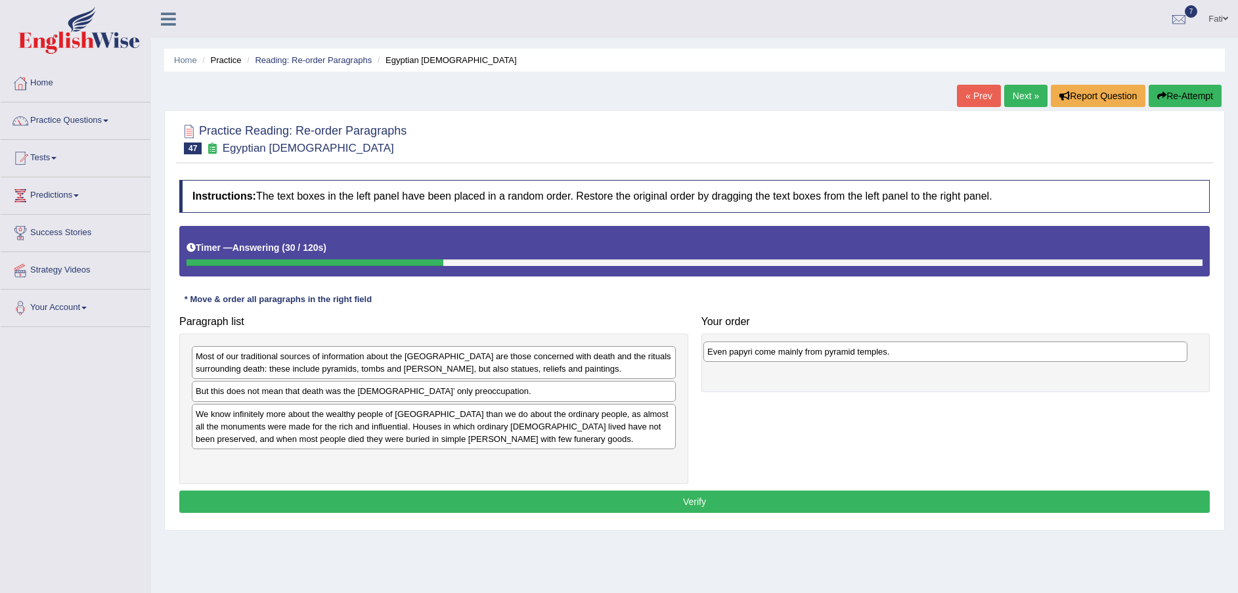
drag, startPoint x: 397, startPoint y: 422, endPoint x: 916, endPoint y: 361, distance: 523.2
click at [916, 361] on div "Even papyri come mainly from pyramid temples." at bounding box center [946, 352] width 484 height 20
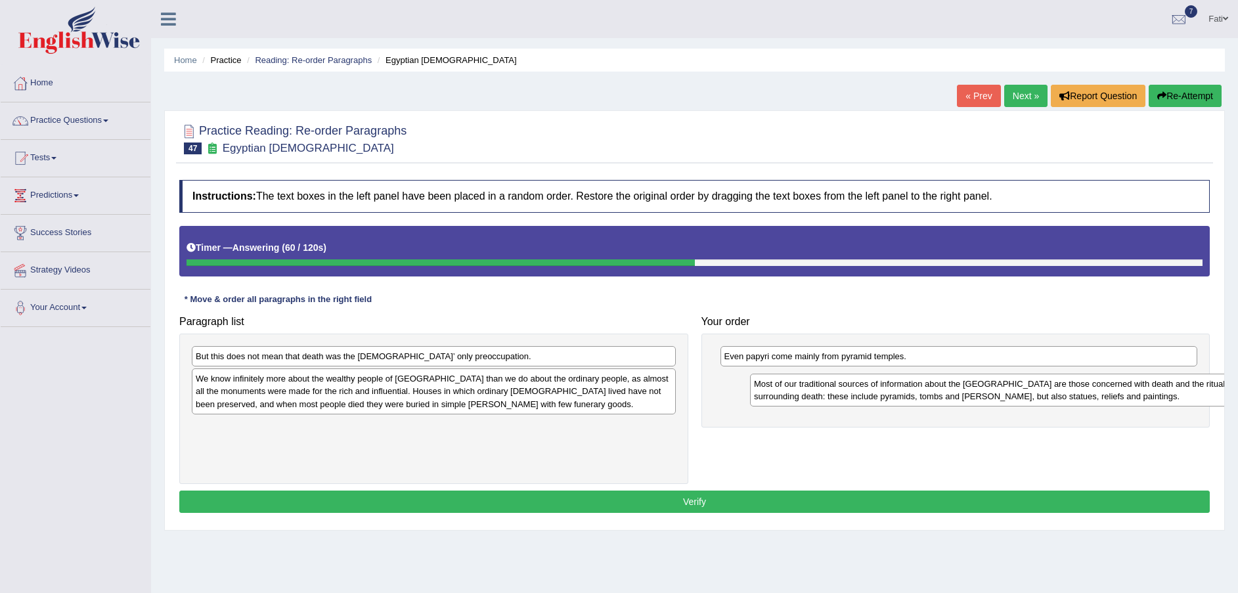
drag, startPoint x: 475, startPoint y: 367, endPoint x: 1033, endPoint y: 394, distance: 559.1
click at [1033, 394] on div "Most of our traditional sources of information about the [GEOGRAPHIC_DATA] are …" at bounding box center [992, 390] width 484 height 33
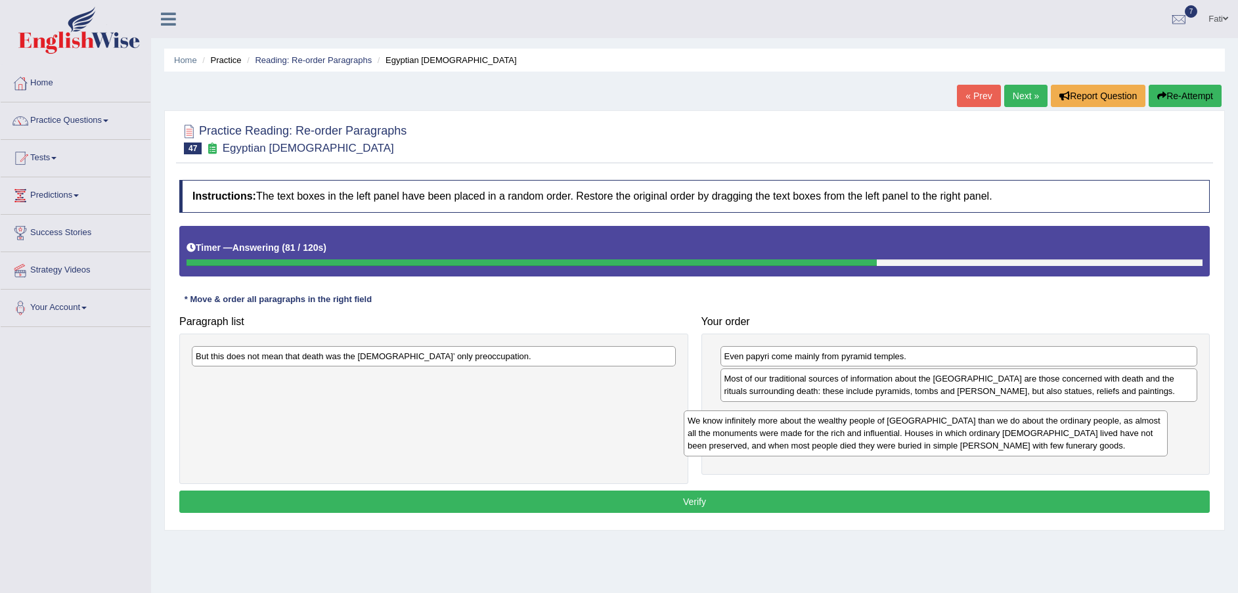
drag, startPoint x: 529, startPoint y: 394, endPoint x: 960, endPoint y: 435, distance: 432.9
click at [960, 435] on div "We know infinitely more about the wealthy people of [GEOGRAPHIC_DATA] than we d…" at bounding box center [926, 433] width 484 height 45
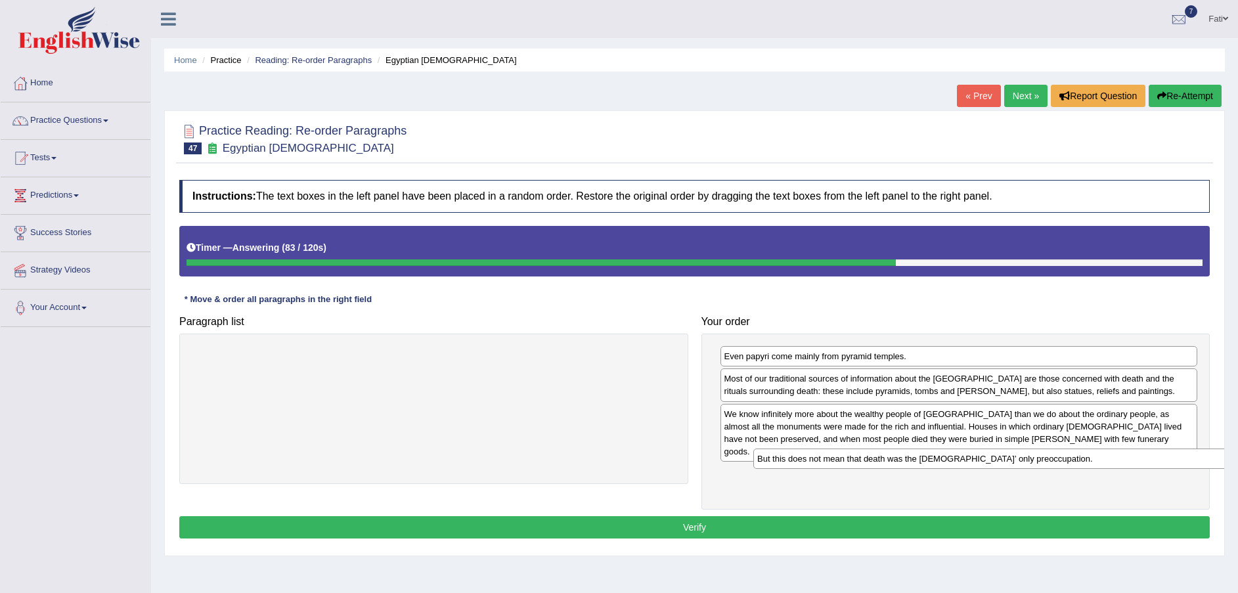
drag, startPoint x: 644, startPoint y: 370, endPoint x: 1181, endPoint y: 463, distance: 544.1
click at [1181, 463] on div "But this does not mean that death was the [DEMOGRAPHIC_DATA]’ only preoccupatio…" at bounding box center [996, 459] width 484 height 20
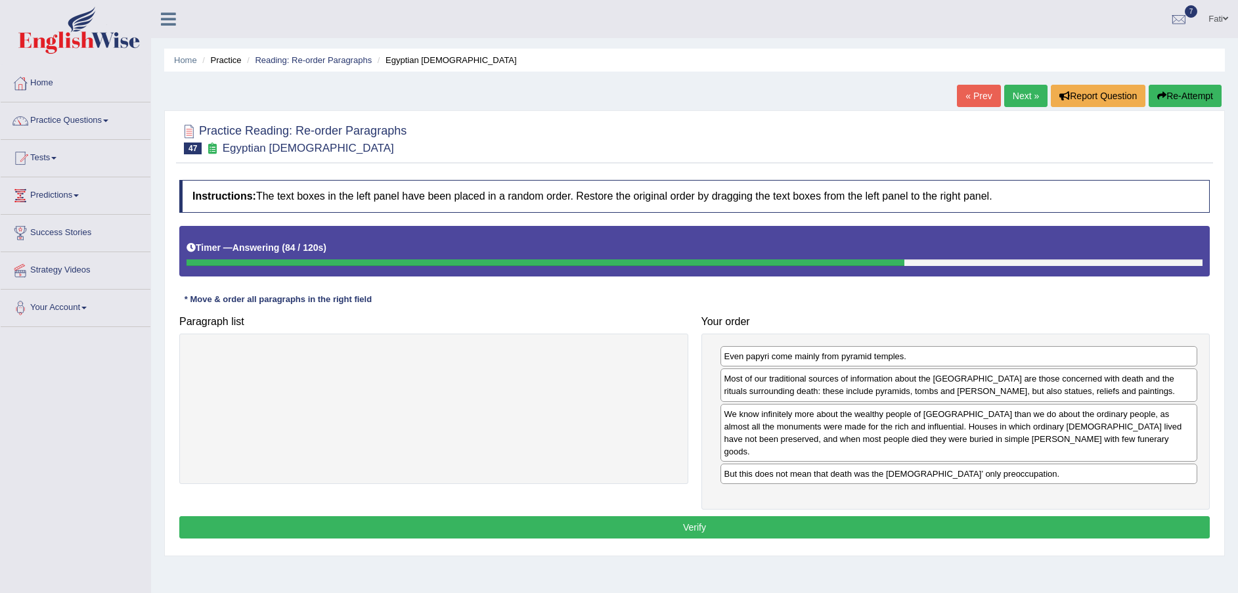
click at [880, 516] on button "Verify" at bounding box center [694, 527] width 1031 height 22
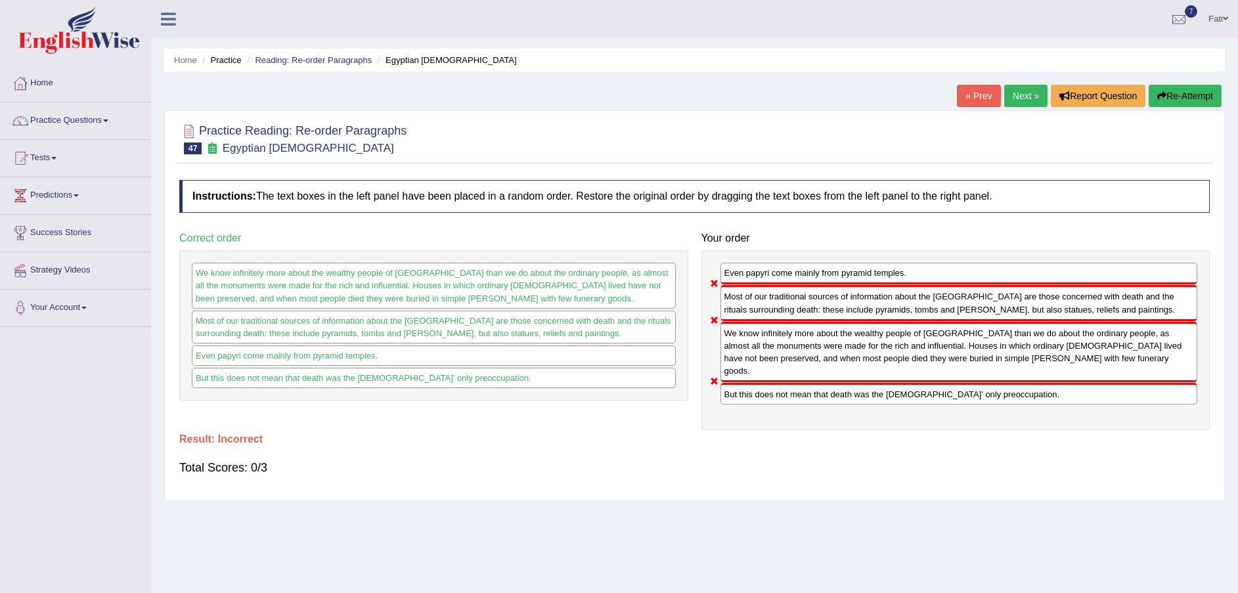
click at [1188, 93] on button "Re-Attempt" at bounding box center [1185, 96] width 73 height 22
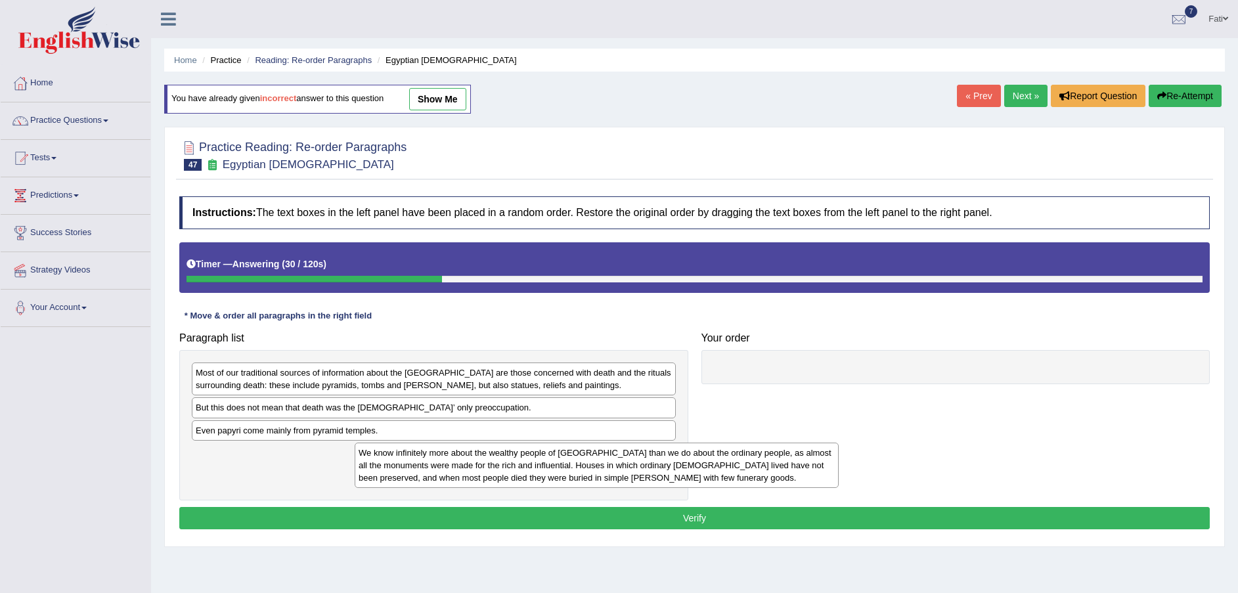
drag, startPoint x: 436, startPoint y: 465, endPoint x: 940, endPoint y: 426, distance: 505.4
click at [839, 443] on div "We know infinitely more about the wealthy people of [GEOGRAPHIC_DATA] than we d…" at bounding box center [597, 465] width 484 height 45
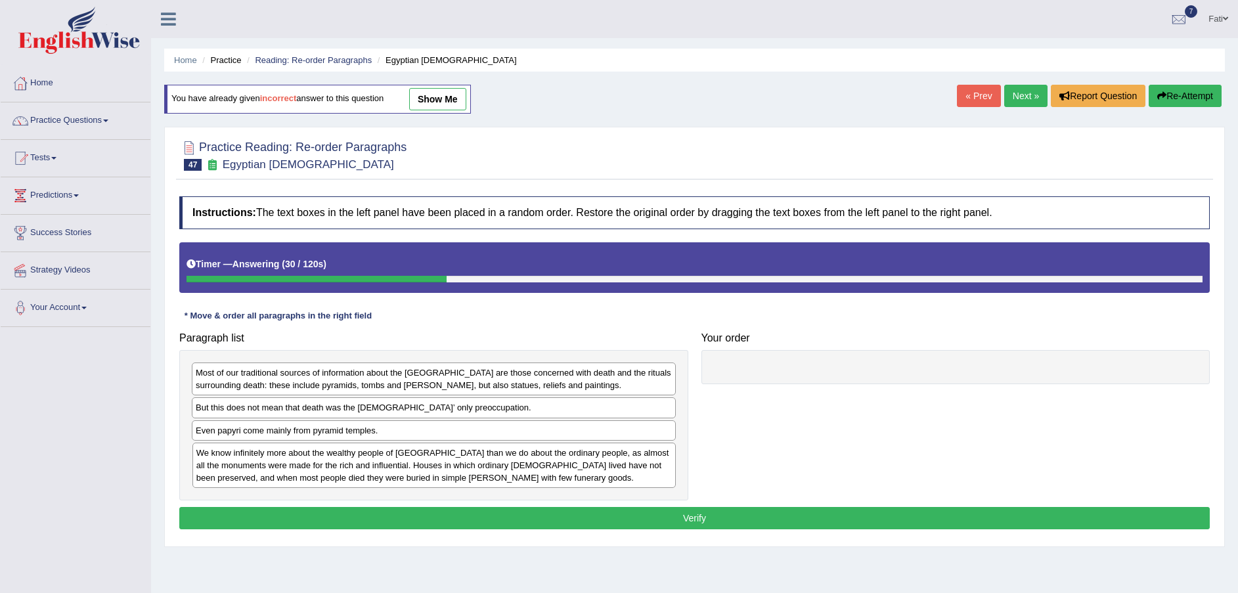
drag, startPoint x: 948, startPoint y: 424, endPoint x: 993, endPoint y: 377, distance: 64.6
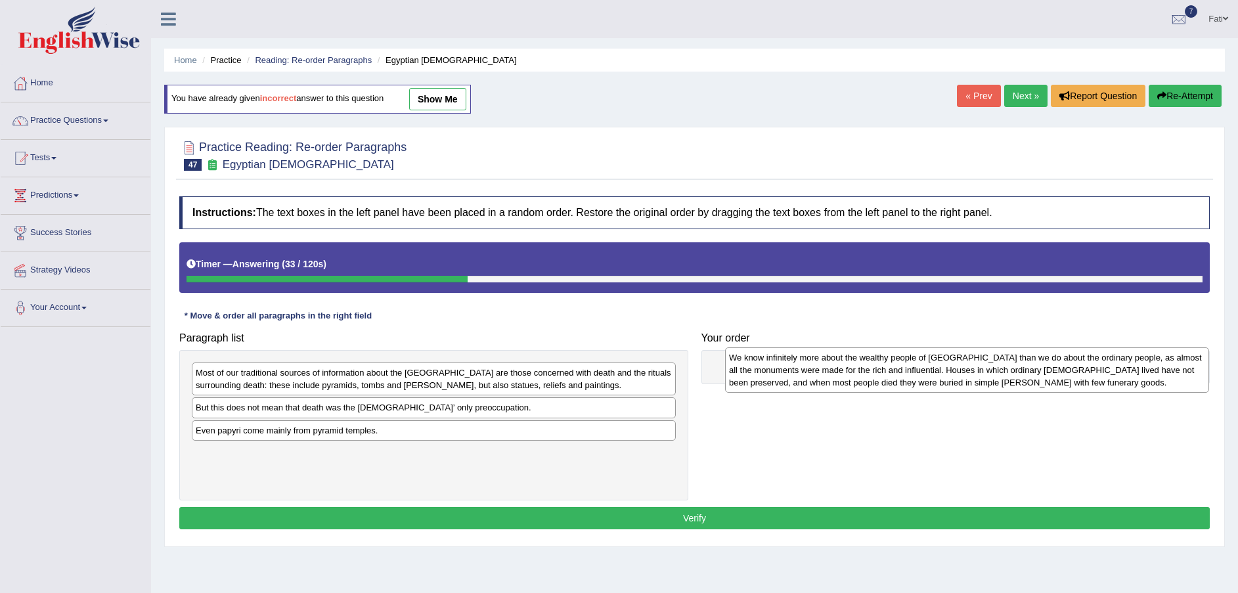
drag, startPoint x: 471, startPoint y: 477, endPoint x: 964, endPoint y: 385, distance: 501.9
click at [964, 385] on div "We know infinitely more about the wealthy people of [GEOGRAPHIC_DATA] than we d…" at bounding box center [967, 370] width 484 height 45
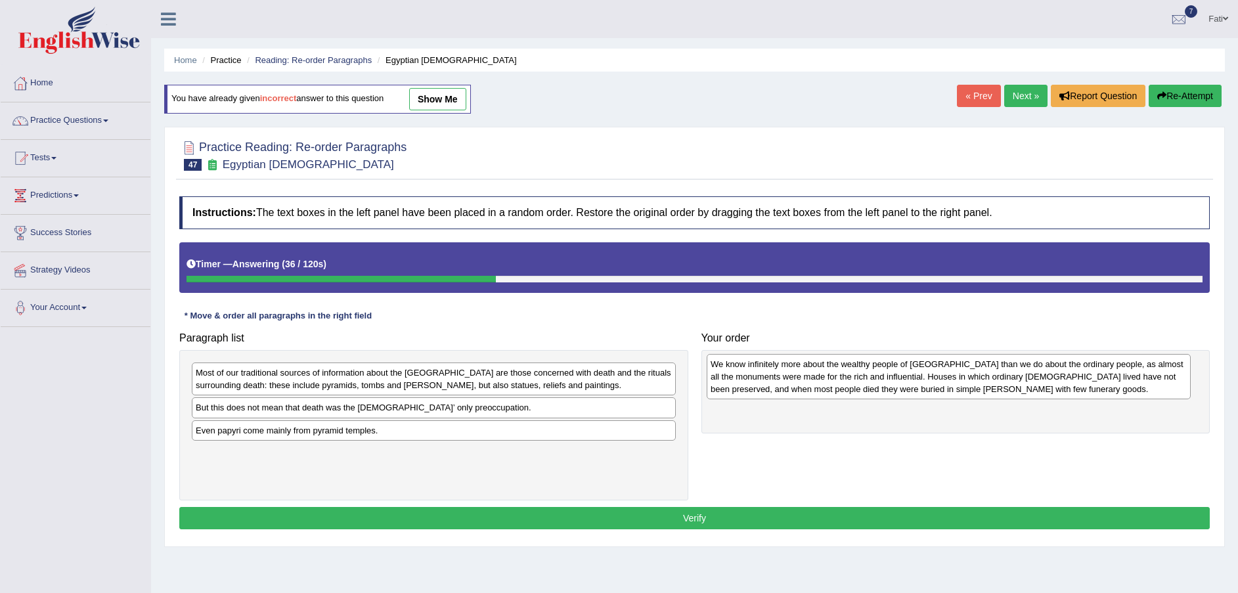
drag, startPoint x: 334, startPoint y: 476, endPoint x: 849, endPoint y: 387, distance: 522.6
click at [849, 387] on div "We know infinitely more about the wealthy people of [GEOGRAPHIC_DATA] than we d…" at bounding box center [949, 376] width 484 height 45
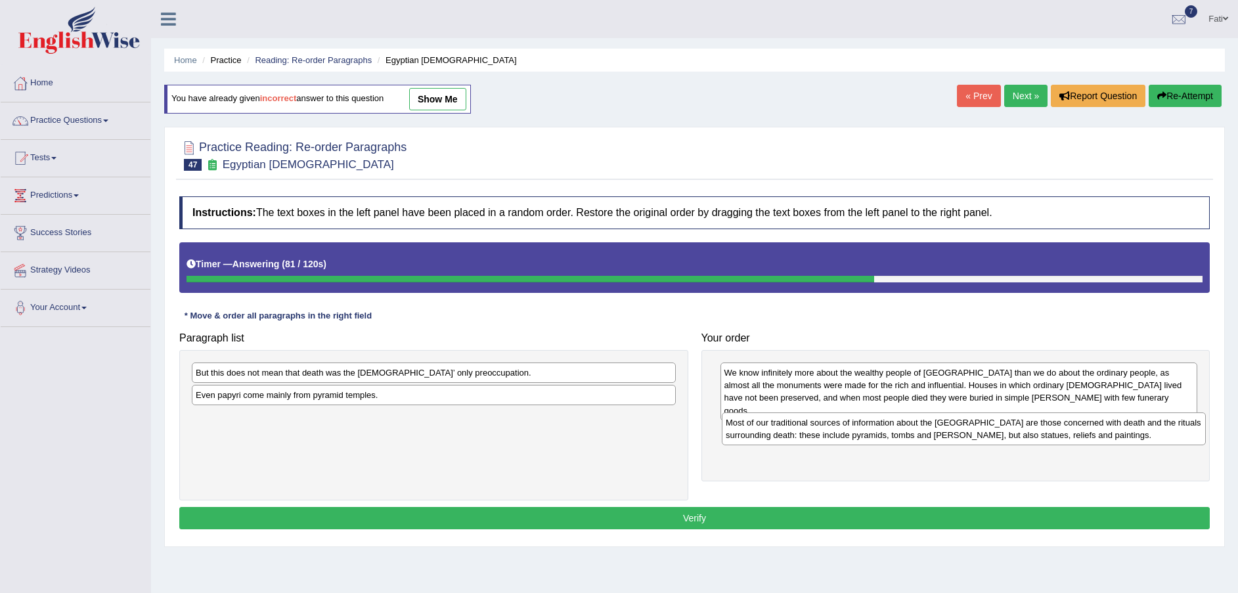
drag, startPoint x: 543, startPoint y: 383, endPoint x: 1074, endPoint y: 433, distance: 533.2
click at [1074, 433] on div "Most of our traditional sources of information about the [GEOGRAPHIC_DATA] are …" at bounding box center [964, 429] width 484 height 33
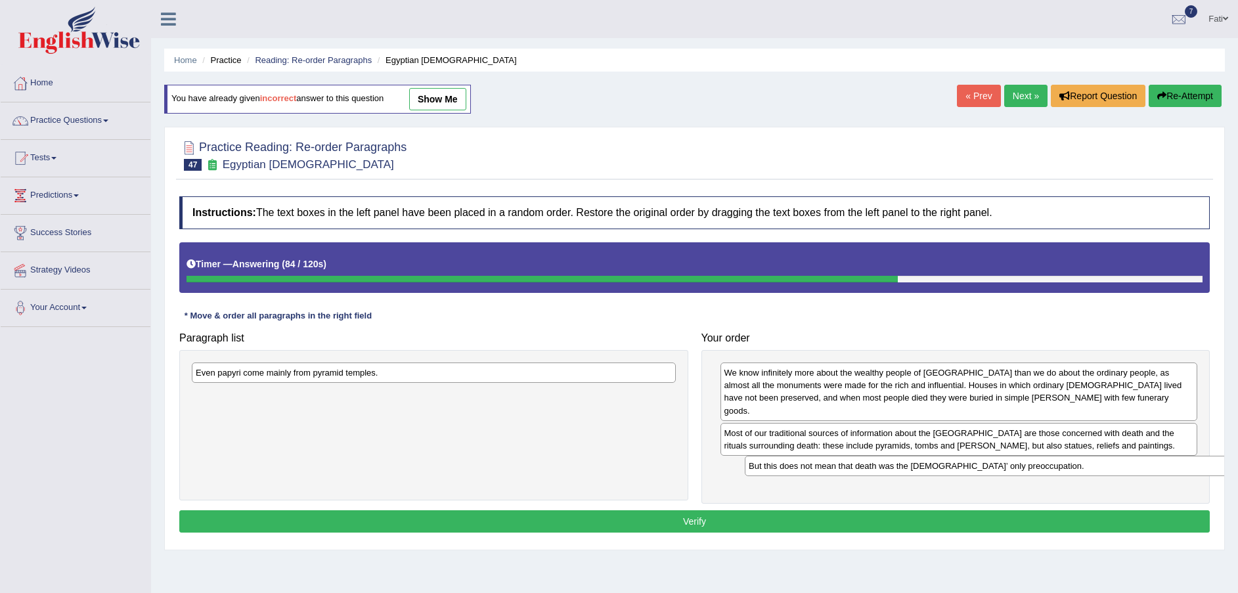
drag, startPoint x: 341, startPoint y: 372, endPoint x: 895, endPoint y: 464, distance: 561.3
click at [896, 464] on div "But this does not mean that death was the [DEMOGRAPHIC_DATA]’ only preoccupatio…" at bounding box center [987, 466] width 484 height 20
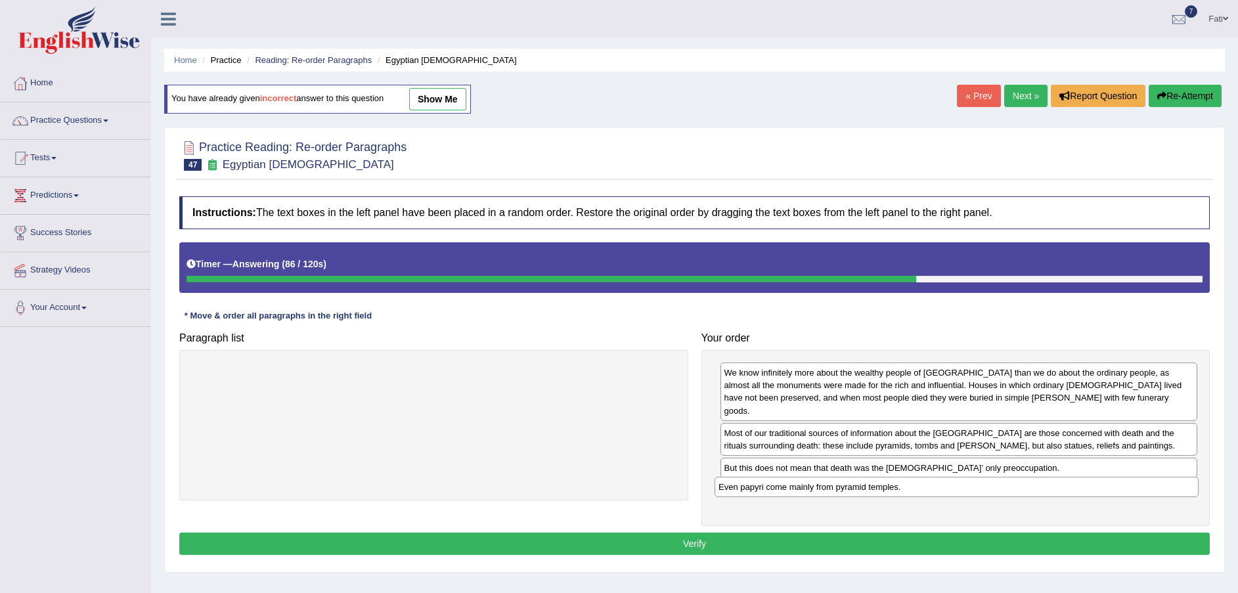
drag, startPoint x: 434, startPoint y: 378, endPoint x: 934, endPoint y: 494, distance: 513.3
click at [953, 492] on div "Even papyri come mainly from pyramid temples." at bounding box center [957, 487] width 484 height 20
click at [658, 535] on button "Verify" at bounding box center [694, 544] width 1031 height 22
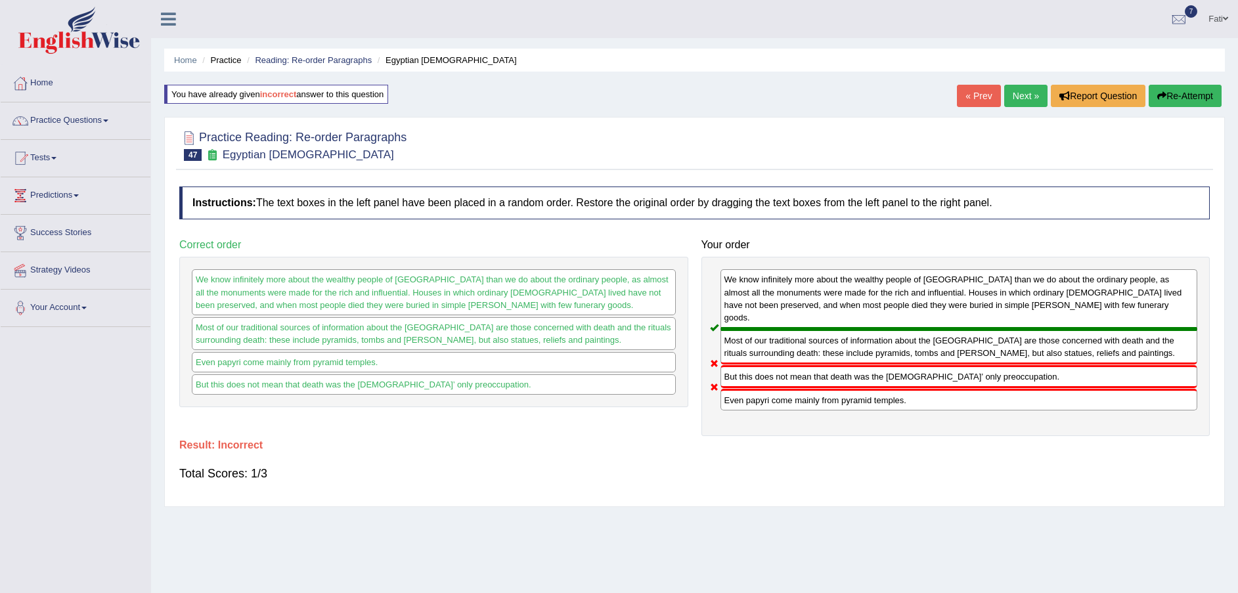
click at [1188, 106] on button "Re-Attempt" at bounding box center [1185, 96] width 73 height 22
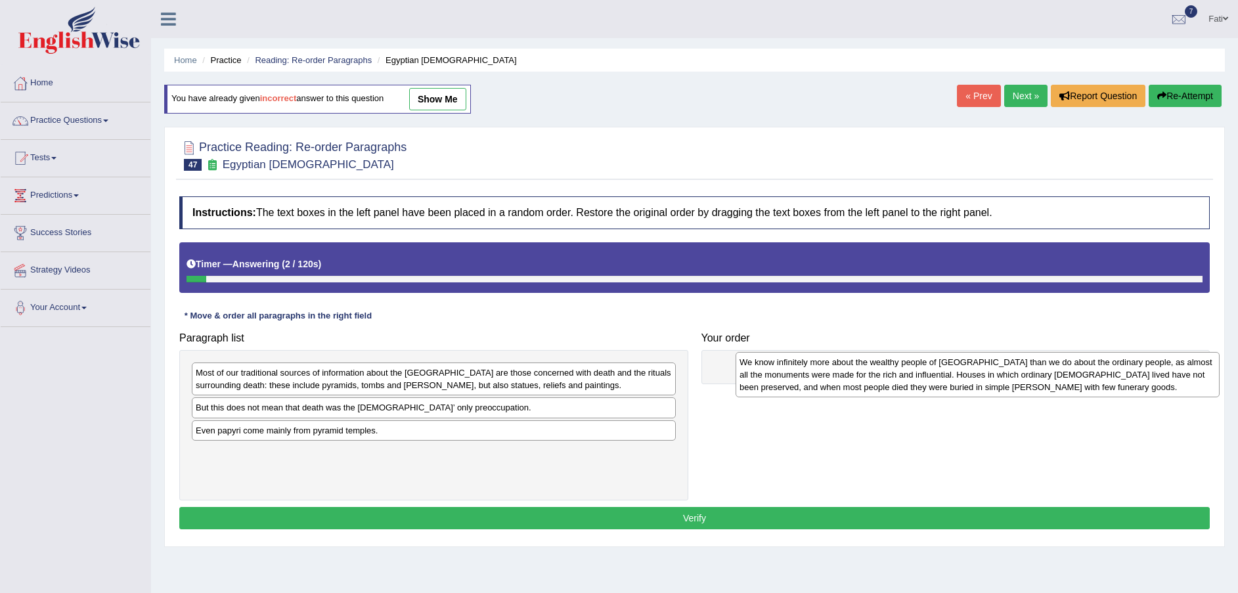
drag, startPoint x: 357, startPoint y: 476, endPoint x: 835, endPoint y: 387, distance: 485.9
click at [876, 386] on div "We know infinitely more about the wealthy people of [GEOGRAPHIC_DATA] than we d…" at bounding box center [978, 374] width 484 height 45
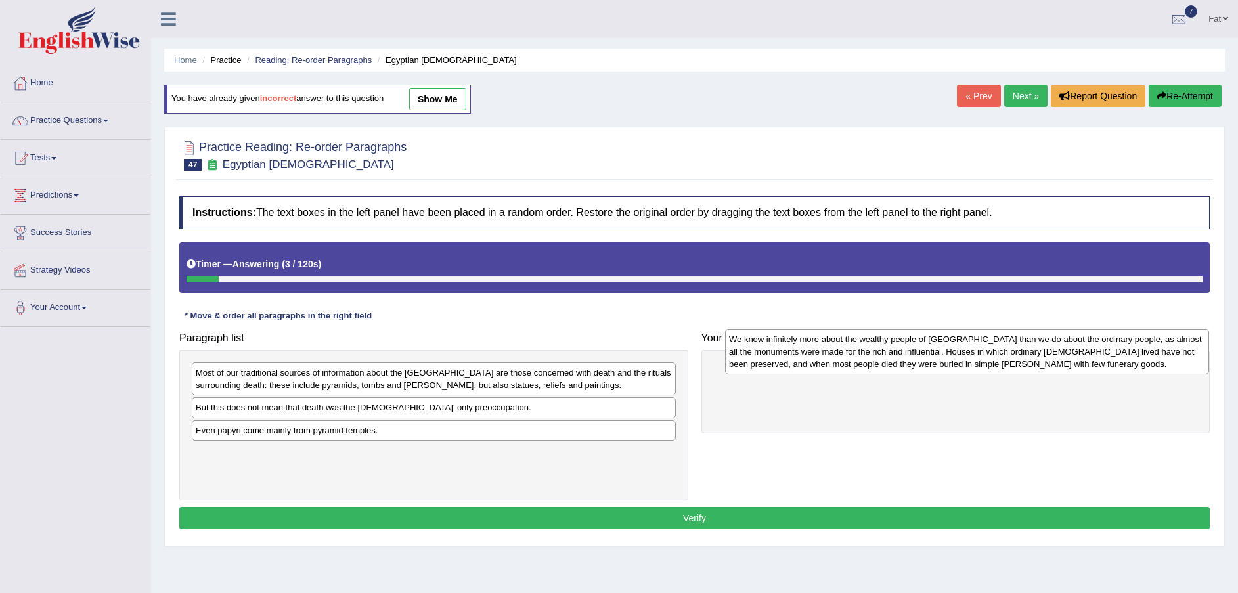
drag, startPoint x: 621, startPoint y: 458, endPoint x: 1057, endPoint y: 376, distance: 443.2
click at [1057, 374] on div "We know infinitely more about the wealthy people of [GEOGRAPHIC_DATA] than we d…" at bounding box center [967, 351] width 484 height 45
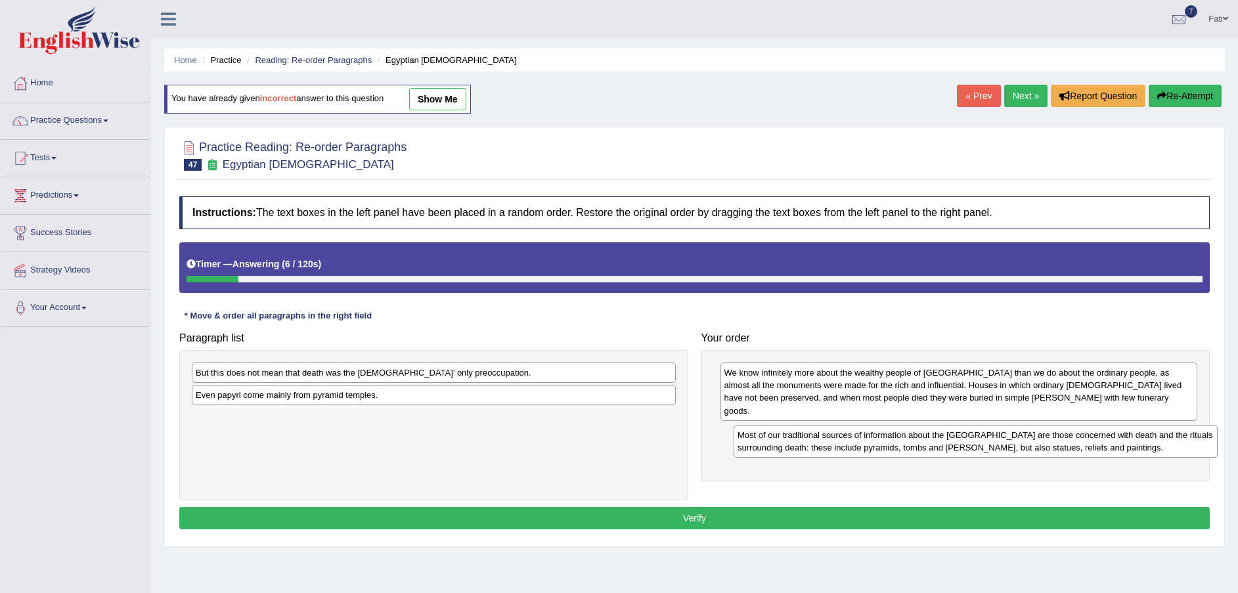
drag, startPoint x: 420, startPoint y: 378, endPoint x: 959, endPoint y: 428, distance: 541.1
click at [959, 428] on div "Most of our traditional sources of information about the [GEOGRAPHIC_DATA] are …" at bounding box center [976, 441] width 484 height 33
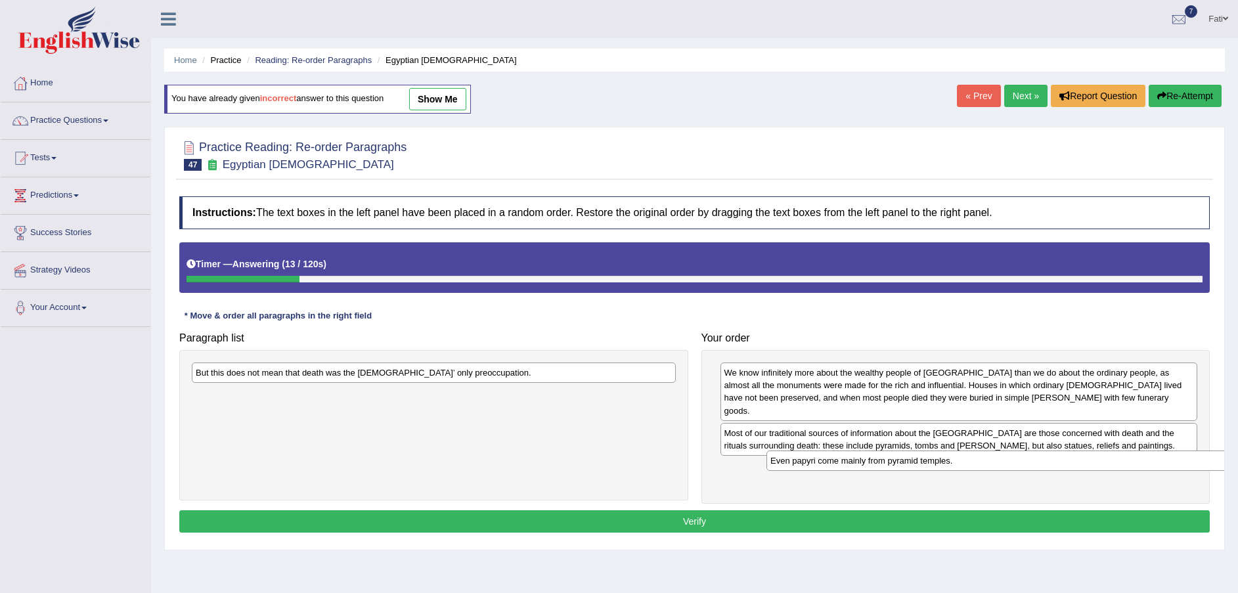
drag, startPoint x: 375, startPoint y: 396, endPoint x: 926, endPoint y: 455, distance: 553.6
click at [935, 455] on div "Even papyri come mainly from pyramid temples." at bounding box center [1009, 461] width 484 height 20
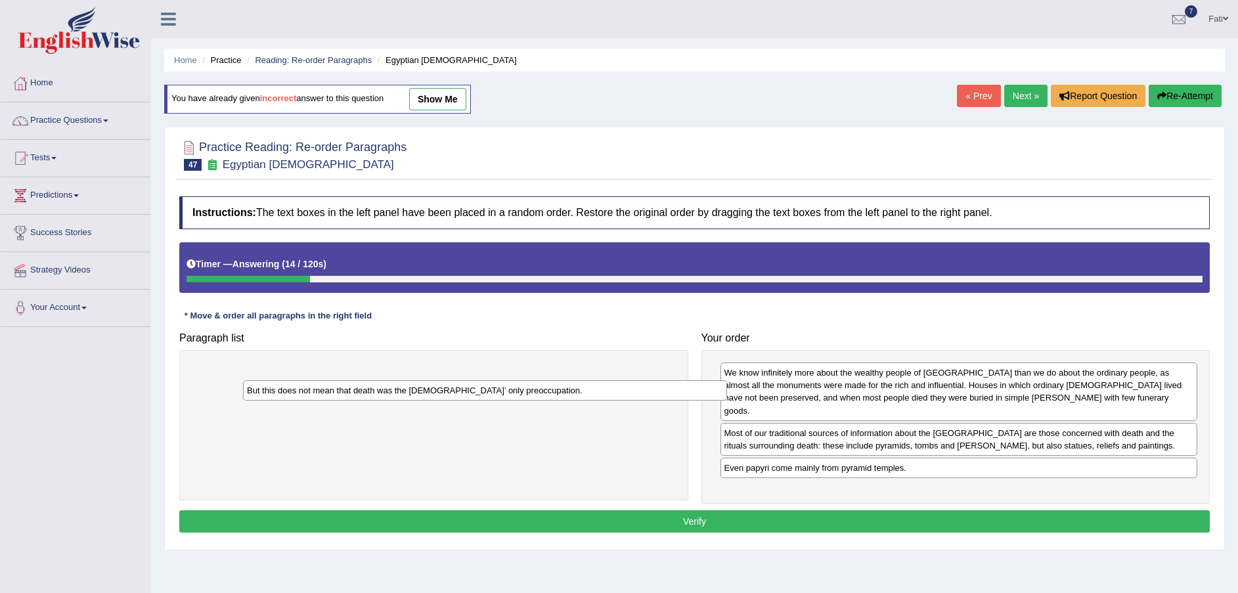
drag, startPoint x: 547, startPoint y: 378, endPoint x: 824, endPoint y: 504, distance: 304.6
click at [727, 401] on div "But this does not mean that death was the [DEMOGRAPHIC_DATA]’ only preoccupatio…" at bounding box center [485, 390] width 484 height 20
drag, startPoint x: 889, startPoint y: 505, endPoint x: 995, endPoint y: 507, distance: 105.8
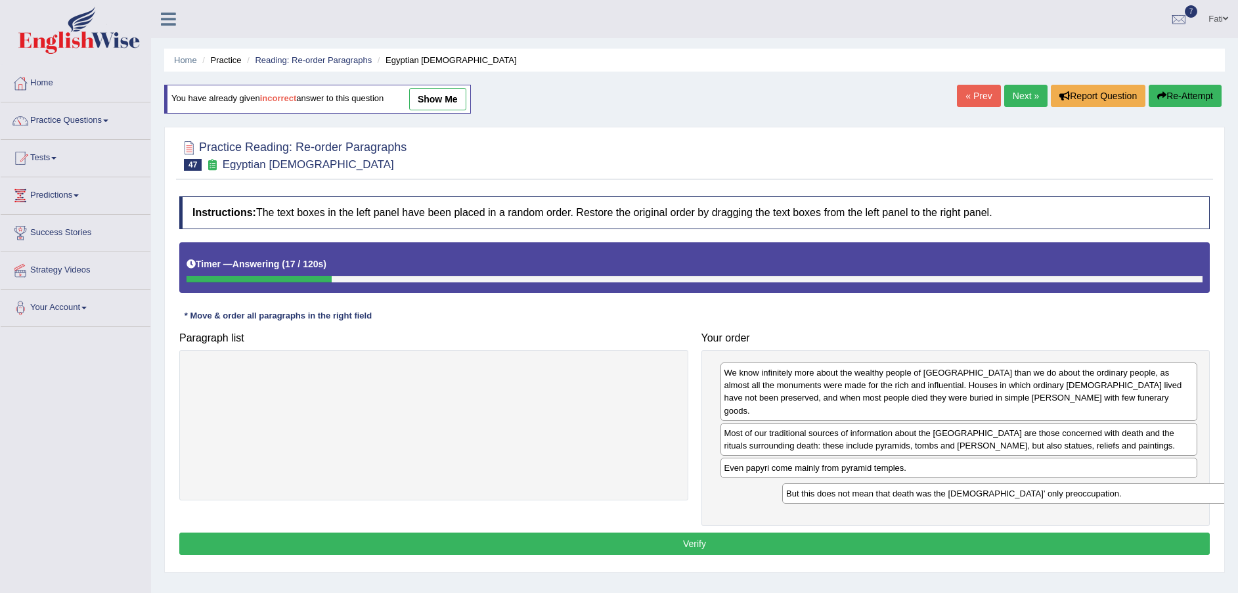
drag, startPoint x: 489, startPoint y: 374, endPoint x: 1003, endPoint y: 480, distance: 523.9
click at [1071, 490] on div "But this does not mean that death was the [DEMOGRAPHIC_DATA]’ only preoccupatio…" at bounding box center [1024, 494] width 484 height 20
click at [708, 533] on button "Verify" at bounding box center [694, 544] width 1031 height 22
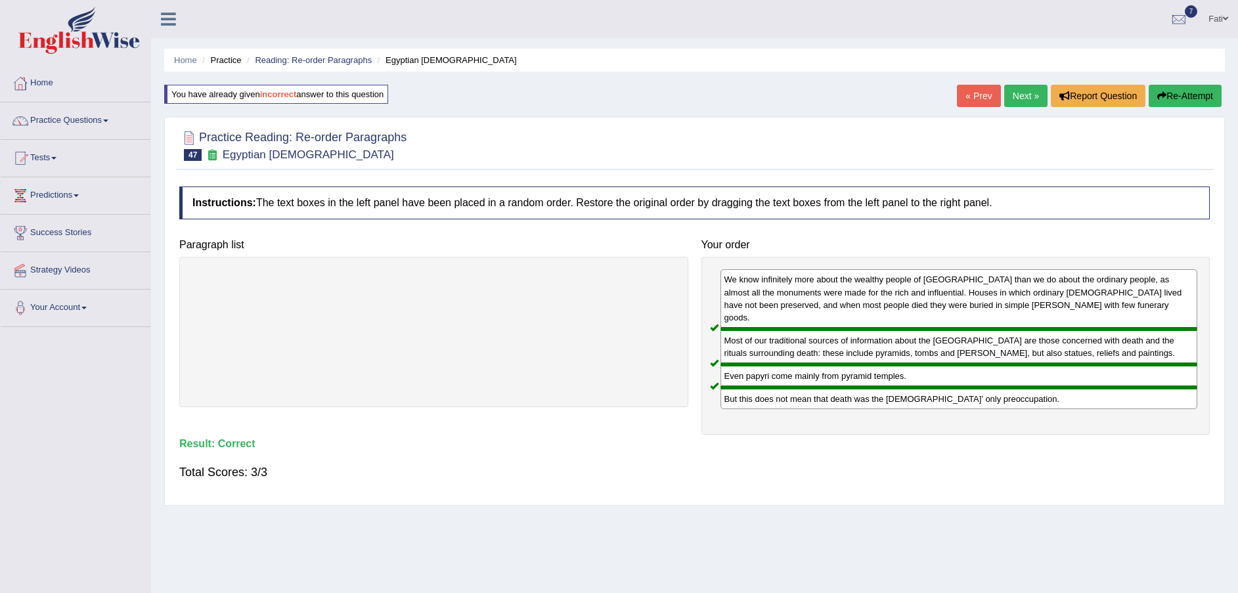
click at [681, 154] on div at bounding box center [694, 145] width 1031 height 40
